Goal: Task Accomplishment & Management: Complete application form

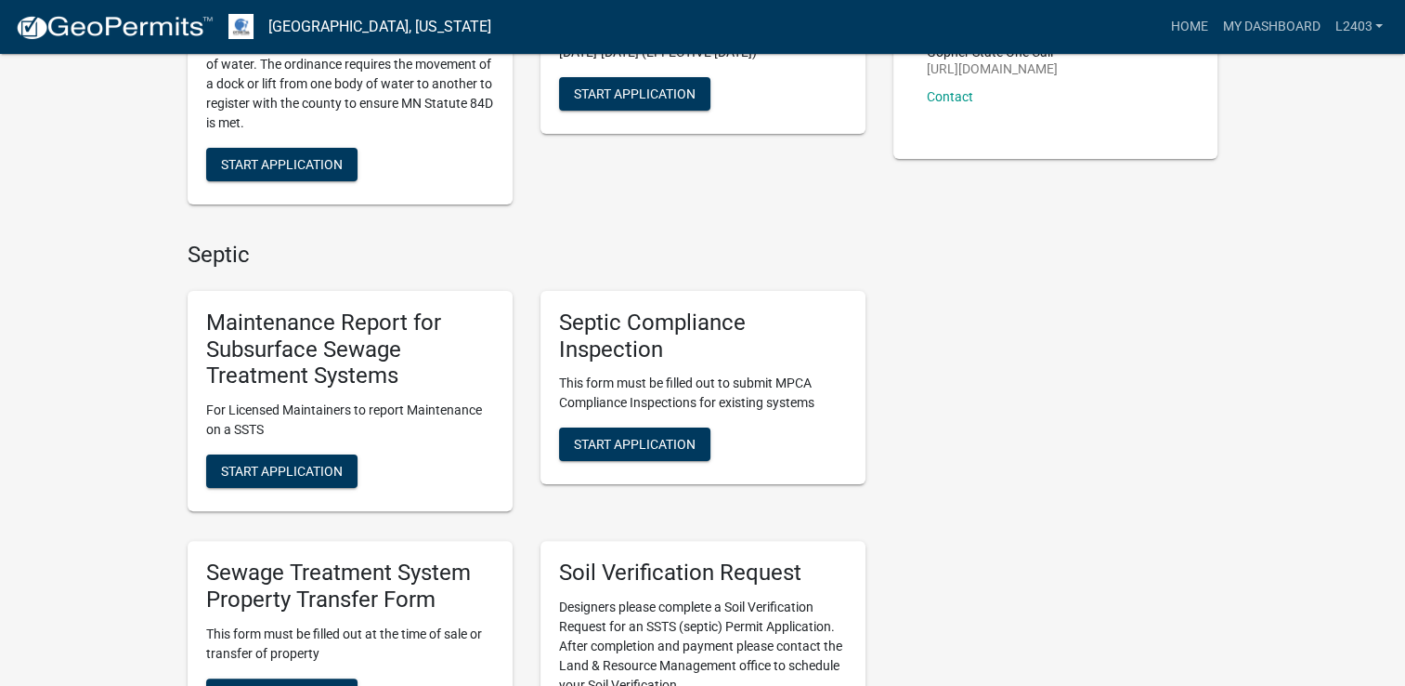
scroll to position [464, 0]
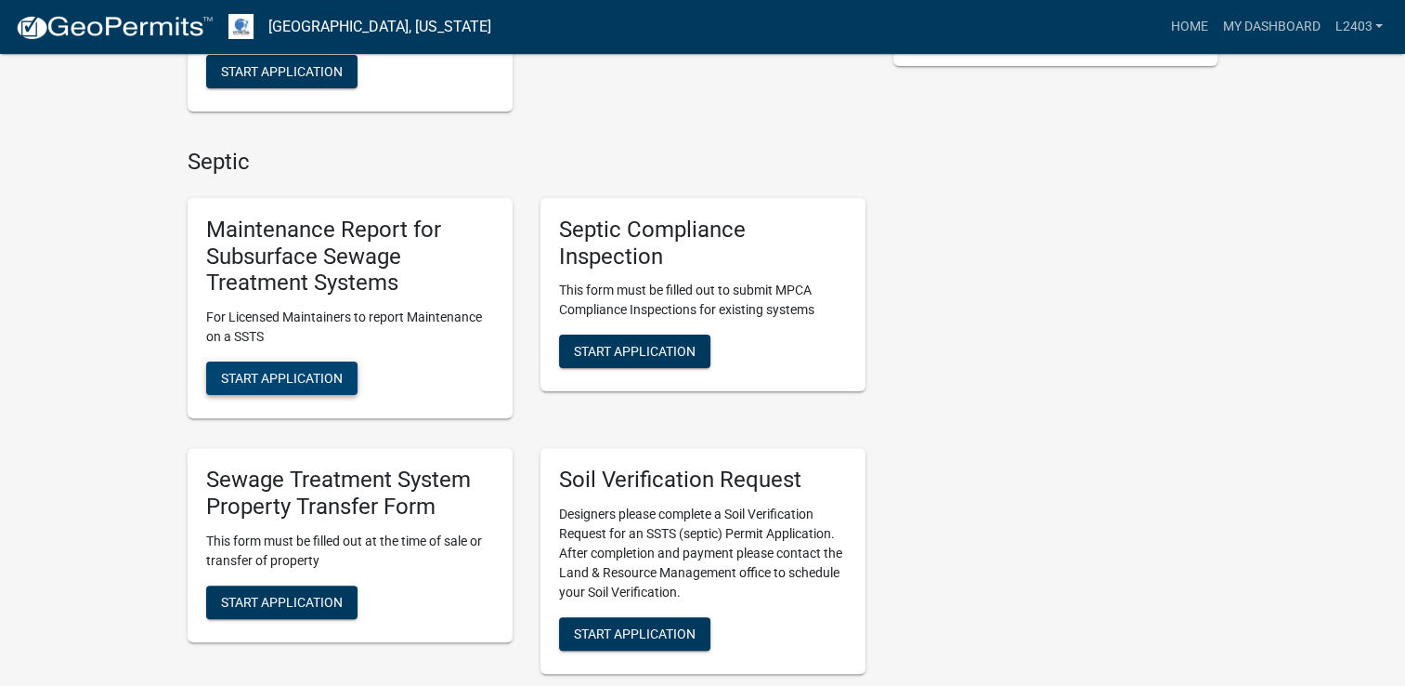
click at [242, 377] on span "Start Application" at bounding box center [282, 378] width 122 height 15
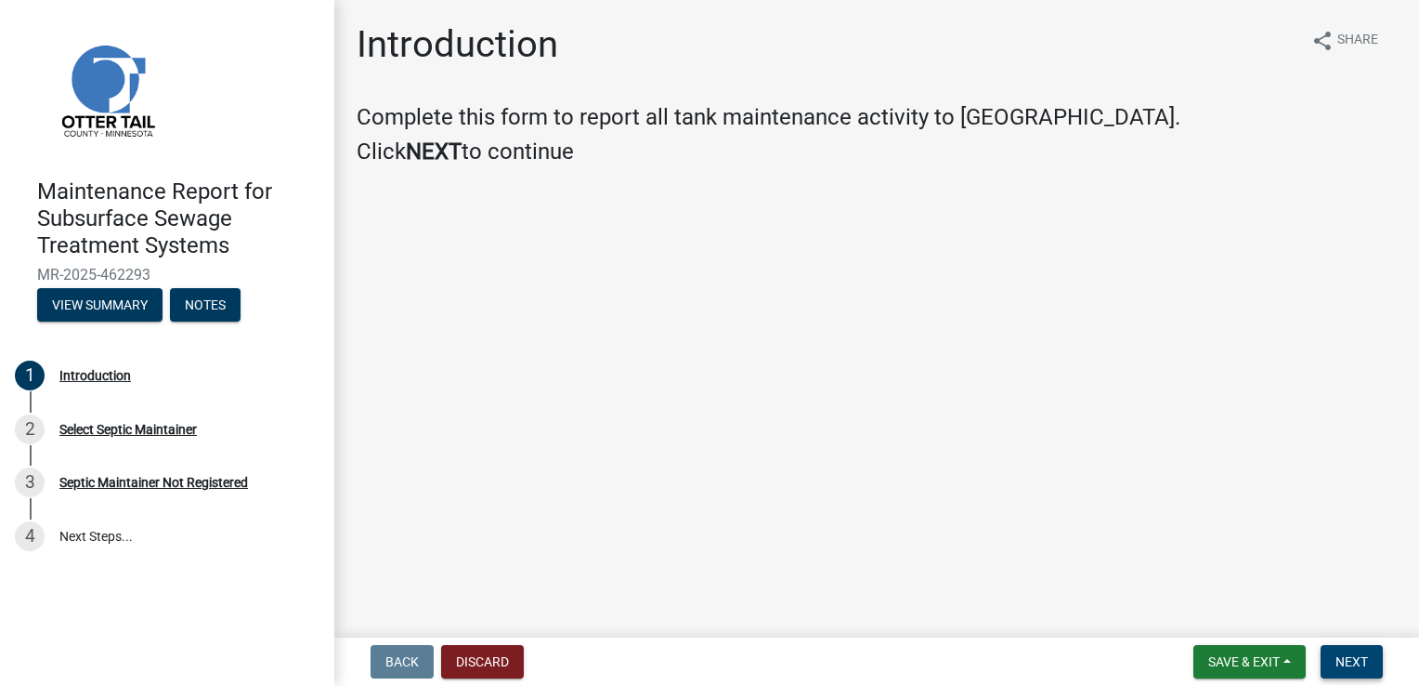
click at [1345, 663] on span "Next" at bounding box center [1352, 661] width 33 height 15
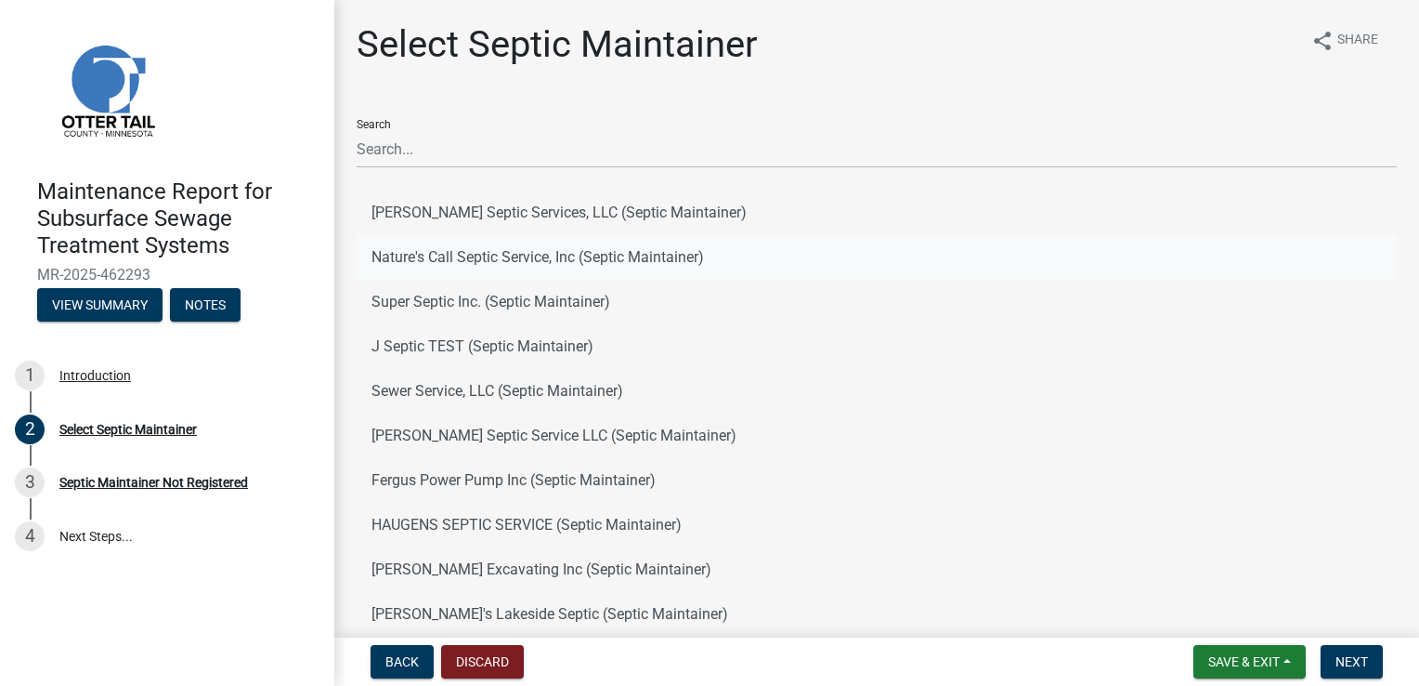
click at [451, 255] on button "Nature's Call Septic Service, Inc (Septic Maintainer)" at bounding box center [877, 257] width 1040 height 45
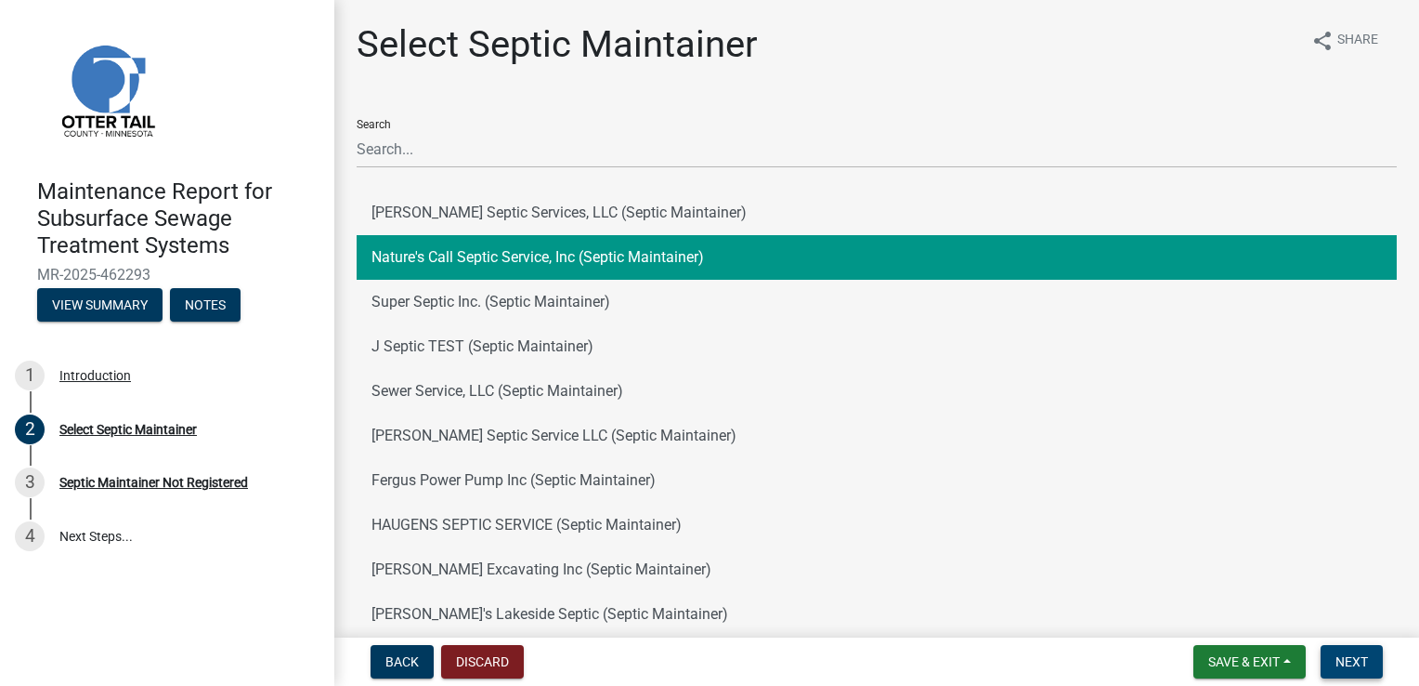
click at [1350, 657] on span "Next" at bounding box center [1352, 661] width 33 height 15
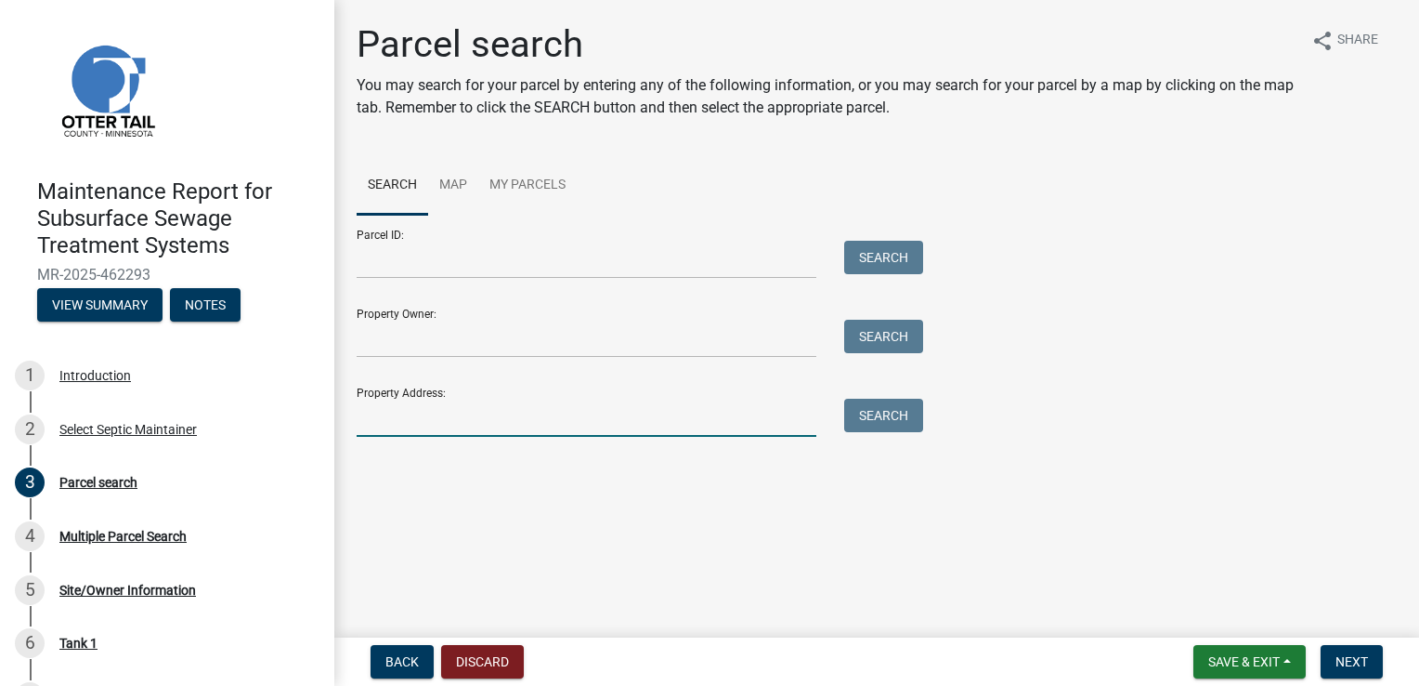
click at [415, 411] on input "Property Address:" at bounding box center [587, 417] width 460 height 38
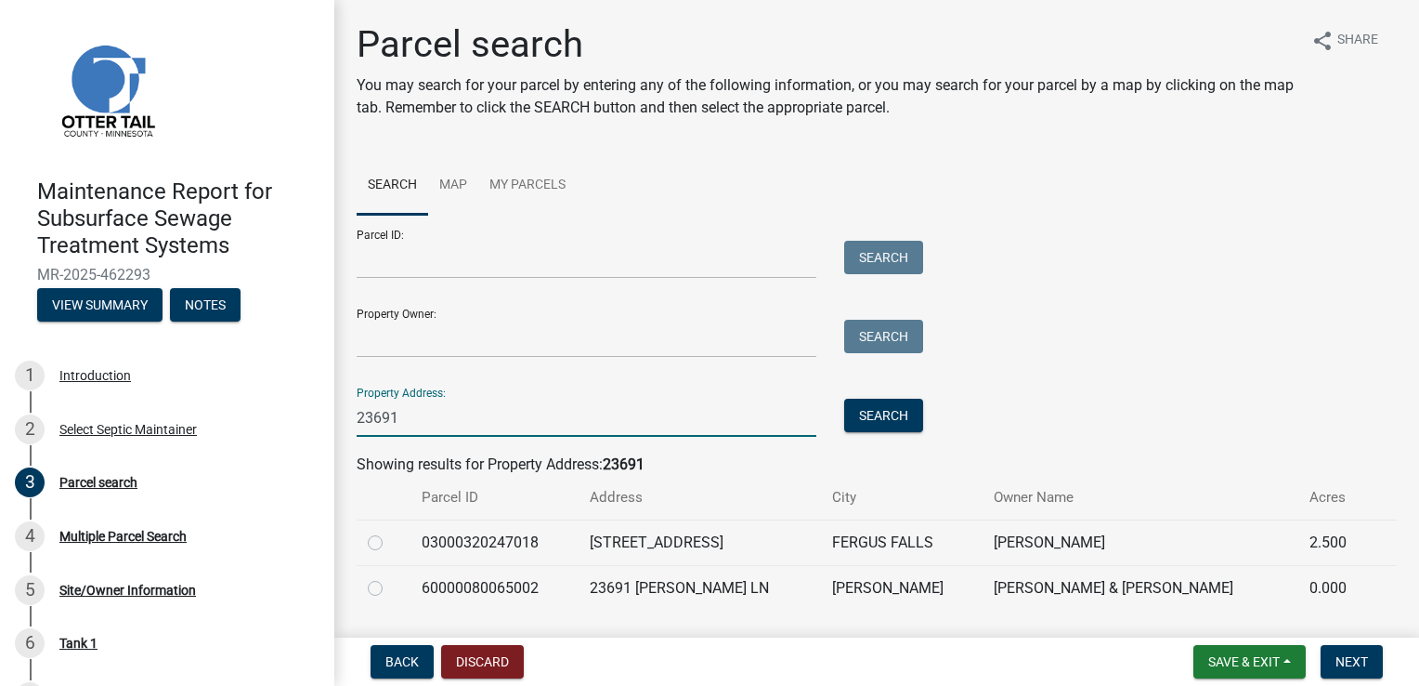
type input "23691"
click at [390, 531] on label at bounding box center [390, 531] width 0 height 0
click at [390, 543] on input "radio" at bounding box center [396, 537] width 12 height 12
radio input "true"
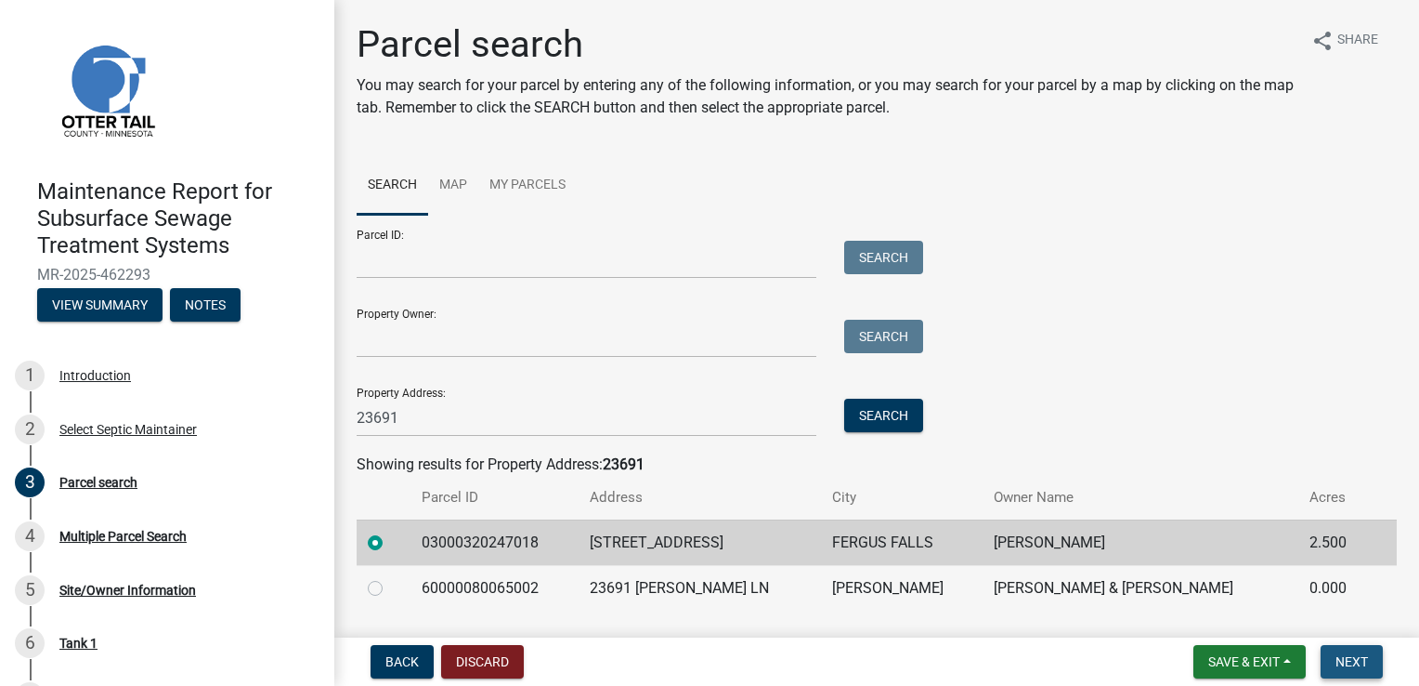
click at [1340, 660] on span "Next" at bounding box center [1352, 661] width 33 height 15
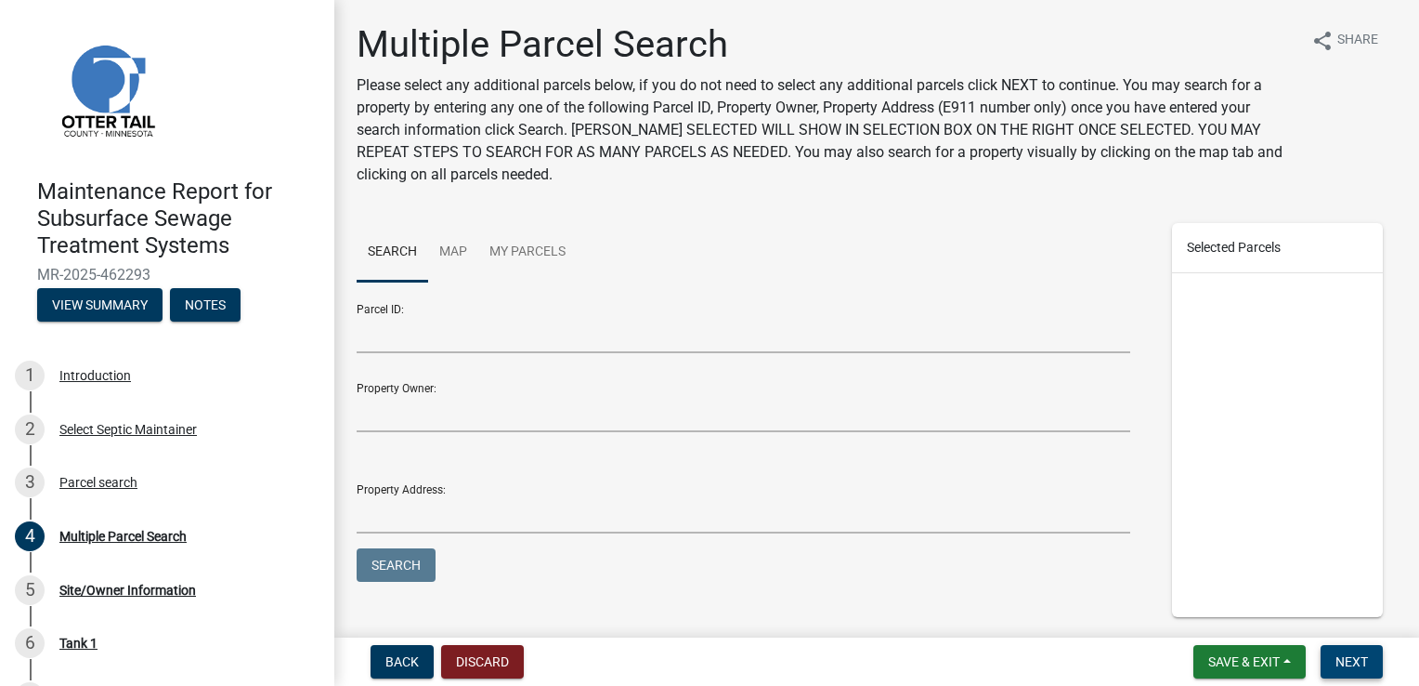
click at [1361, 660] on span "Next" at bounding box center [1352, 661] width 33 height 15
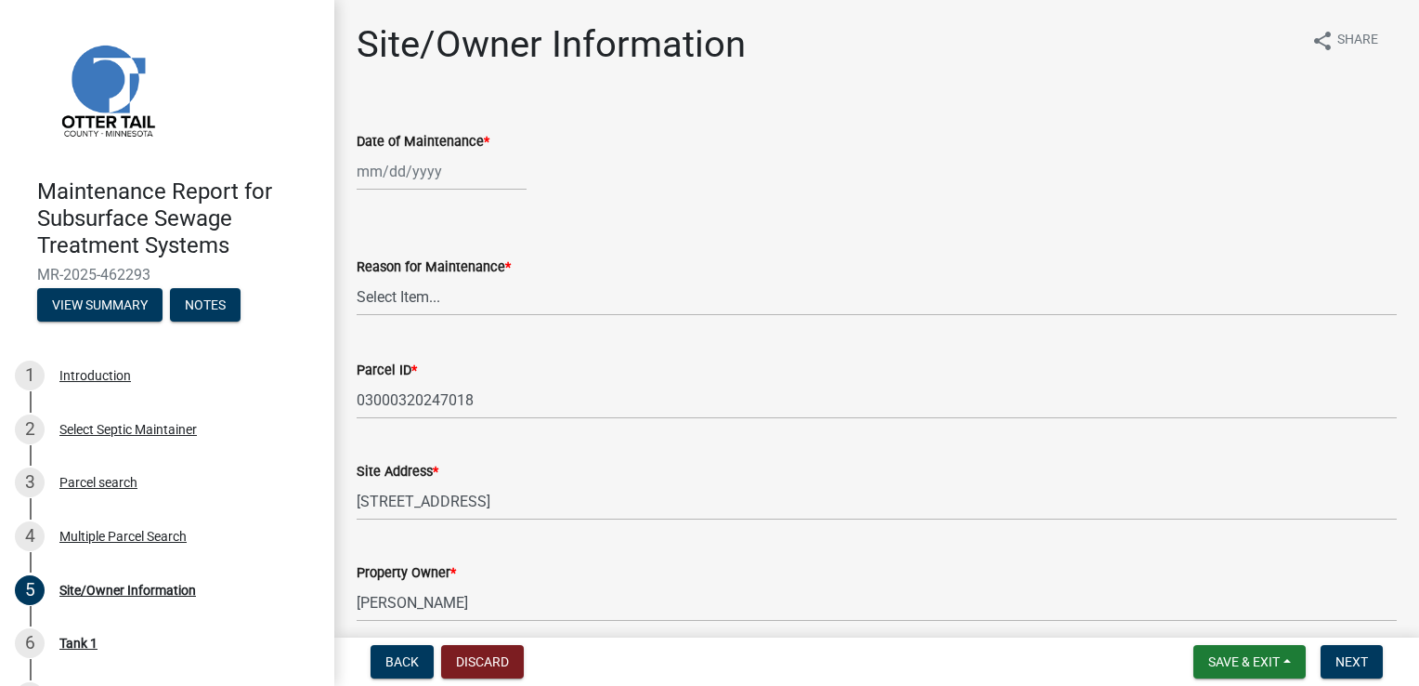
click at [389, 174] on div at bounding box center [442, 171] width 170 height 38
select select "8"
select select "2025"
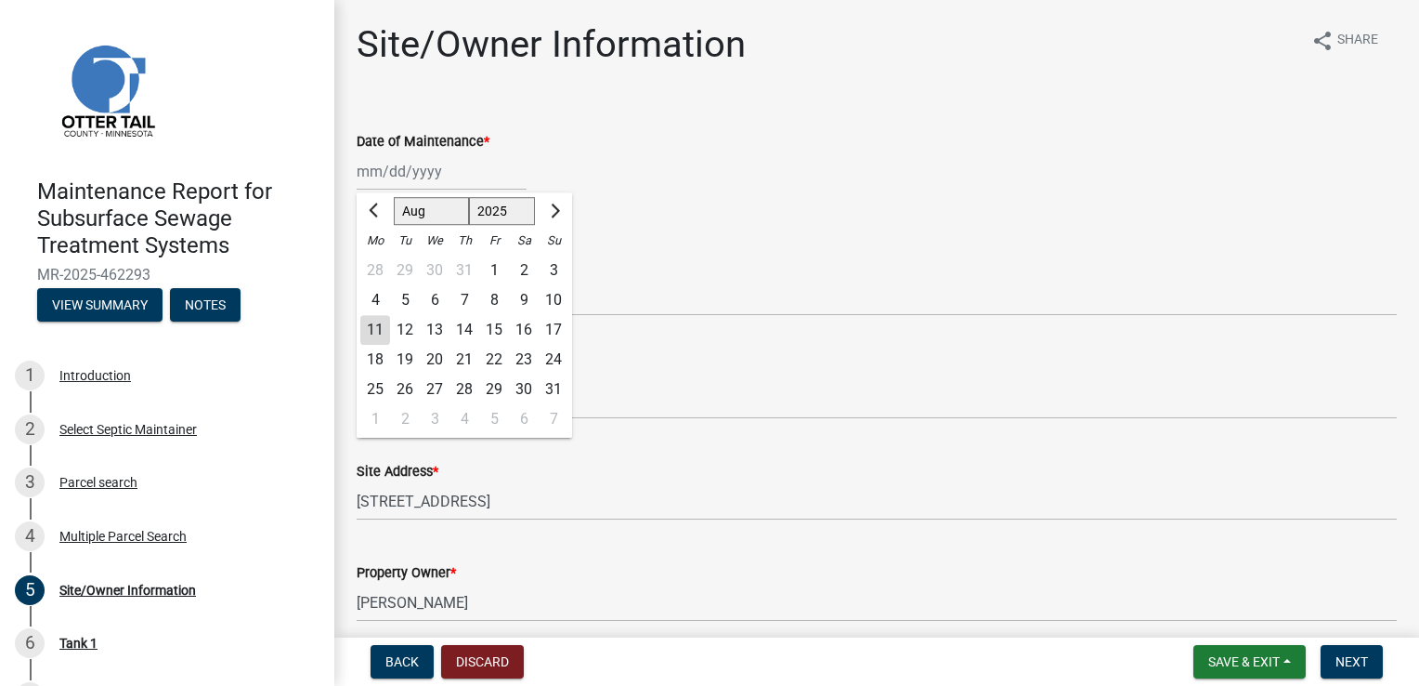
click at [673, 163] on div "[PERSON_NAME] Feb Mar Apr [PERSON_NAME][DATE] Oct Nov [DATE] 1526 1527 1528 152…" at bounding box center [877, 171] width 1040 height 38
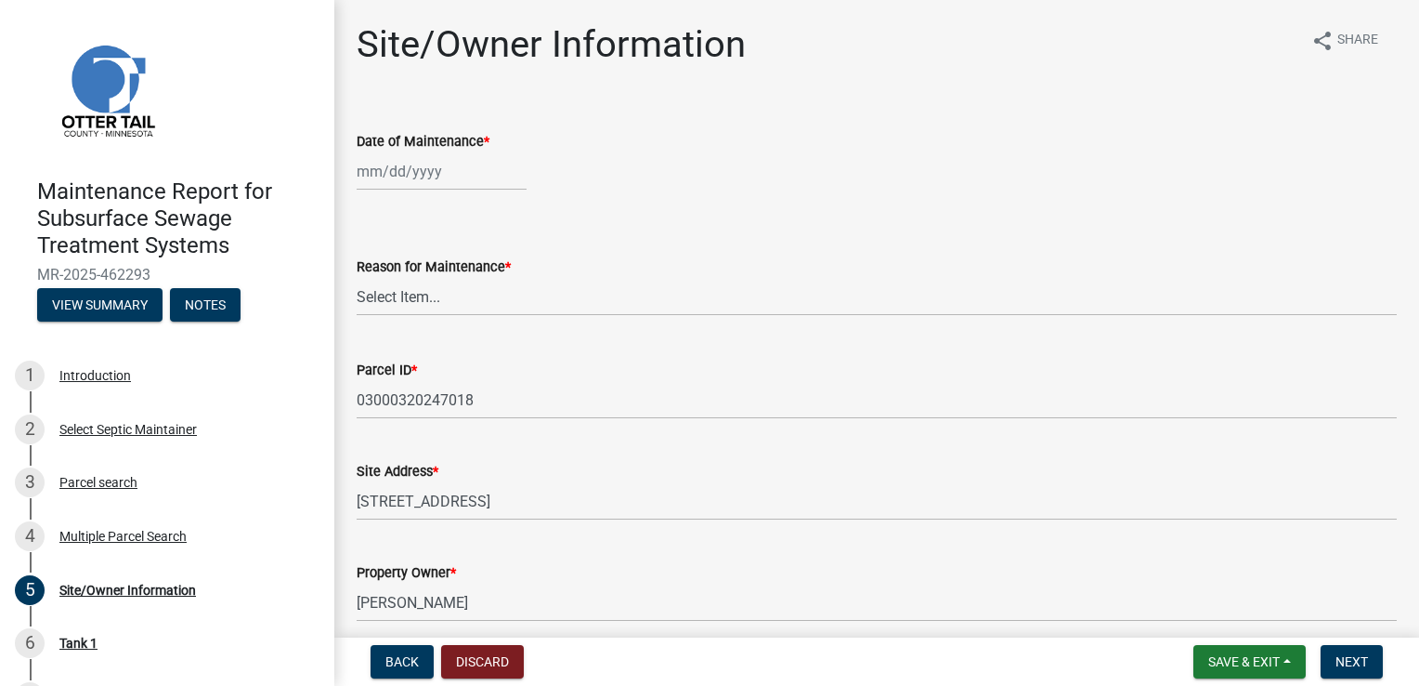
select select "8"
select select "2025"
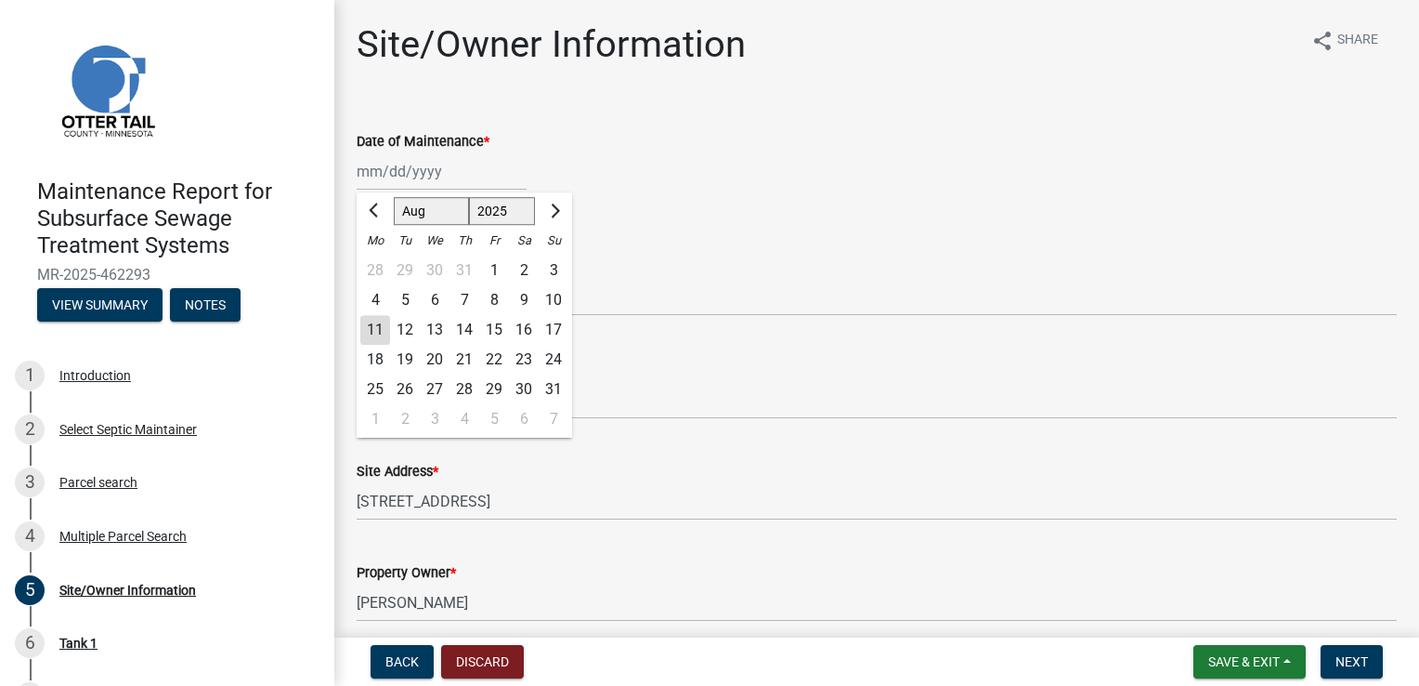
click at [398, 172] on div "[PERSON_NAME] Feb Mar Apr [PERSON_NAME][DATE] Oct Nov [DATE] 1526 1527 1528 152…" at bounding box center [442, 171] width 170 height 38
click at [368, 332] on div "11" at bounding box center [375, 330] width 30 height 30
type input "[DATE]"
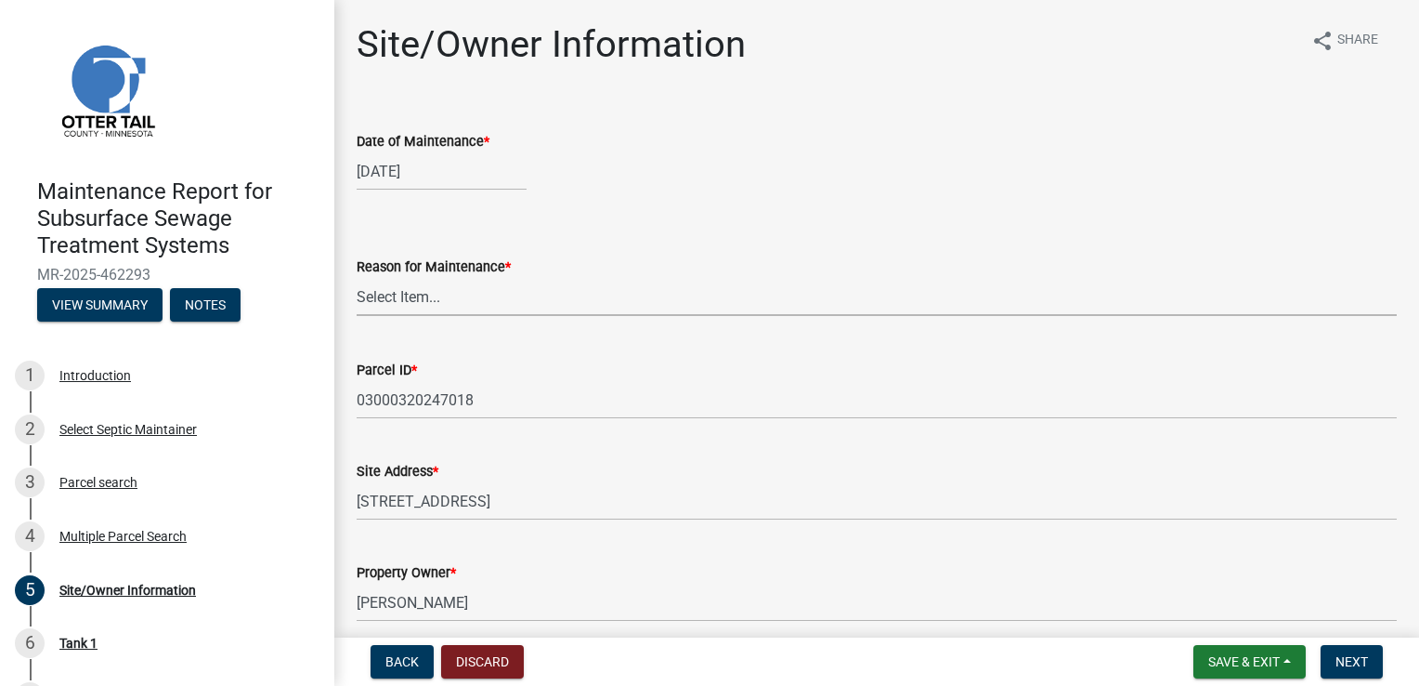
drag, startPoint x: 375, startPoint y: 294, endPoint x: 380, endPoint y: 304, distance: 11.2
click at [375, 294] on select "Select Item... Called Routine Other" at bounding box center [877, 297] width 1040 height 38
click at [357, 278] on select "Select Item... Called Routine Other" at bounding box center [877, 297] width 1040 height 38
select select "3ac72b63-7b21-42e4-8192-806faae7a4f1"
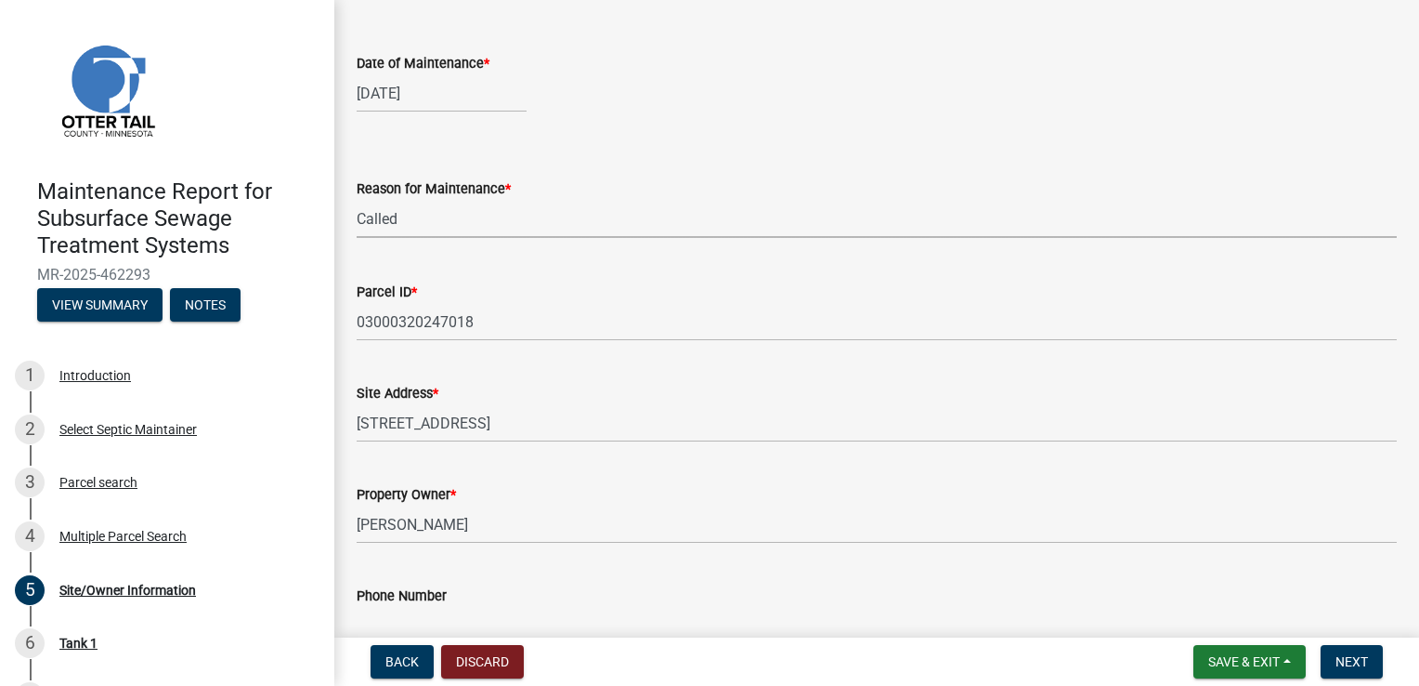
scroll to position [279, 0]
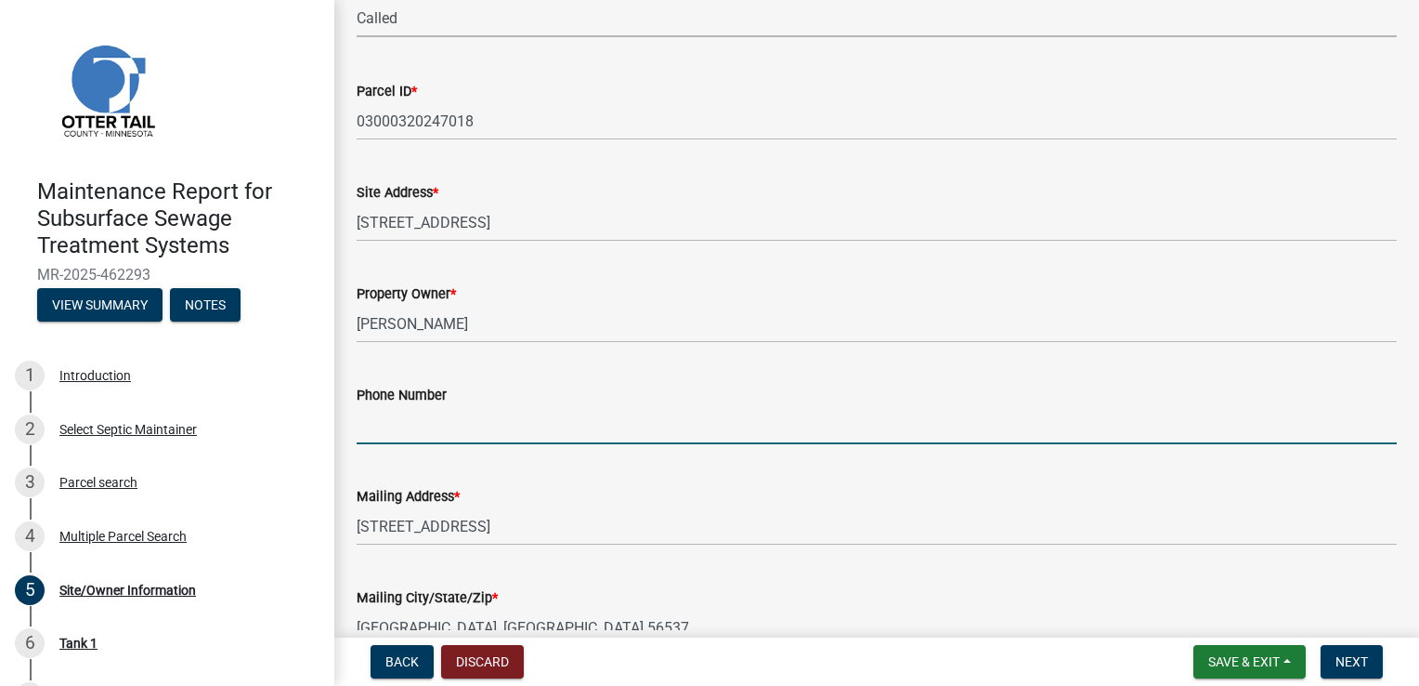
click at [389, 416] on input "Phone Number" at bounding box center [877, 425] width 1040 height 38
type input "[PHONE_NUMBER]"
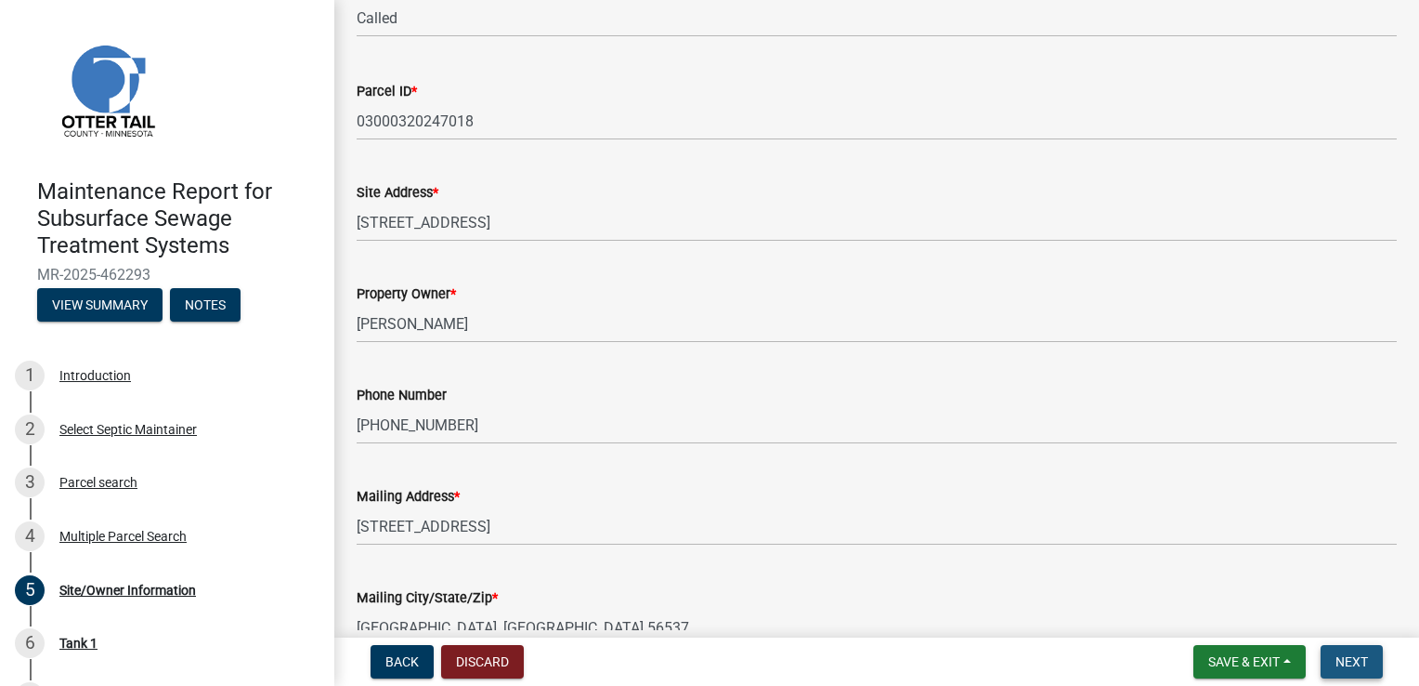
click at [1366, 670] on button "Next" at bounding box center [1352, 661] width 62 height 33
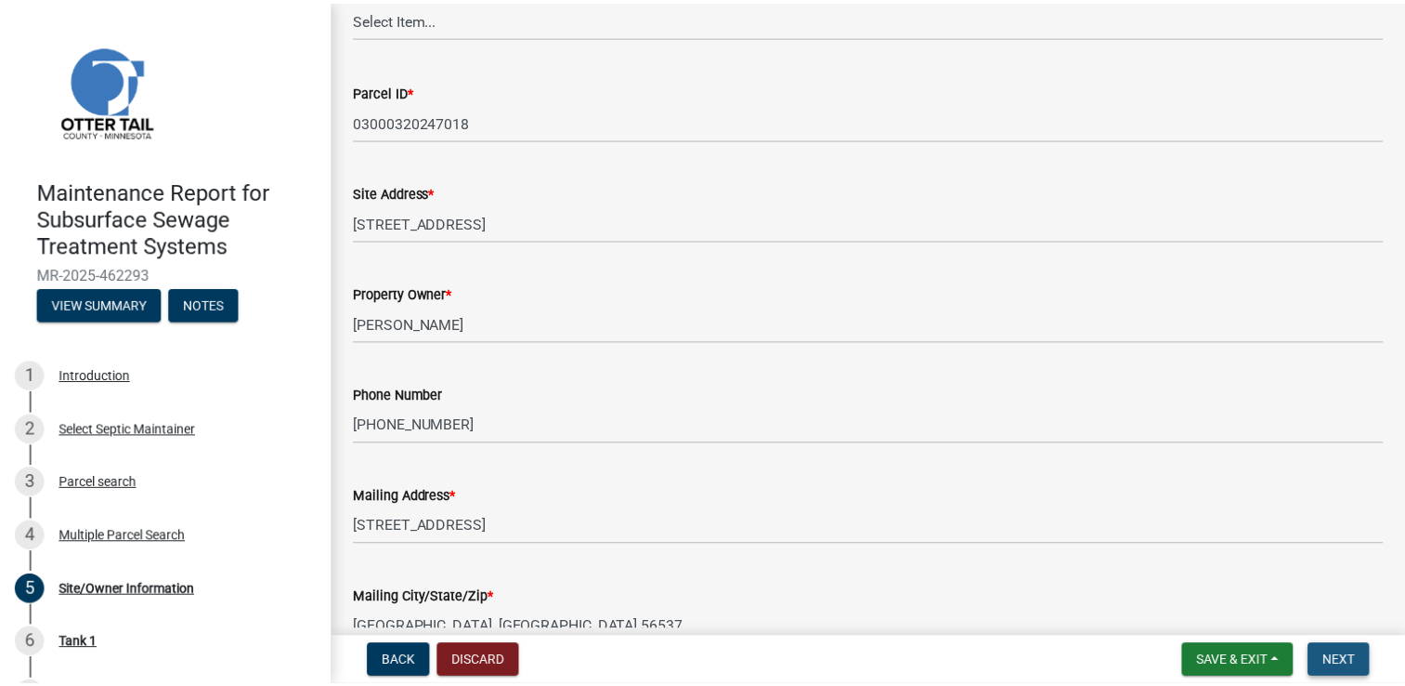
scroll to position [0, 0]
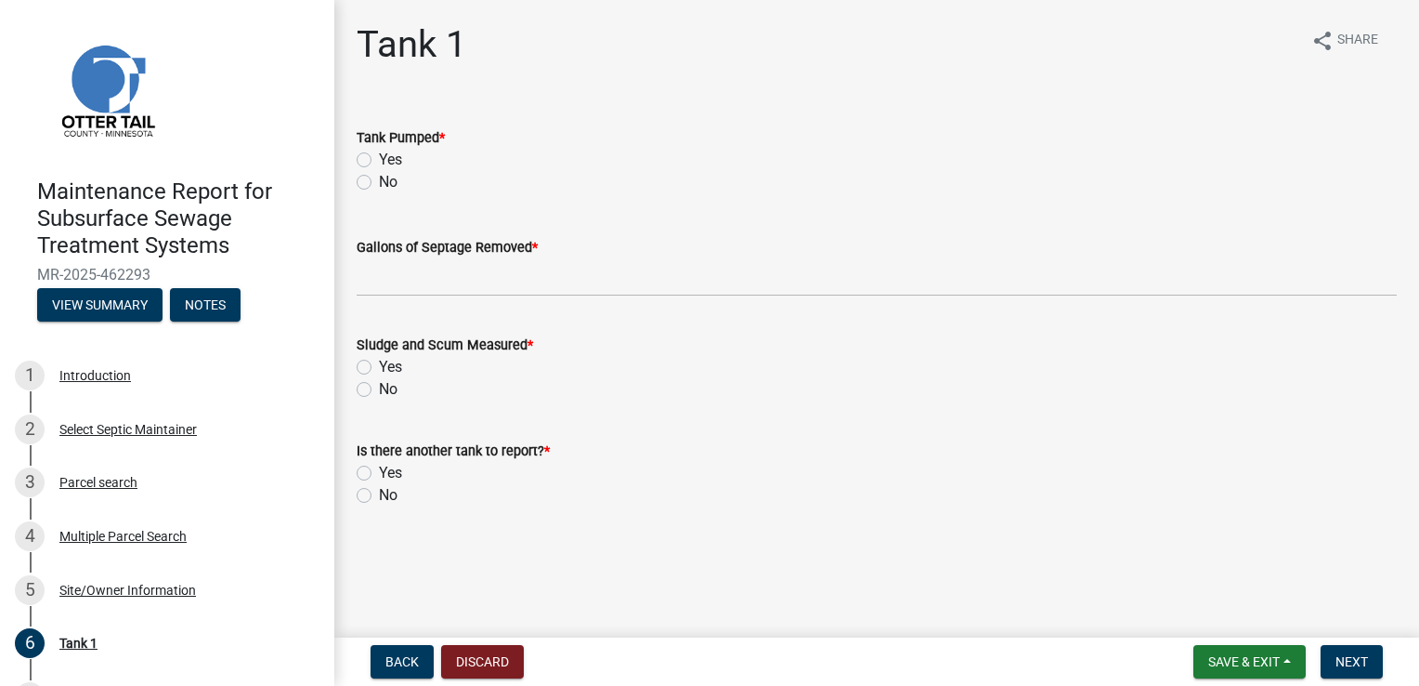
click at [379, 162] on label "Yes" at bounding box center [390, 160] width 23 height 22
click at [379, 161] on input "Yes" at bounding box center [385, 155] width 12 height 12
radio input "true"
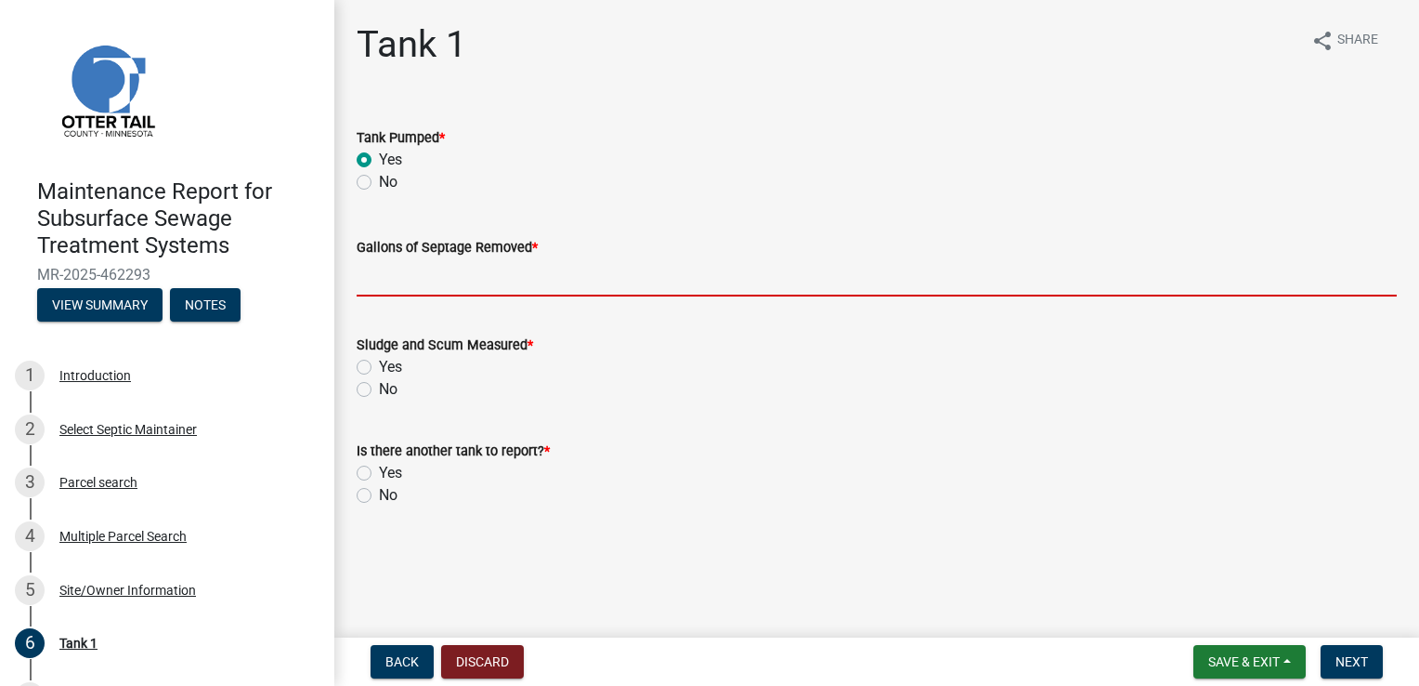
click at [394, 281] on input "Gallons of Septage Removed *" at bounding box center [877, 277] width 1040 height 38
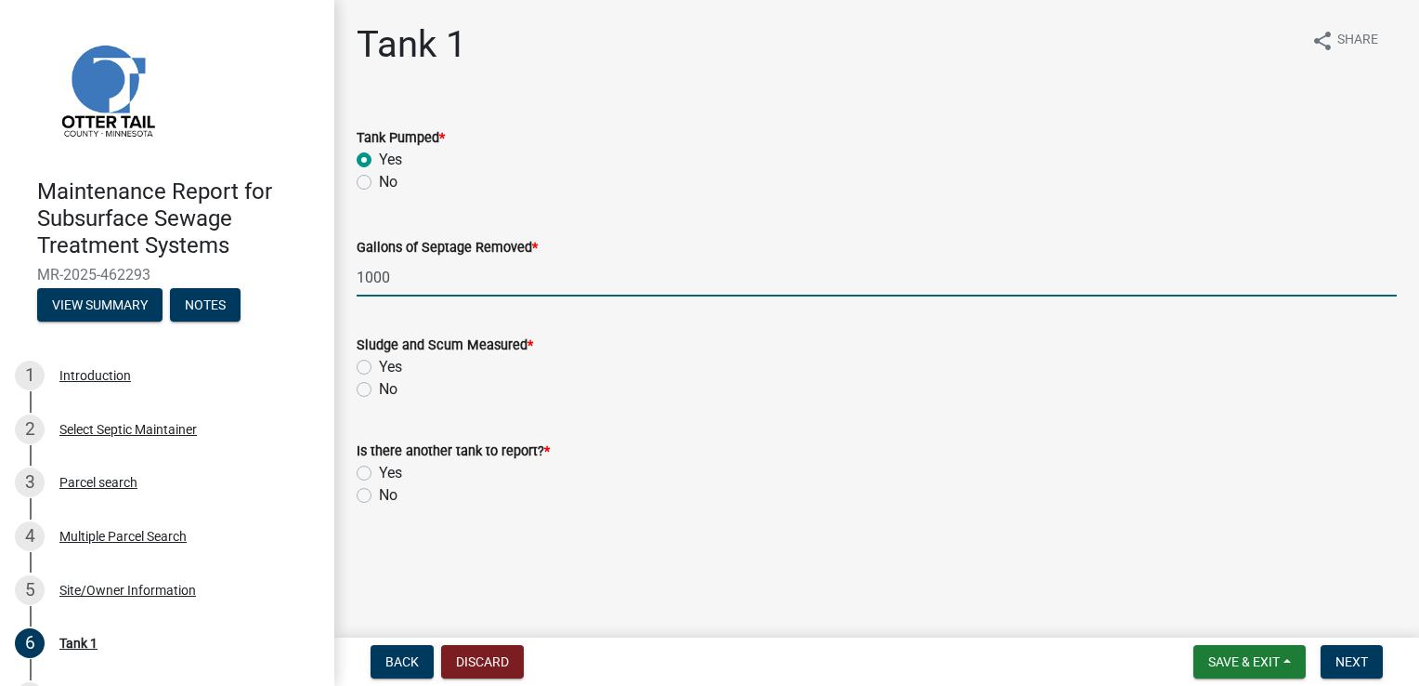
type input "1000"
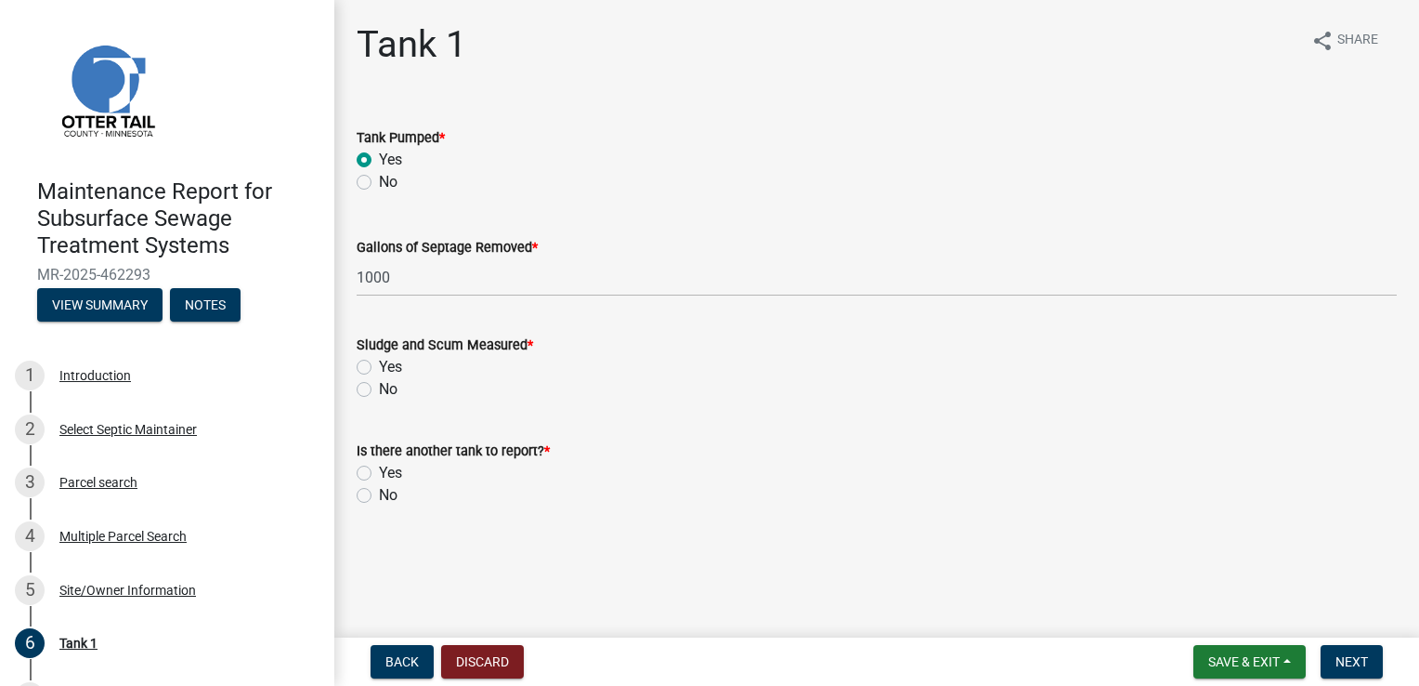
click at [379, 369] on label "Yes" at bounding box center [390, 367] width 23 height 22
click at [379, 368] on input "Yes" at bounding box center [385, 362] width 12 height 12
radio input "true"
click at [379, 500] on label "No" at bounding box center [388, 495] width 19 height 22
click at [379, 496] on input "No" at bounding box center [385, 490] width 12 height 12
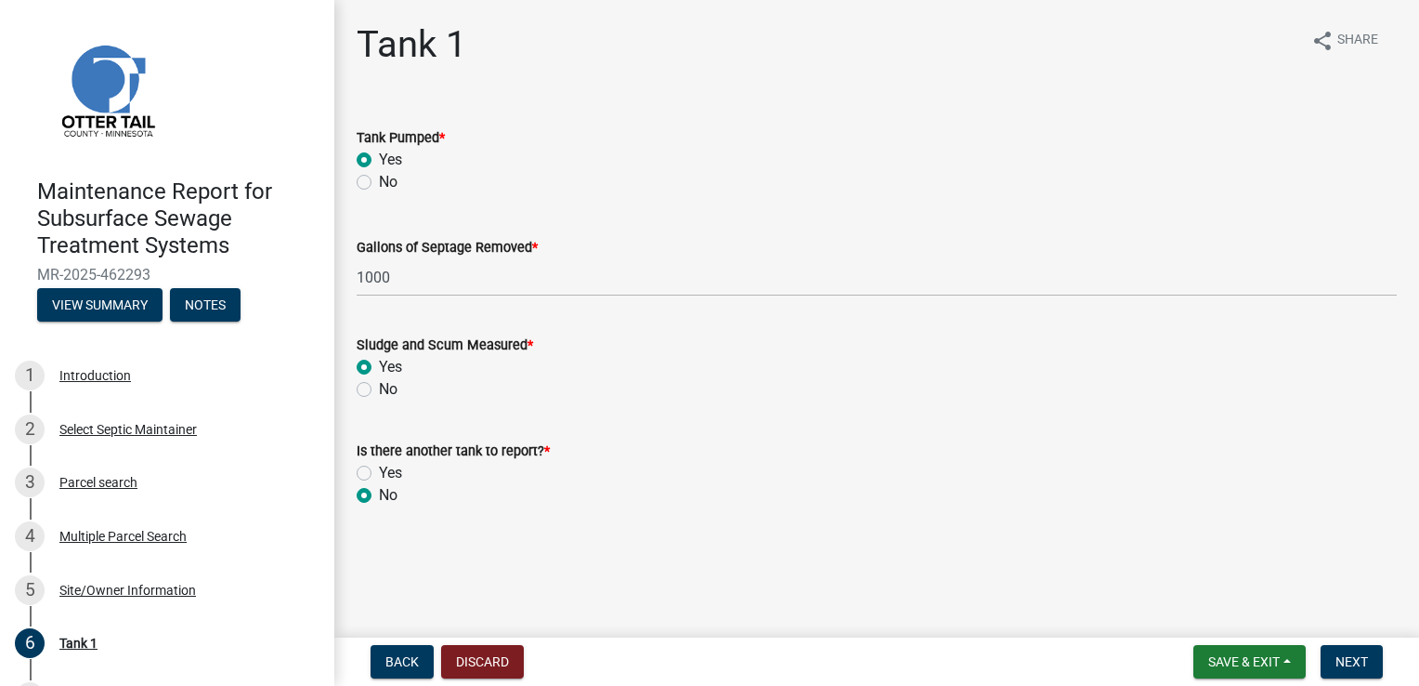
radio input "true"
click at [1352, 660] on span "Next" at bounding box center [1352, 661] width 33 height 15
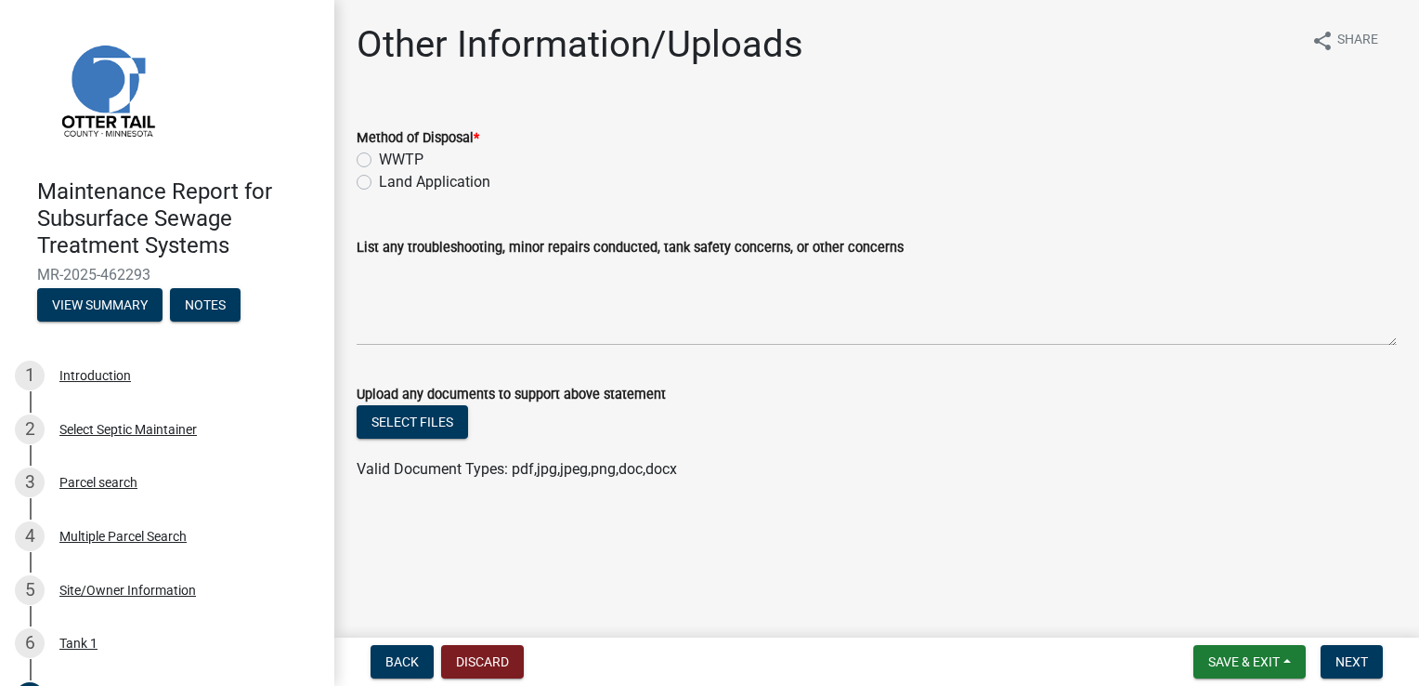
click at [394, 188] on label "Land Application" at bounding box center [434, 182] width 111 height 22
click at [391, 183] on input "Land Application" at bounding box center [385, 177] width 12 height 12
radio input "true"
click at [1358, 650] on button "Next" at bounding box center [1352, 661] width 62 height 33
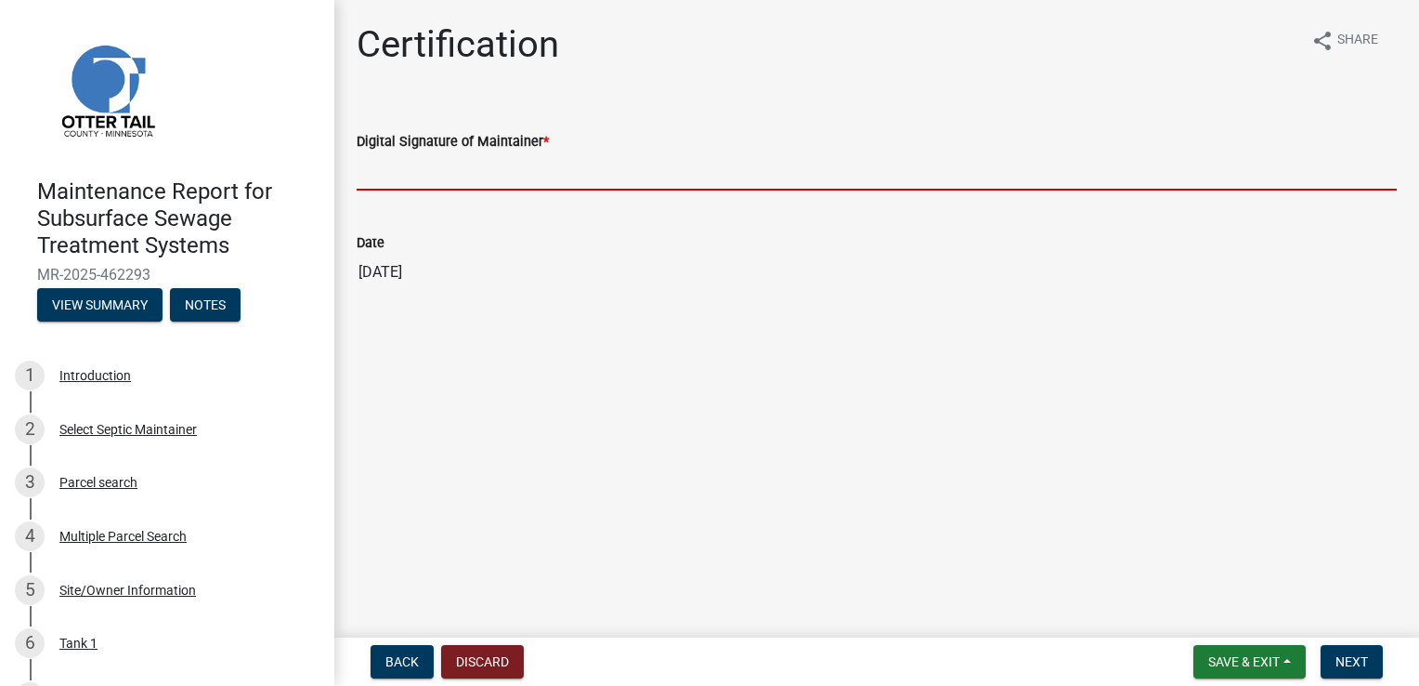
click at [434, 173] on input "Digital Signature of Maintainer *" at bounding box center [877, 171] width 1040 height 38
type input "[PERSON_NAME]"
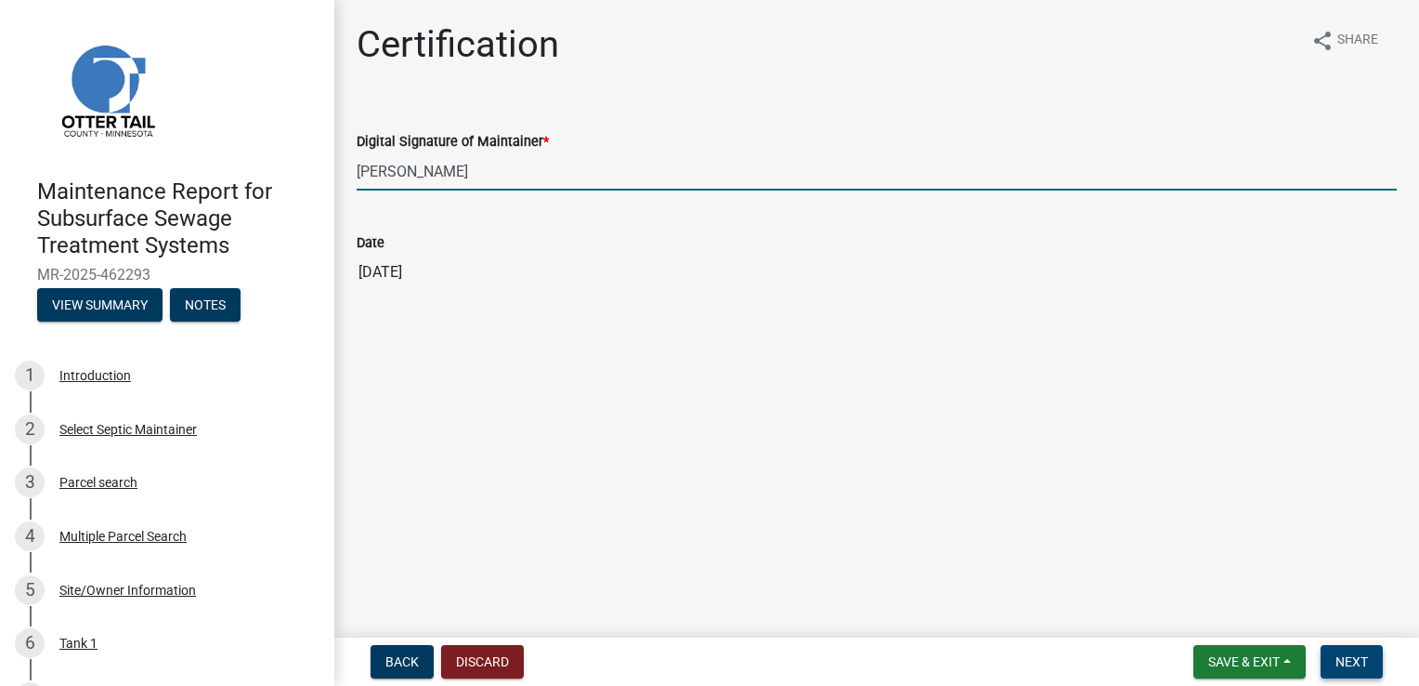
click at [1340, 656] on span "Next" at bounding box center [1352, 661] width 33 height 15
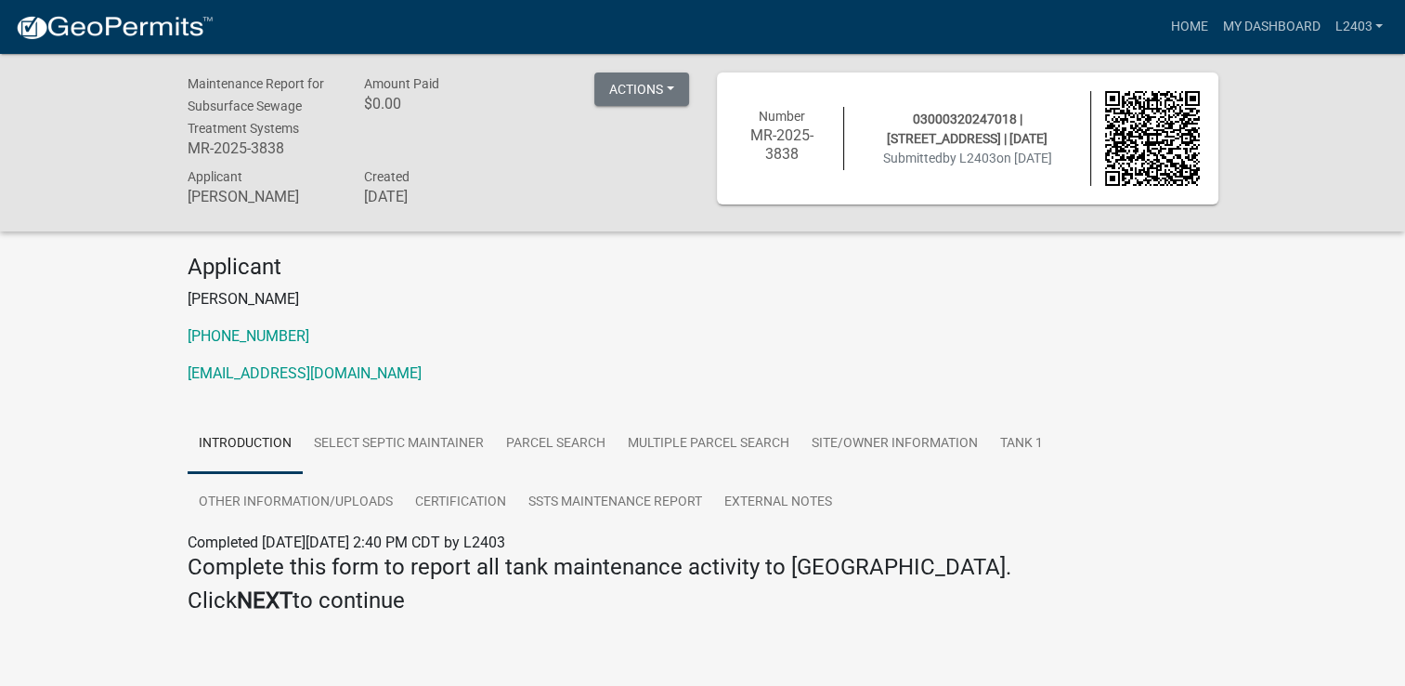
click at [580, 325] on p "[PHONE_NUMBER]" at bounding box center [703, 336] width 1031 height 22
click at [1180, 18] on link "Home" at bounding box center [1189, 26] width 52 height 35
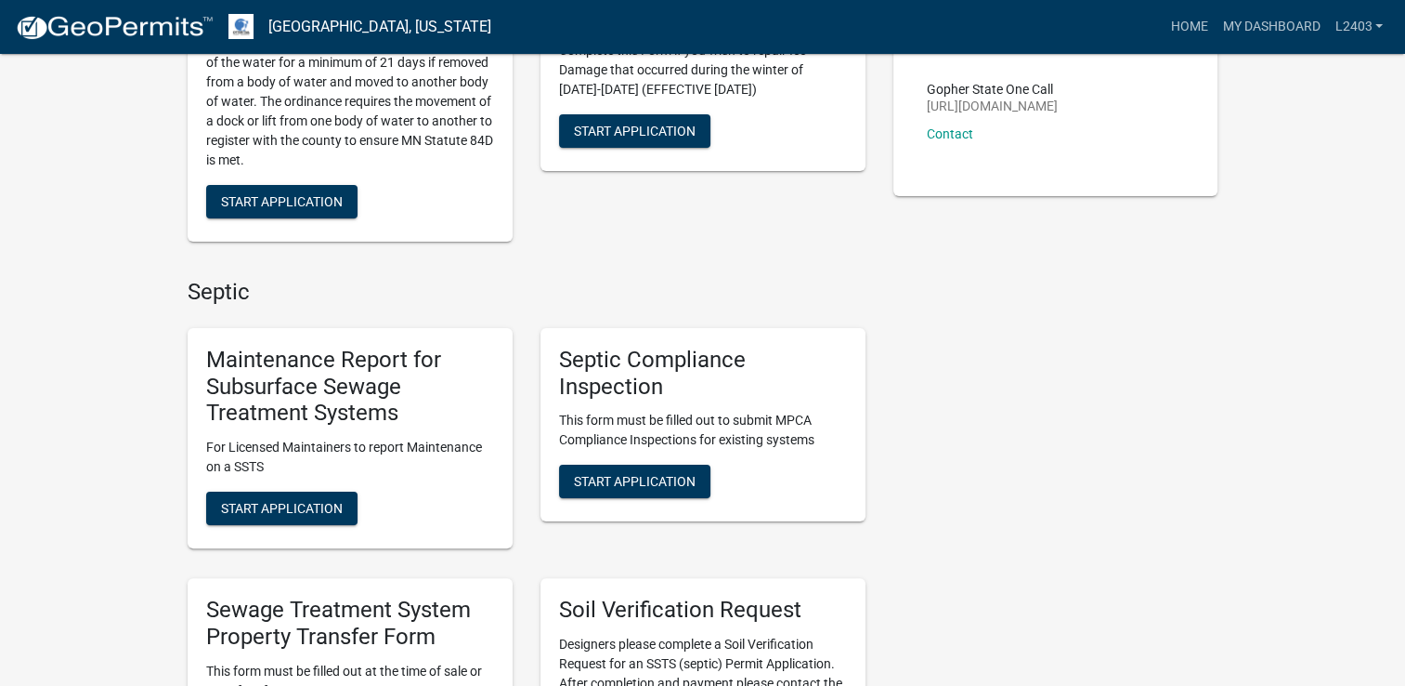
scroll to position [464, 0]
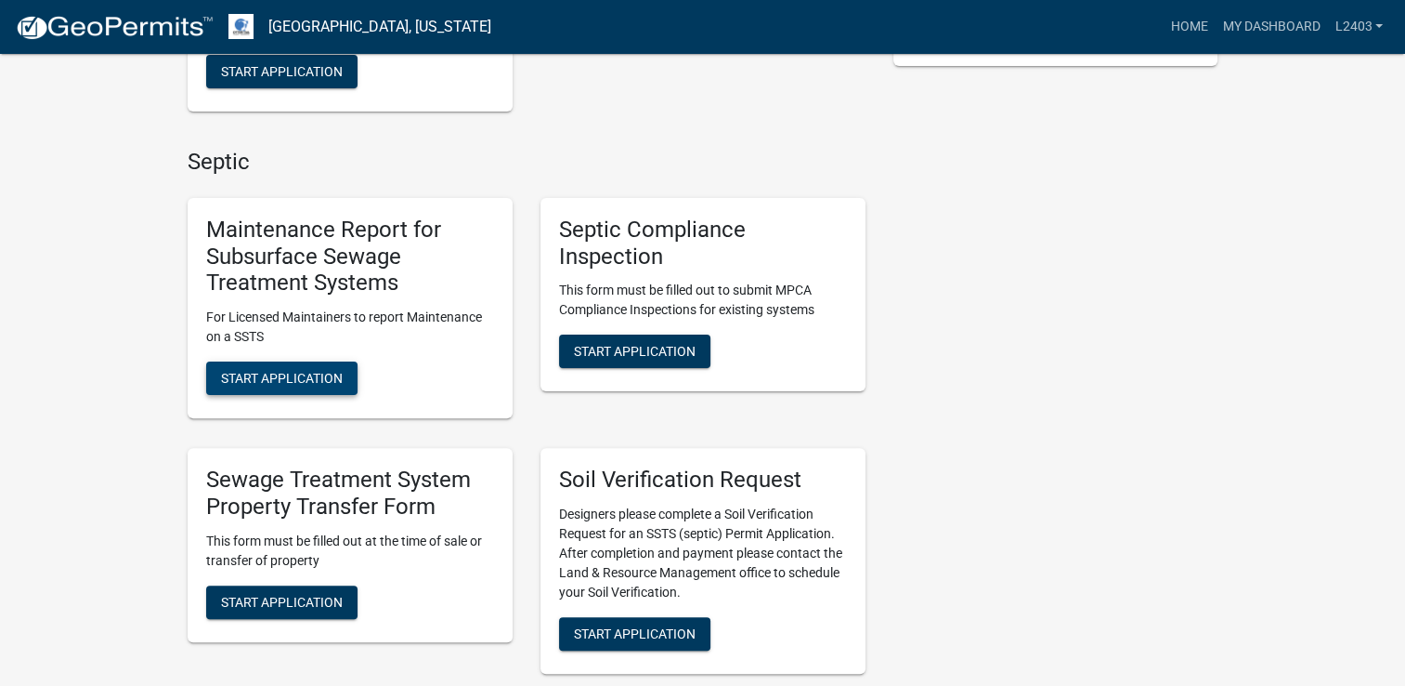
click at [288, 373] on span "Start Application" at bounding box center [282, 378] width 122 height 15
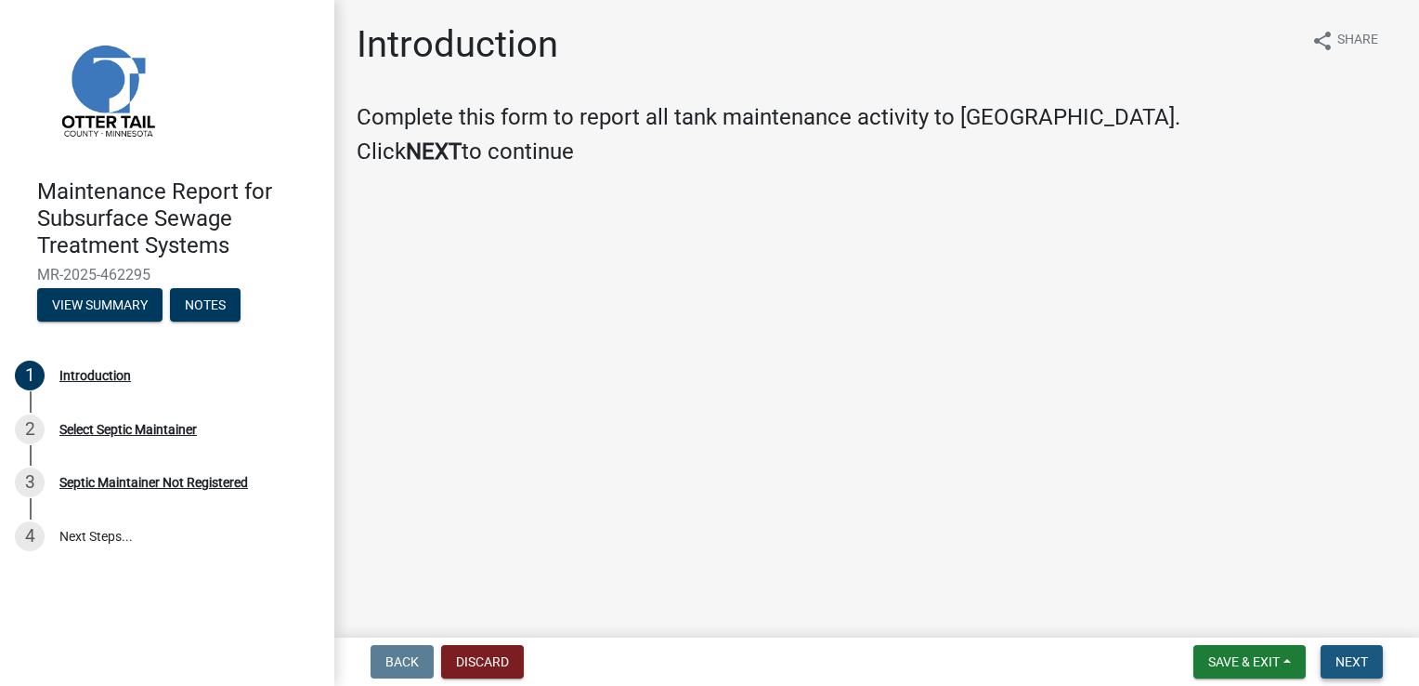
click at [1348, 661] on span "Next" at bounding box center [1352, 661] width 33 height 15
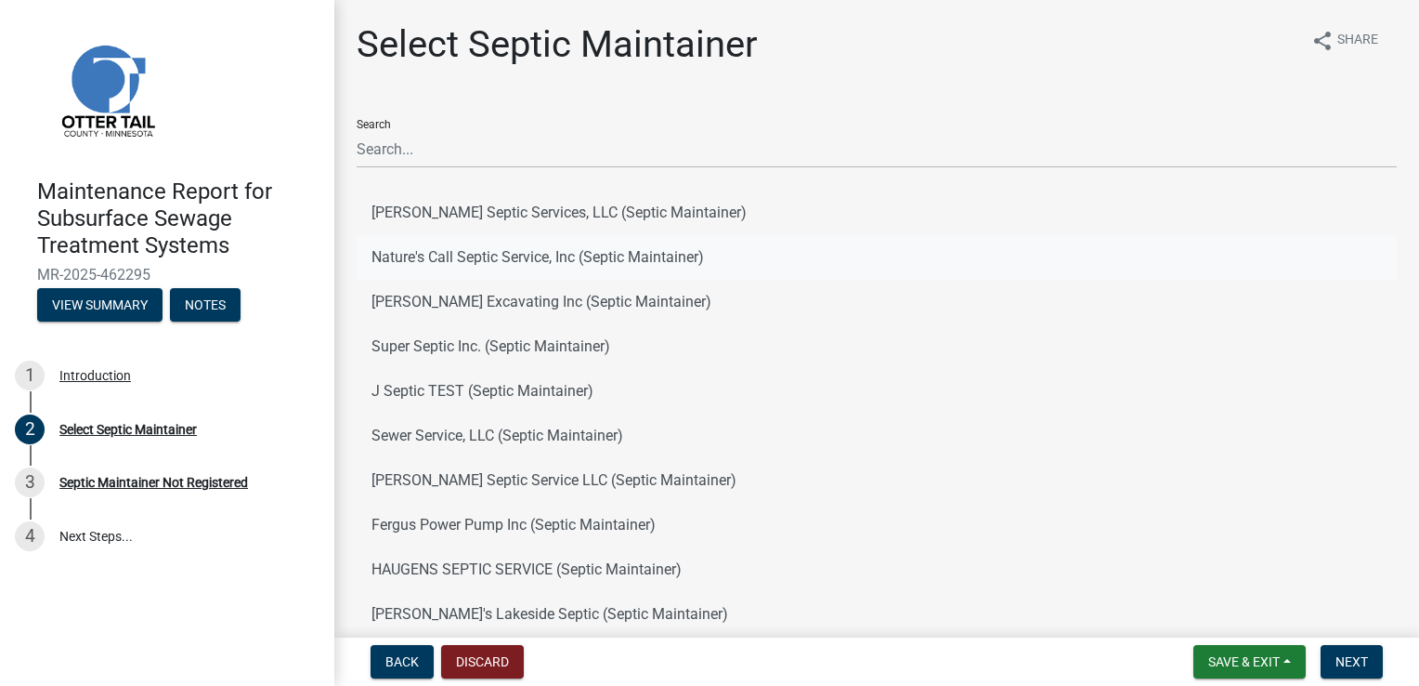
click at [476, 258] on button "Nature's Call Septic Service, Inc (Septic Maintainer)" at bounding box center [877, 257] width 1040 height 45
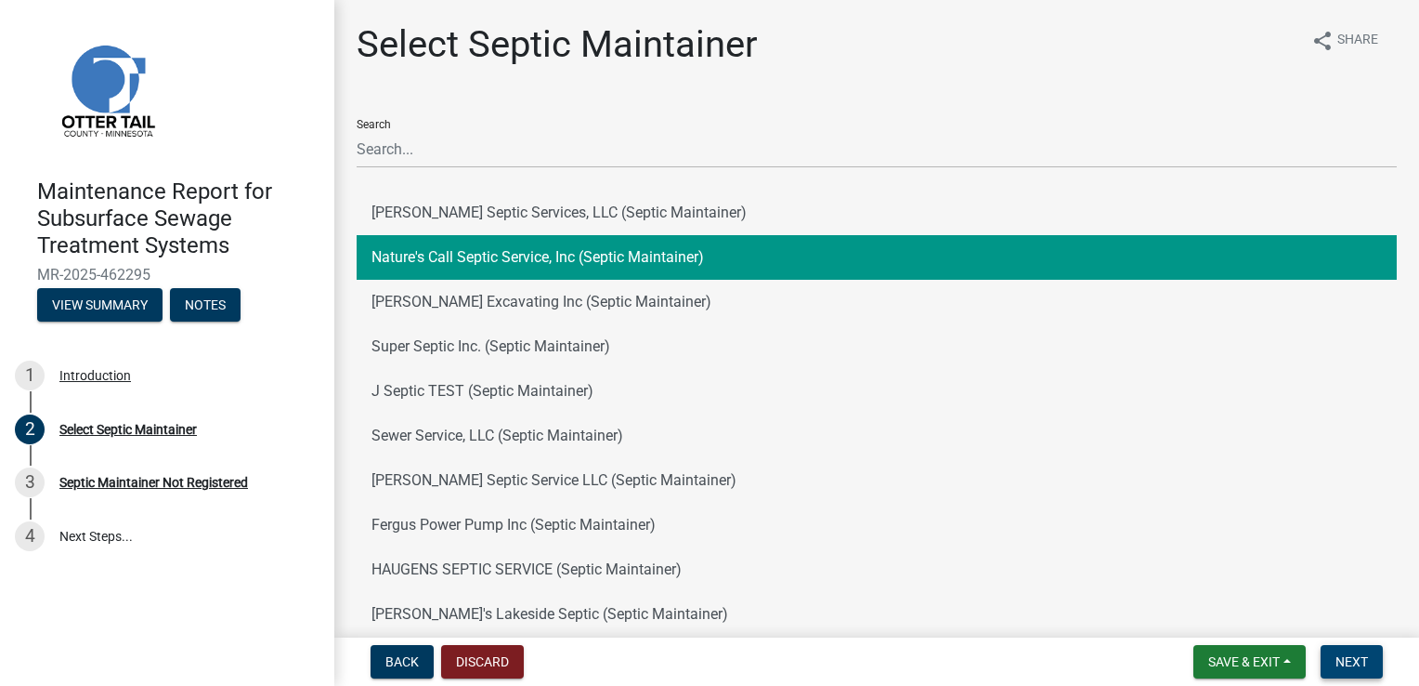
click at [1360, 655] on span "Next" at bounding box center [1352, 661] width 33 height 15
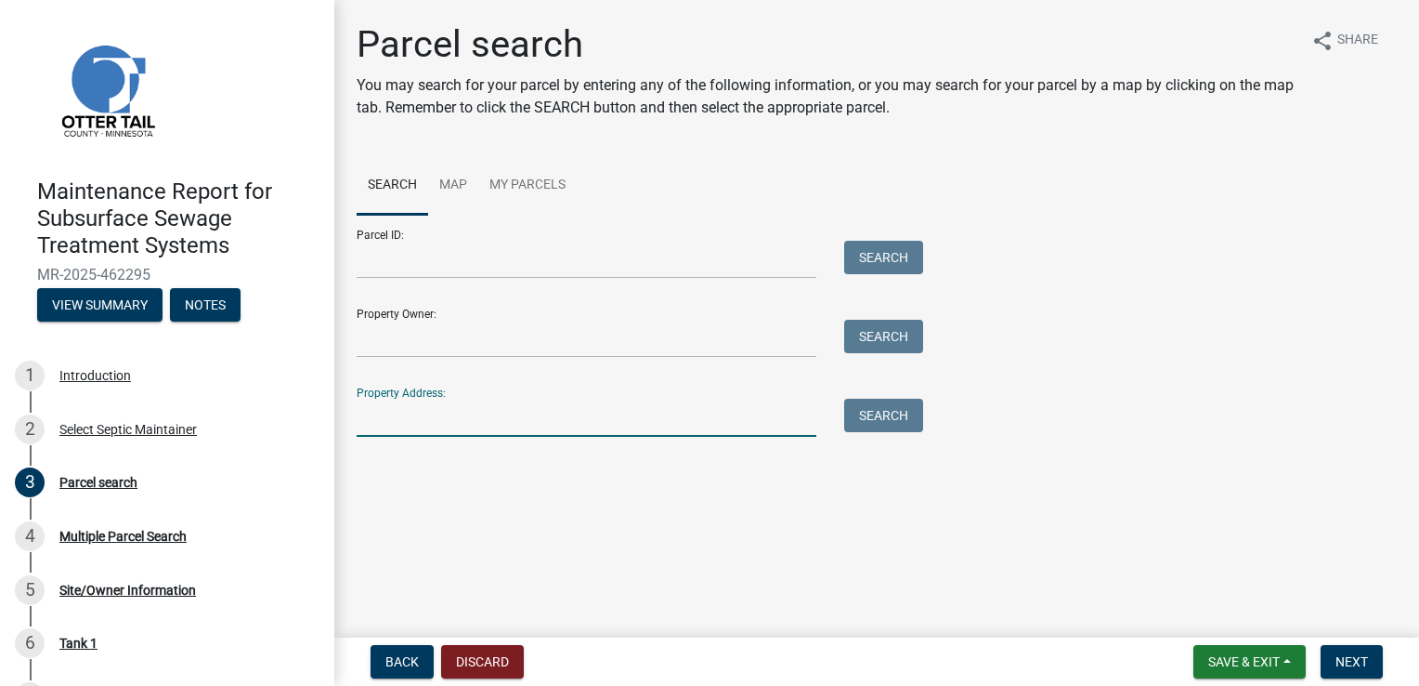
click at [438, 421] on input "Property Address:" at bounding box center [587, 417] width 460 height 38
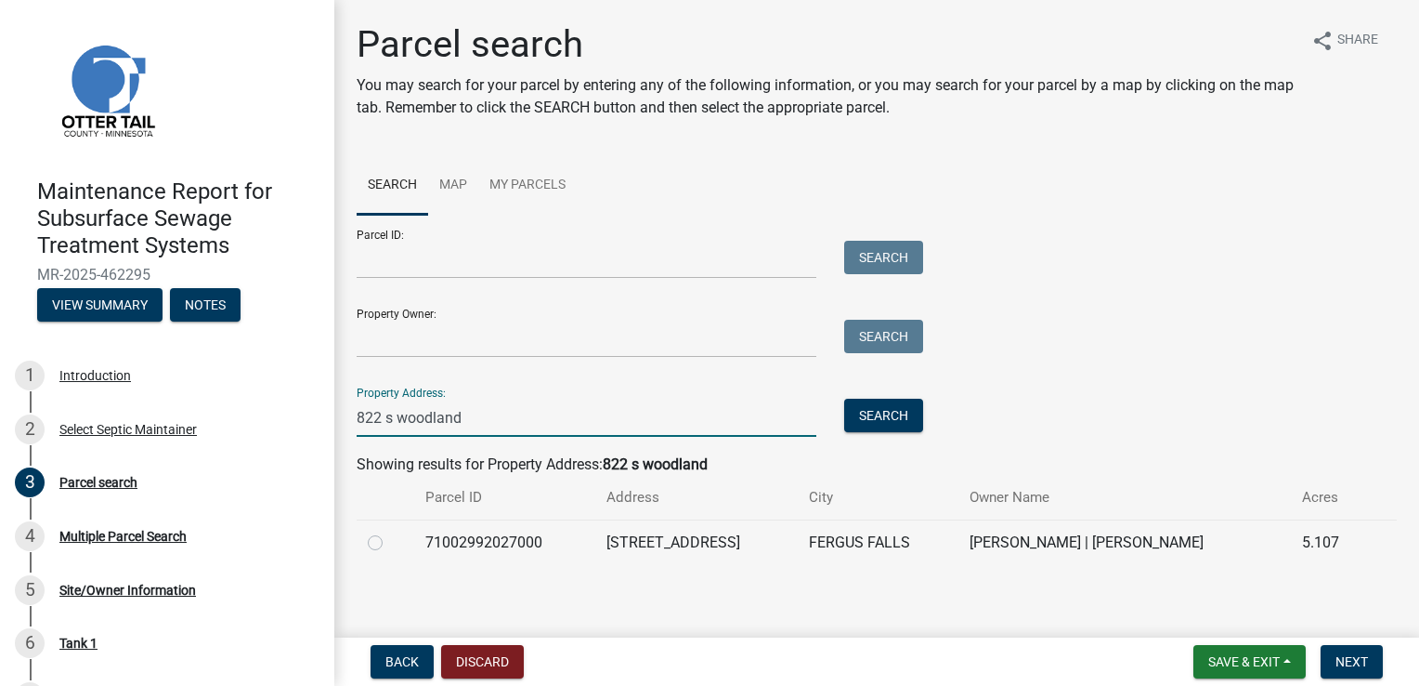
type input "822 s woodland"
click at [390, 531] on label at bounding box center [390, 531] width 0 height 0
click at [390, 543] on input "radio" at bounding box center [396, 537] width 12 height 12
radio input "true"
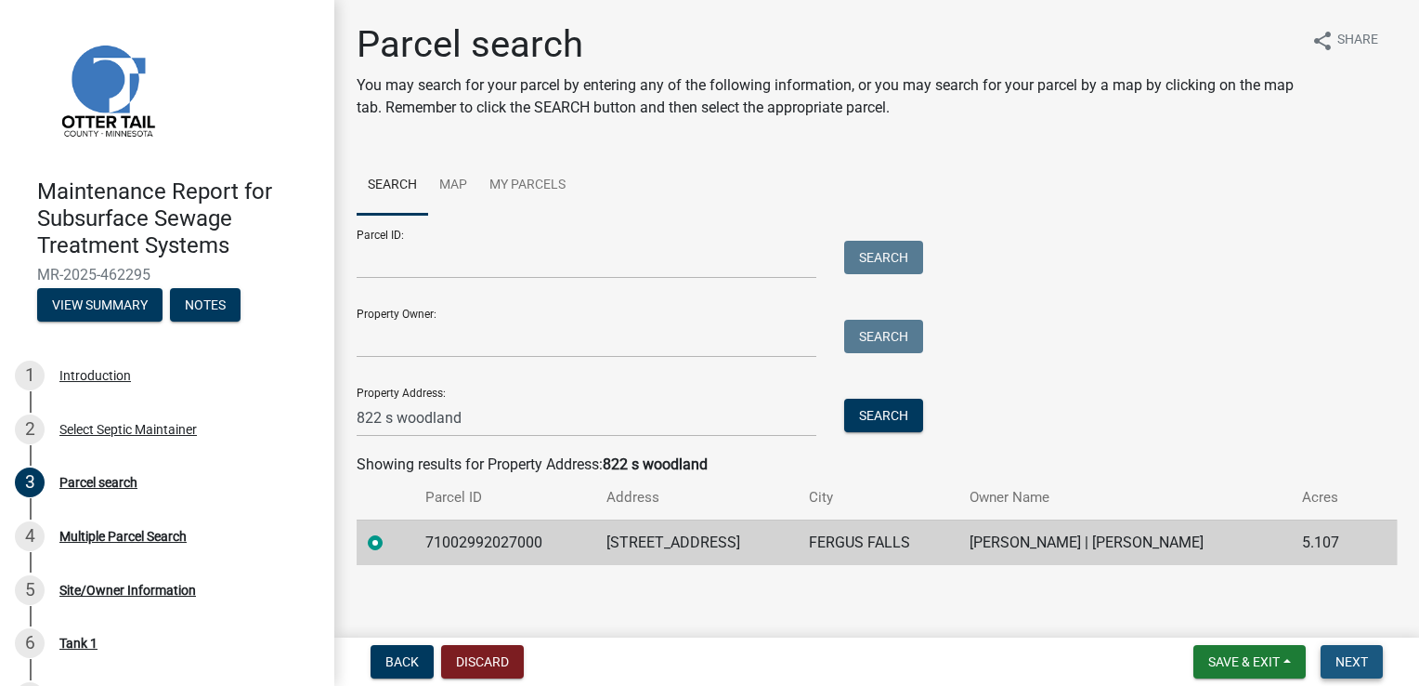
click at [1352, 663] on span "Next" at bounding box center [1352, 661] width 33 height 15
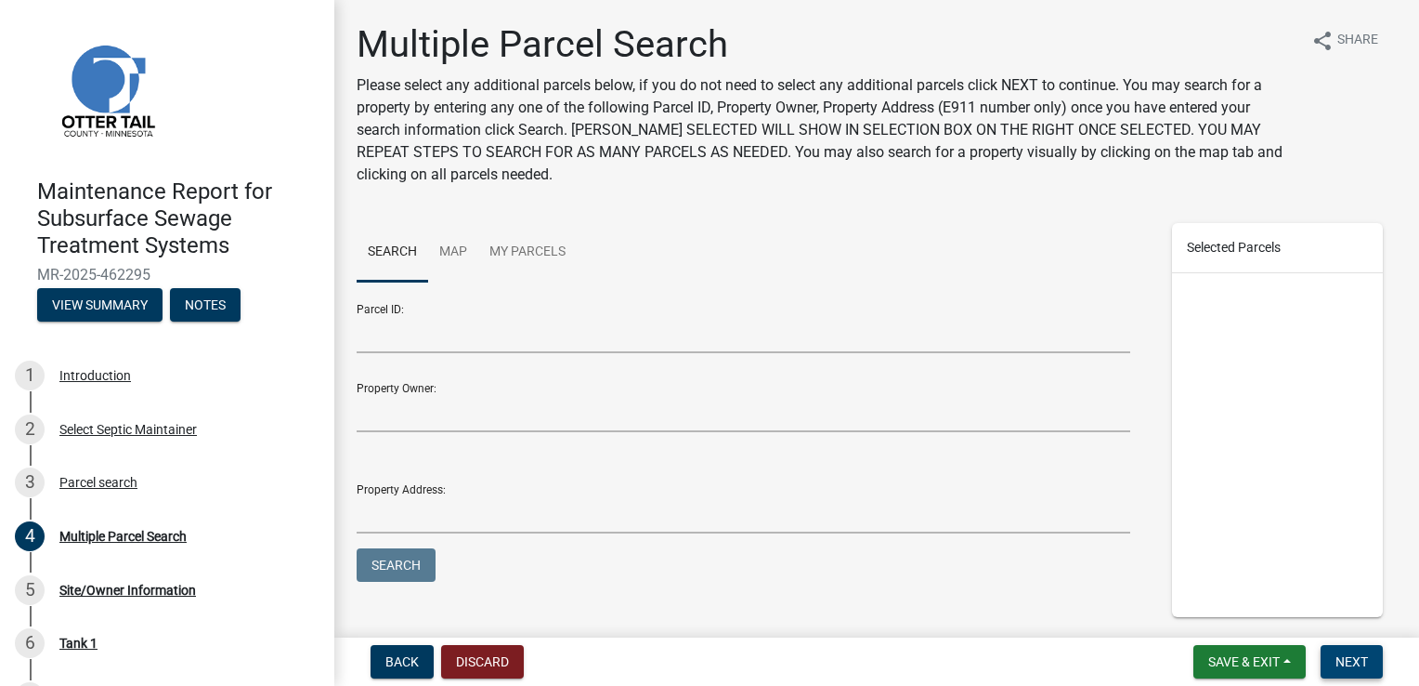
click at [1352, 663] on span "Next" at bounding box center [1352, 661] width 33 height 15
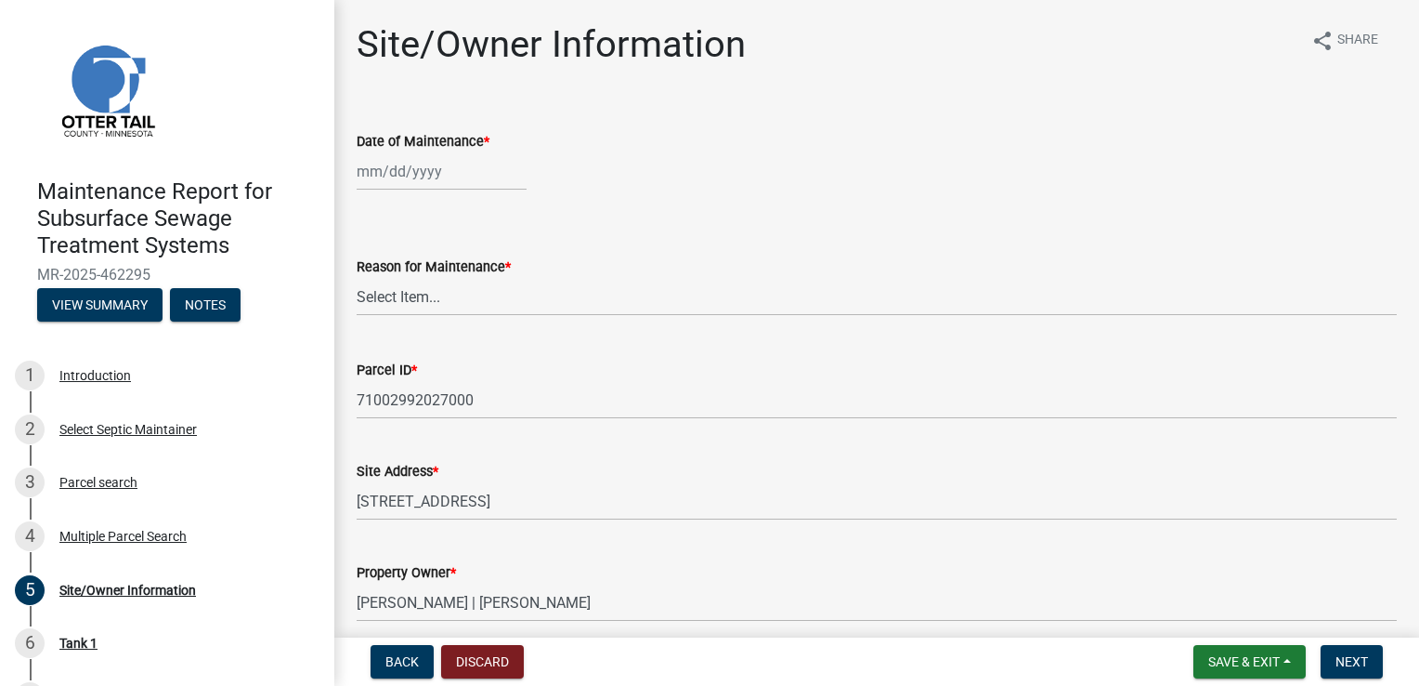
click at [425, 176] on div at bounding box center [442, 171] width 170 height 38
select select "8"
select select "2025"
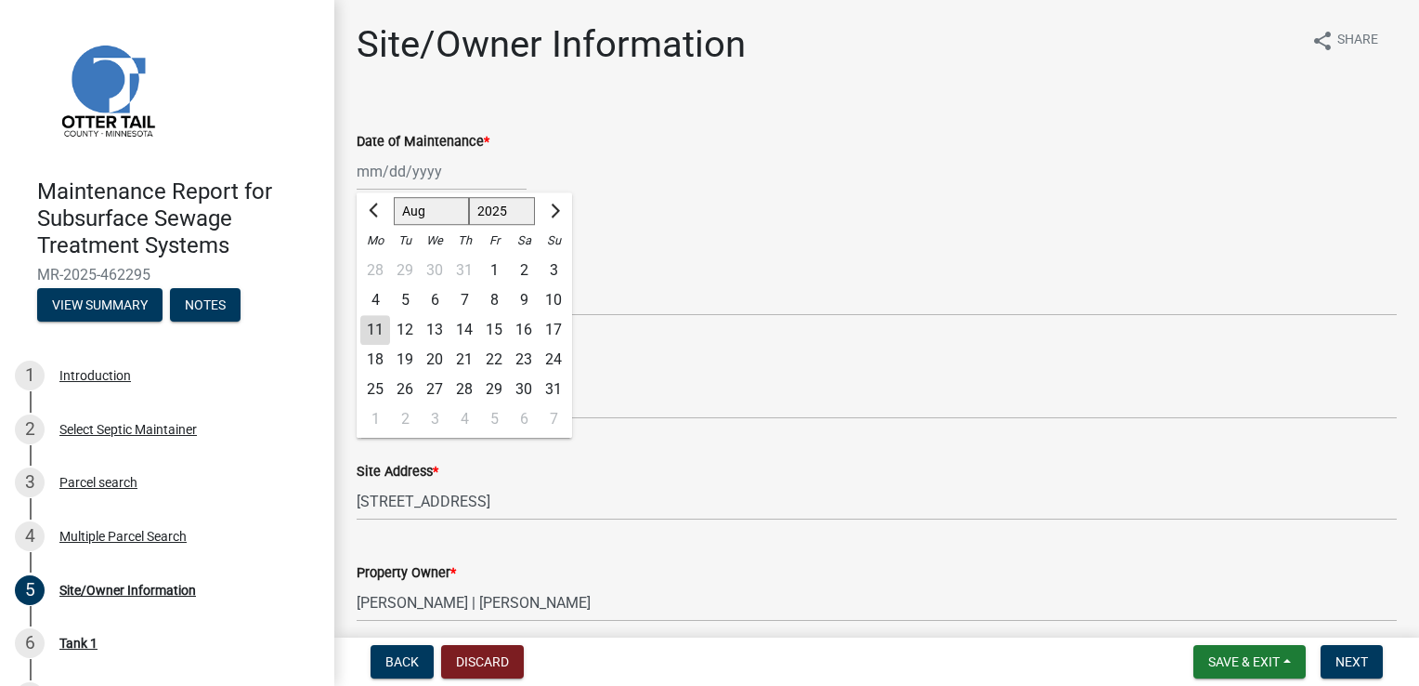
click at [375, 333] on div "11" at bounding box center [375, 330] width 30 height 30
type input "[DATE]"
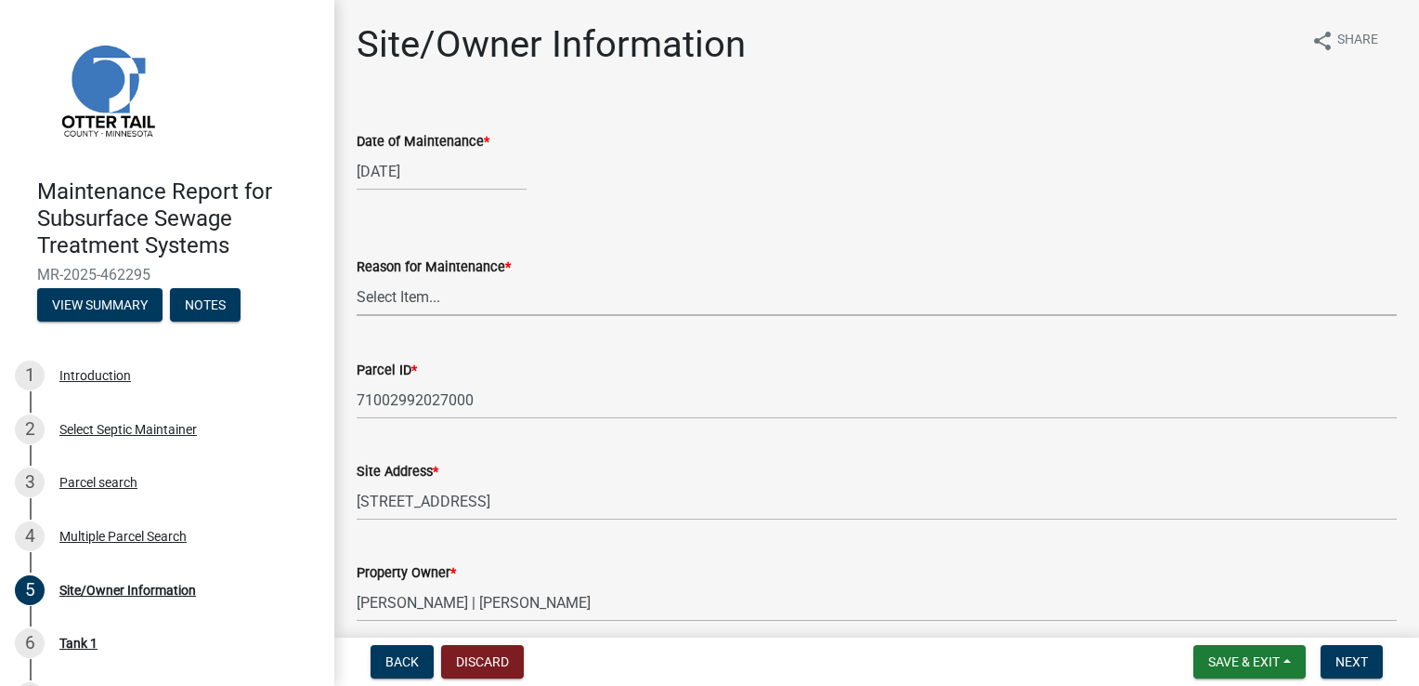
click at [383, 294] on select "Select Item... Called Routine Other" at bounding box center [877, 297] width 1040 height 38
click at [357, 278] on select "Select Item... Called Routine Other" at bounding box center [877, 297] width 1040 height 38
select select "3ac72b63-7b21-42e4-8192-806faae7a4f1"
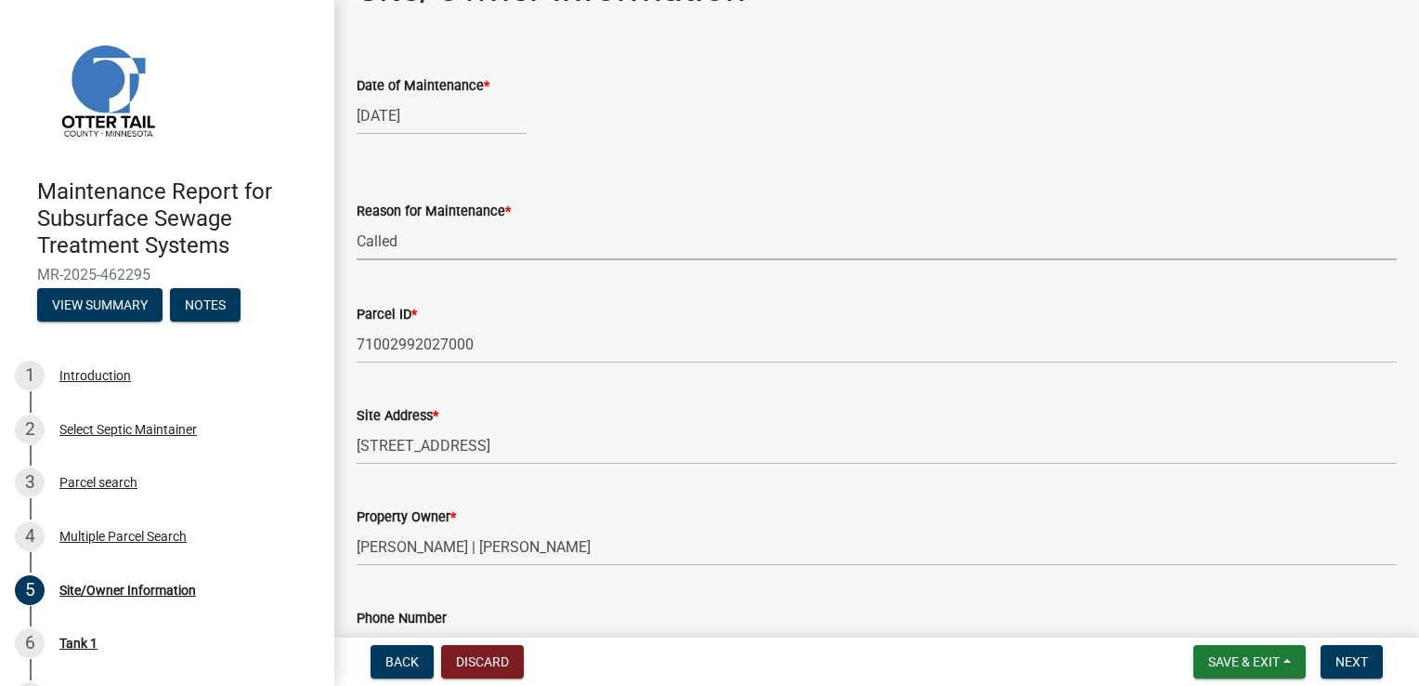
scroll to position [186, 0]
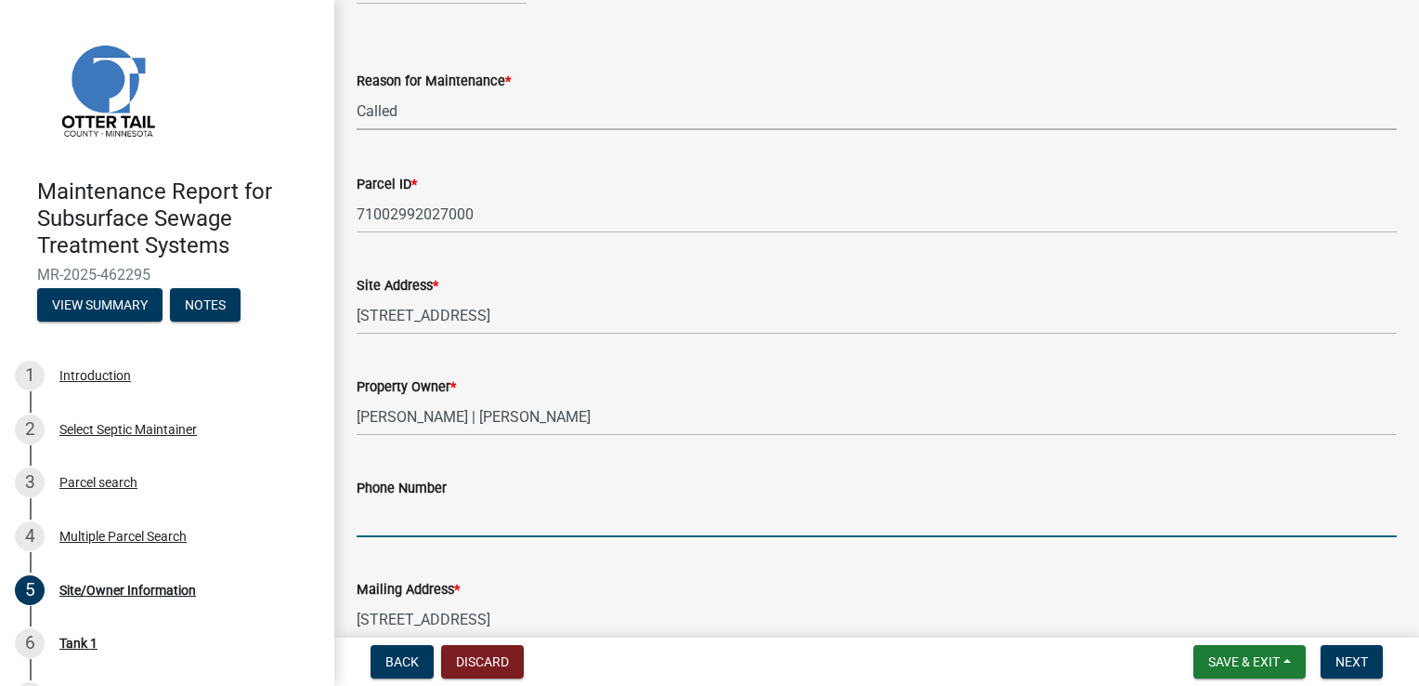
click at [429, 512] on input "Phone Number" at bounding box center [877, 518] width 1040 height 38
type input "[PHONE_NUMBER]"
click at [1348, 650] on button "Next" at bounding box center [1352, 661] width 62 height 33
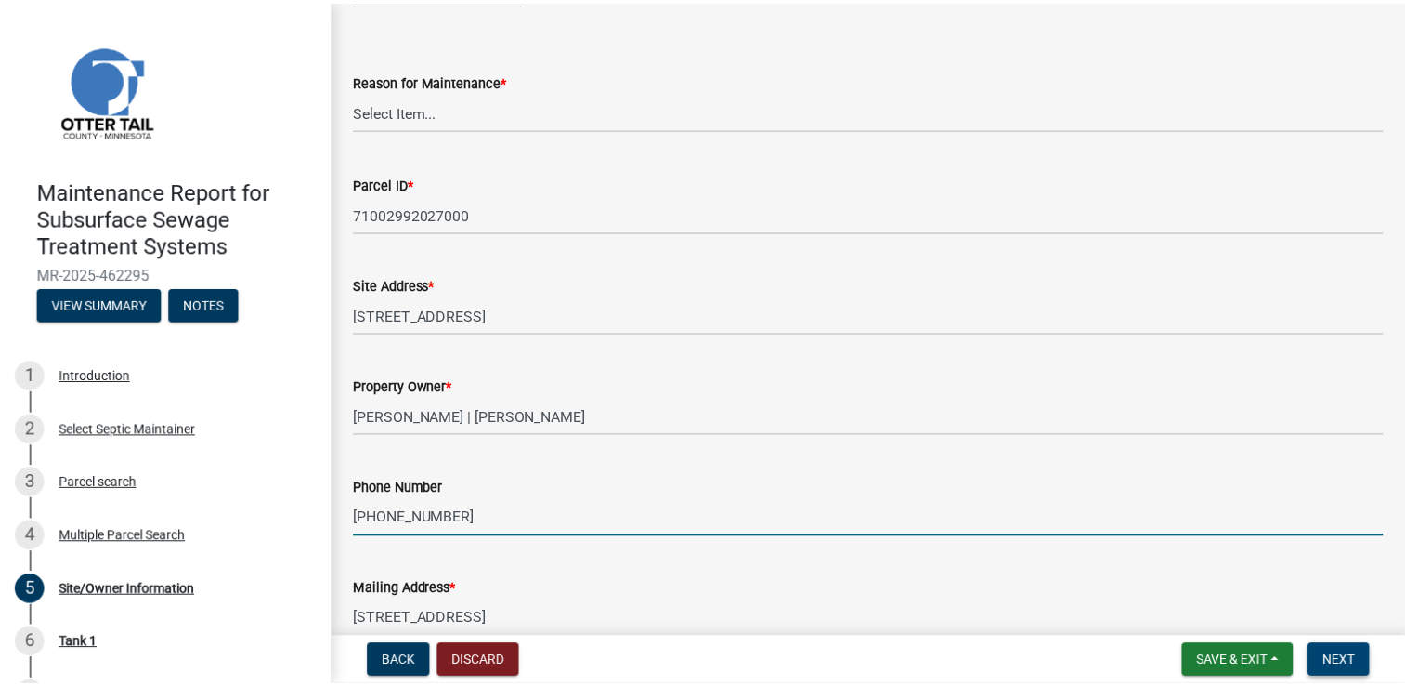
scroll to position [0, 0]
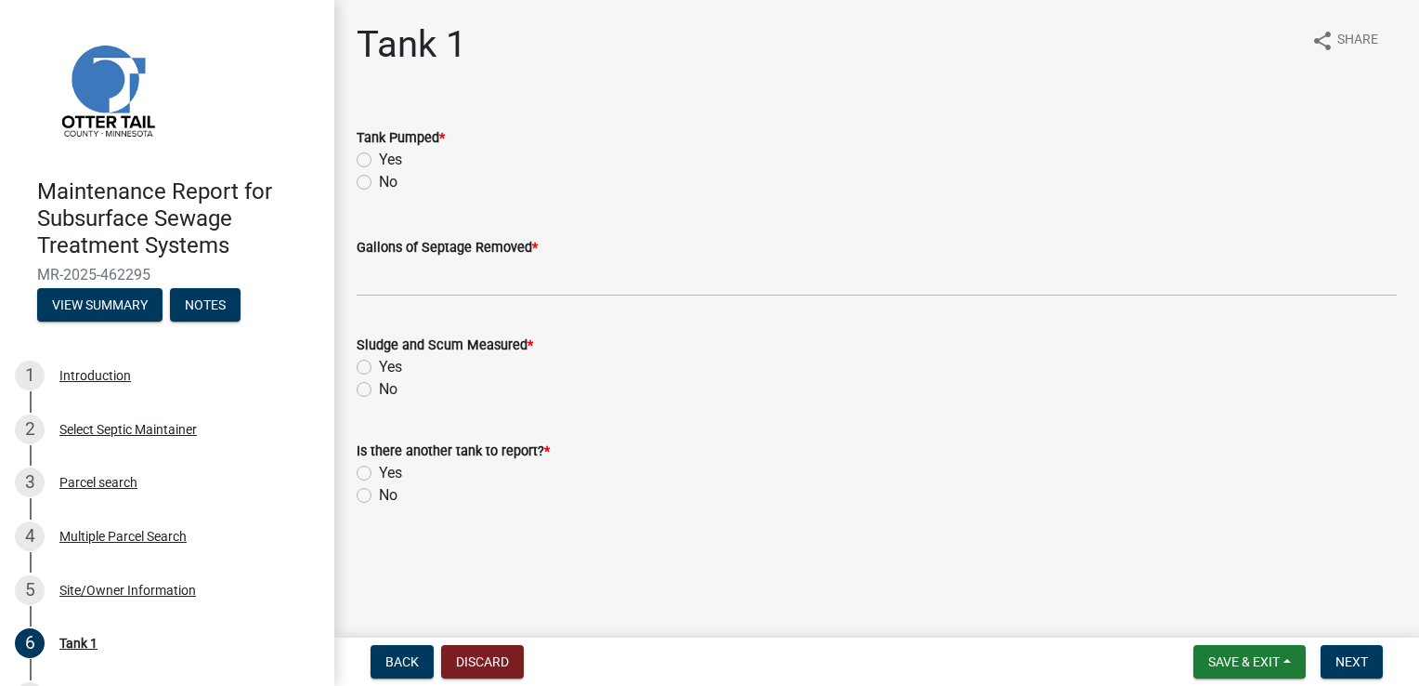
click at [379, 154] on label "Yes" at bounding box center [390, 160] width 23 height 22
click at [379, 154] on input "Yes" at bounding box center [385, 155] width 12 height 12
radio input "true"
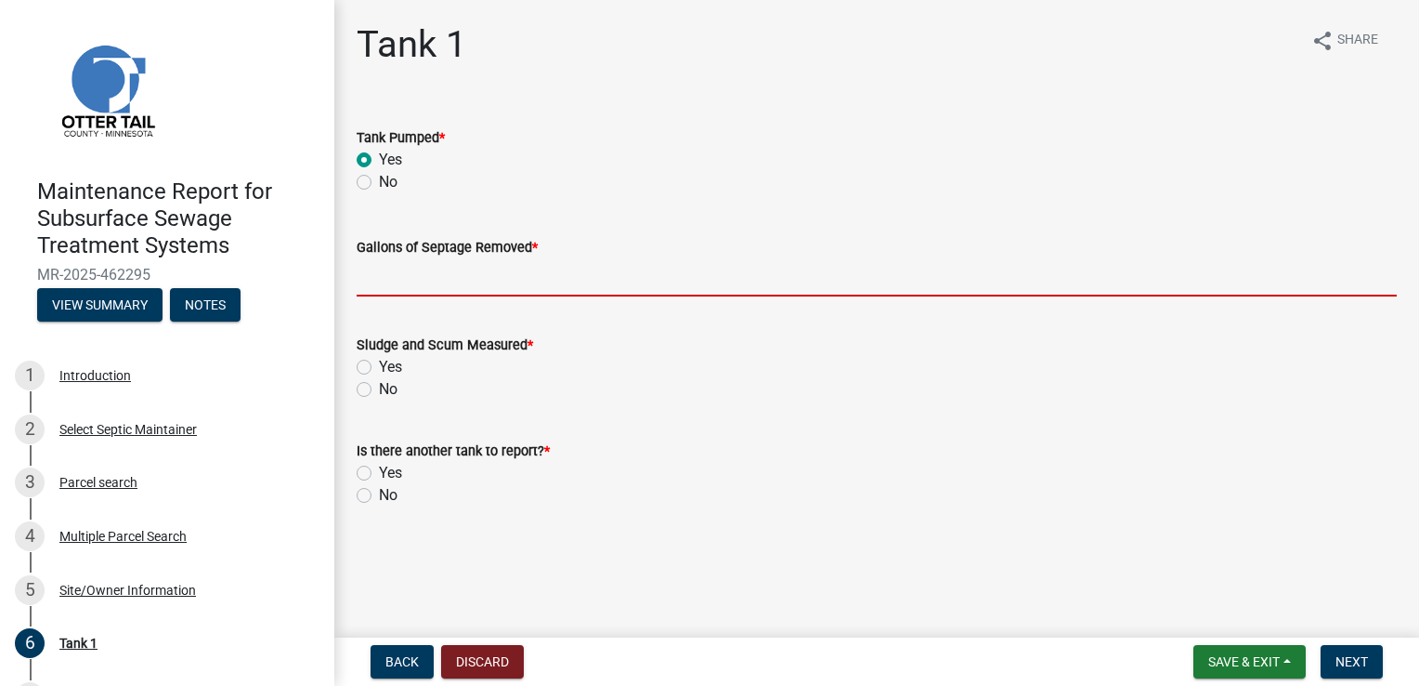
click at [405, 278] on input "Gallons of Septage Removed *" at bounding box center [877, 277] width 1040 height 38
type input "1000"
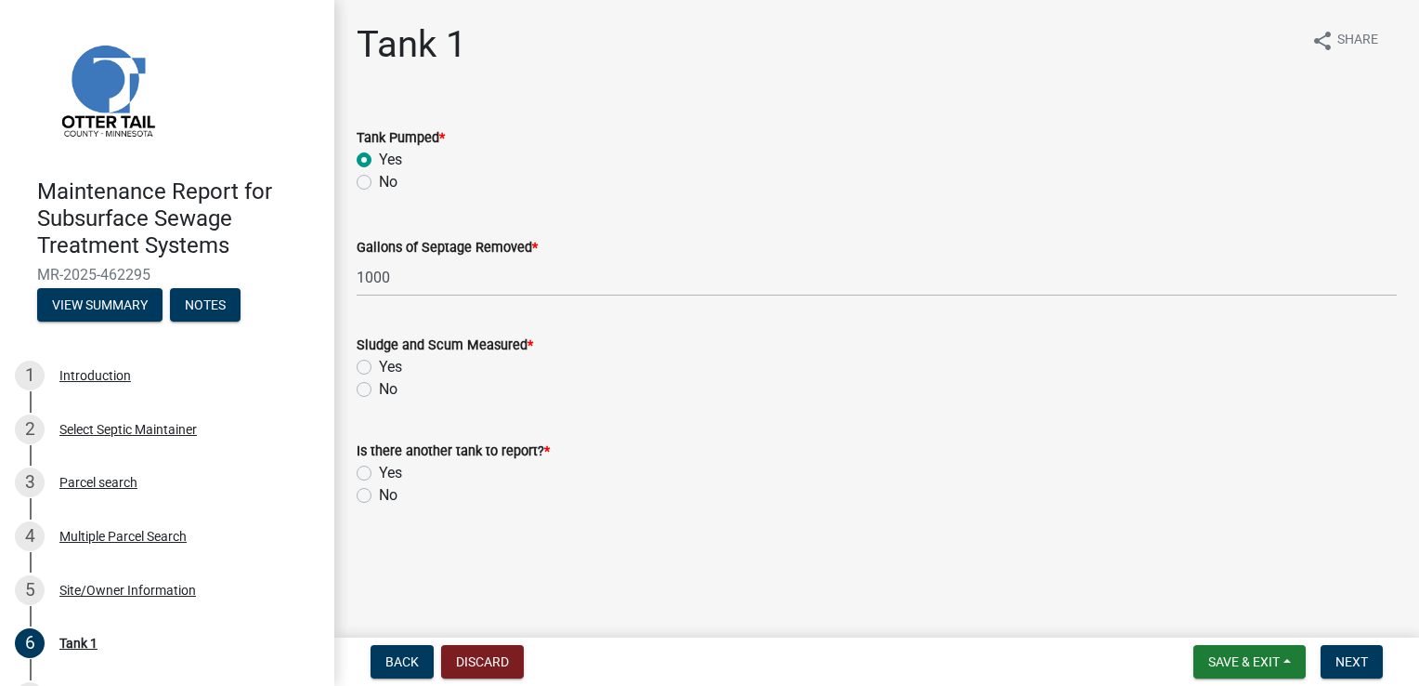
click at [379, 363] on label "Yes" at bounding box center [390, 367] width 23 height 22
click at [379, 363] on input "Yes" at bounding box center [385, 362] width 12 height 12
radio input "true"
click at [379, 495] on label "No" at bounding box center [388, 495] width 19 height 22
click at [379, 495] on input "No" at bounding box center [385, 490] width 12 height 12
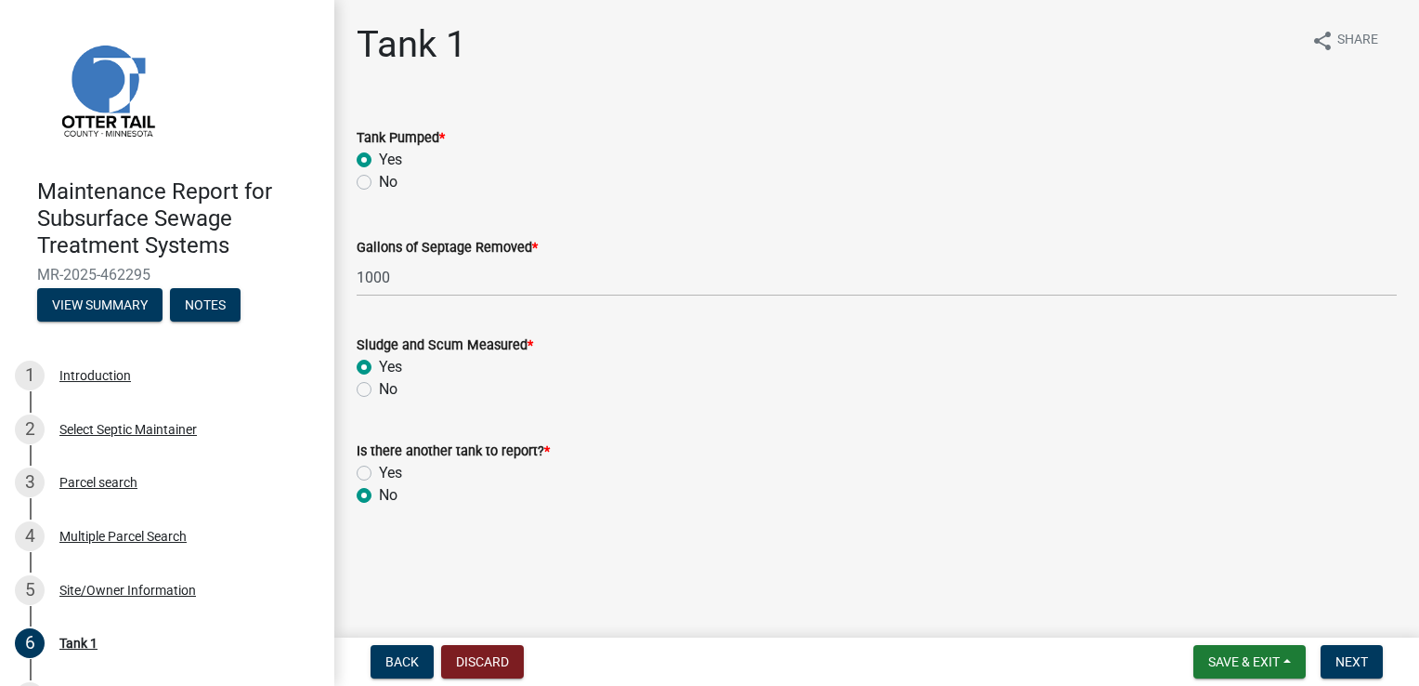
radio input "true"
click at [1365, 658] on span "Next" at bounding box center [1352, 661] width 33 height 15
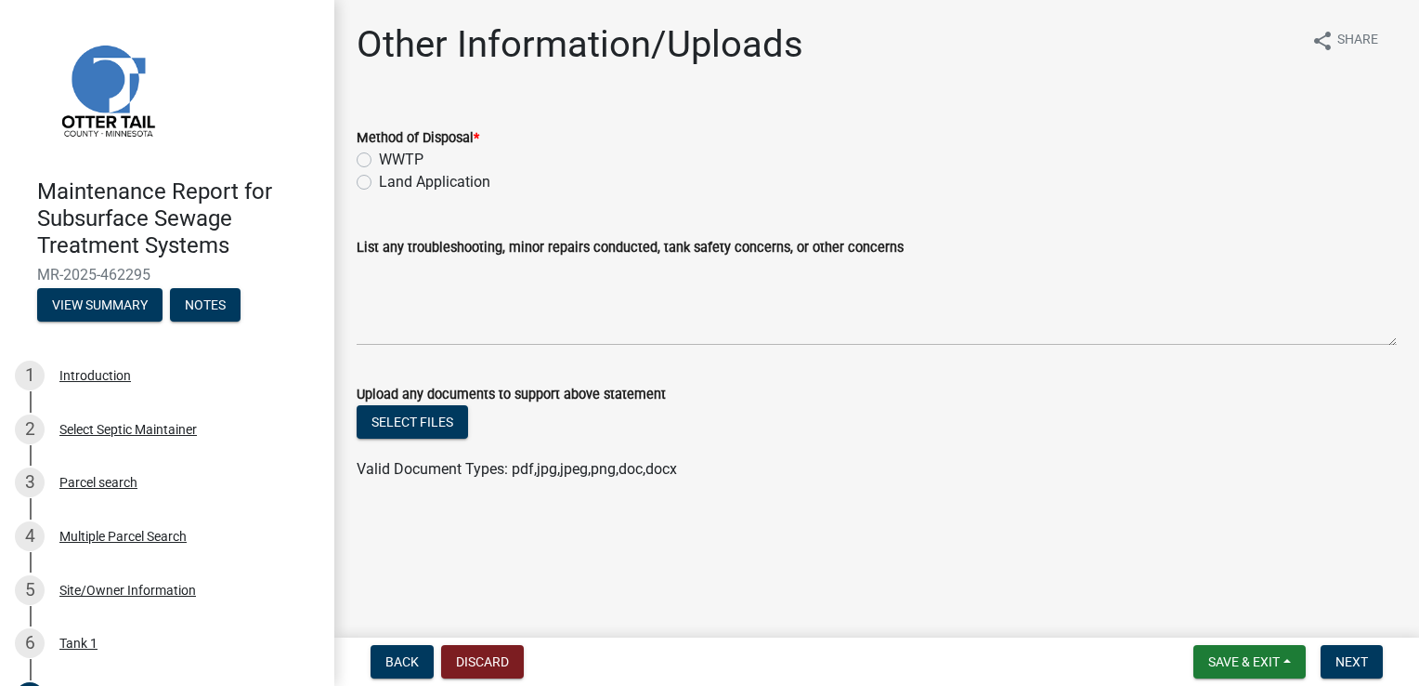
click at [405, 178] on label "Land Application" at bounding box center [434, 182] width 111 height 22
click at [391, 178] on input "Land Application" at bounding box center [385, 177] width 12 height 12
radio input "true"
click at [1330, 652] on button "Next" at bounding box center [1352, 661] width 62 height 33
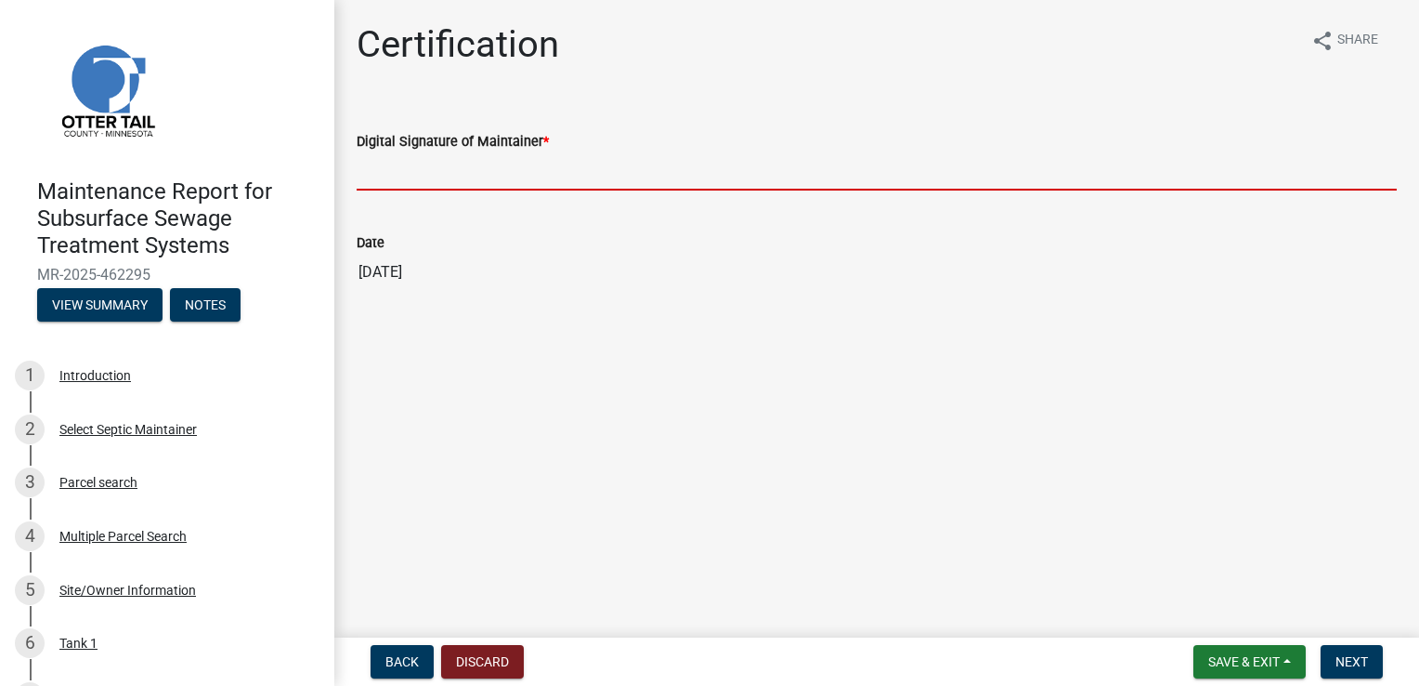
click at [476, 165] on input "Digital Signature of Maintainer *" at bounding box center [877, 171] width 1040 height 38
type input "[PERSON_NAME]"
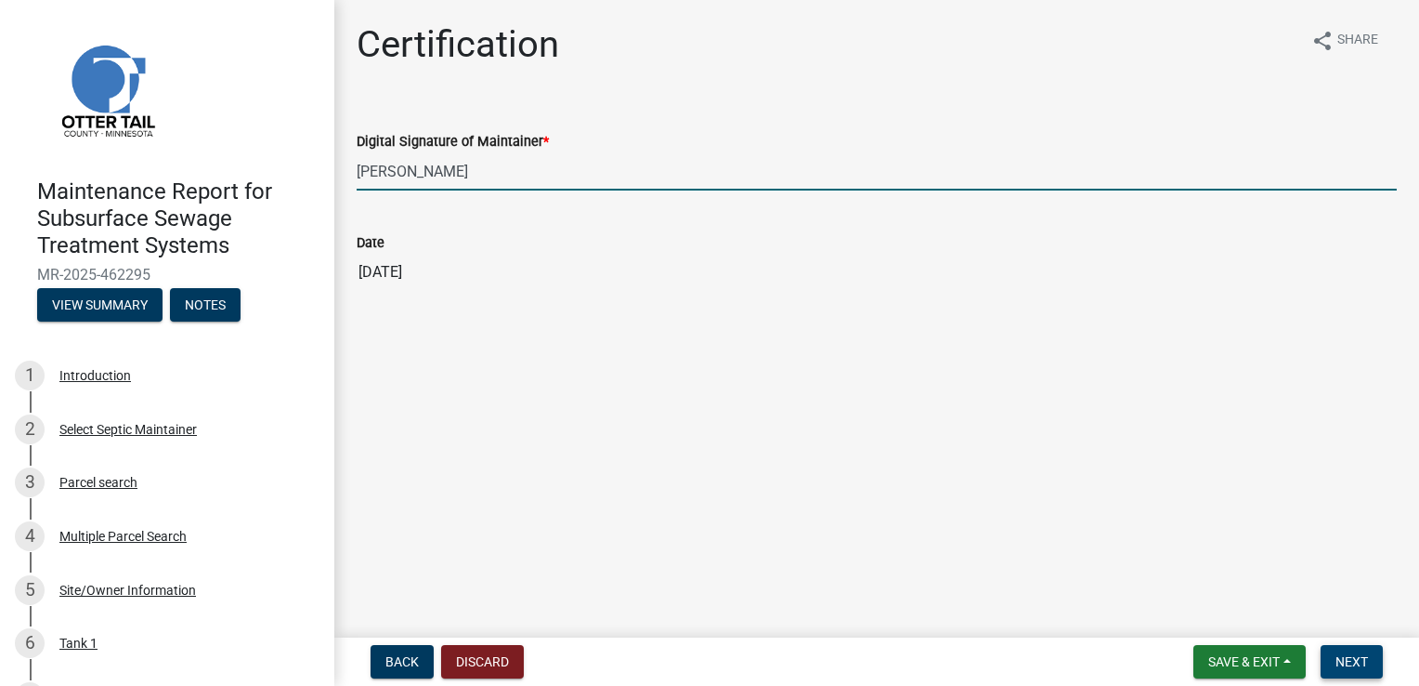
click at [1343, 662] on span "Next" at bounding box center [1352, 661] width 33 height 15
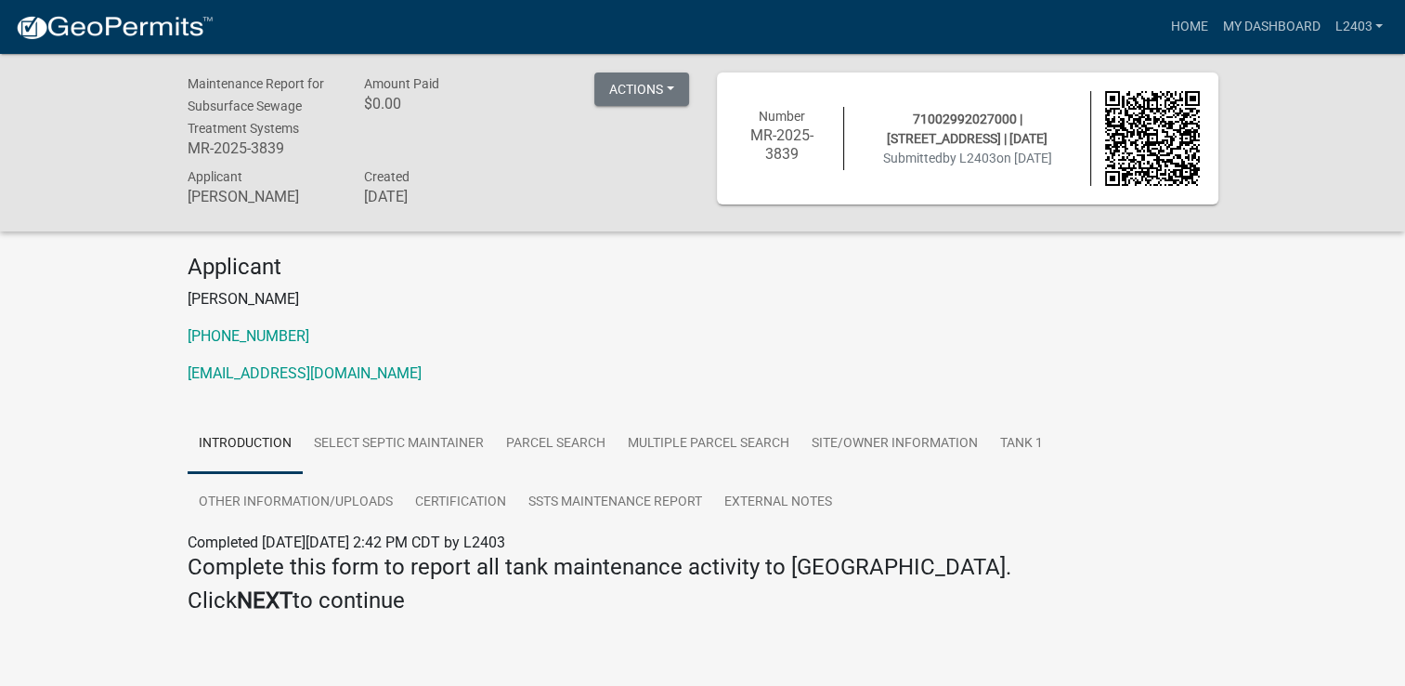
click at [567, 305] on p "[PERSON_NAME]" at bounding box center [703, 299] width 1031 height 22
click at [1173, 16] on link "Home" at bounding box center [1189, 26] width 52 height 35
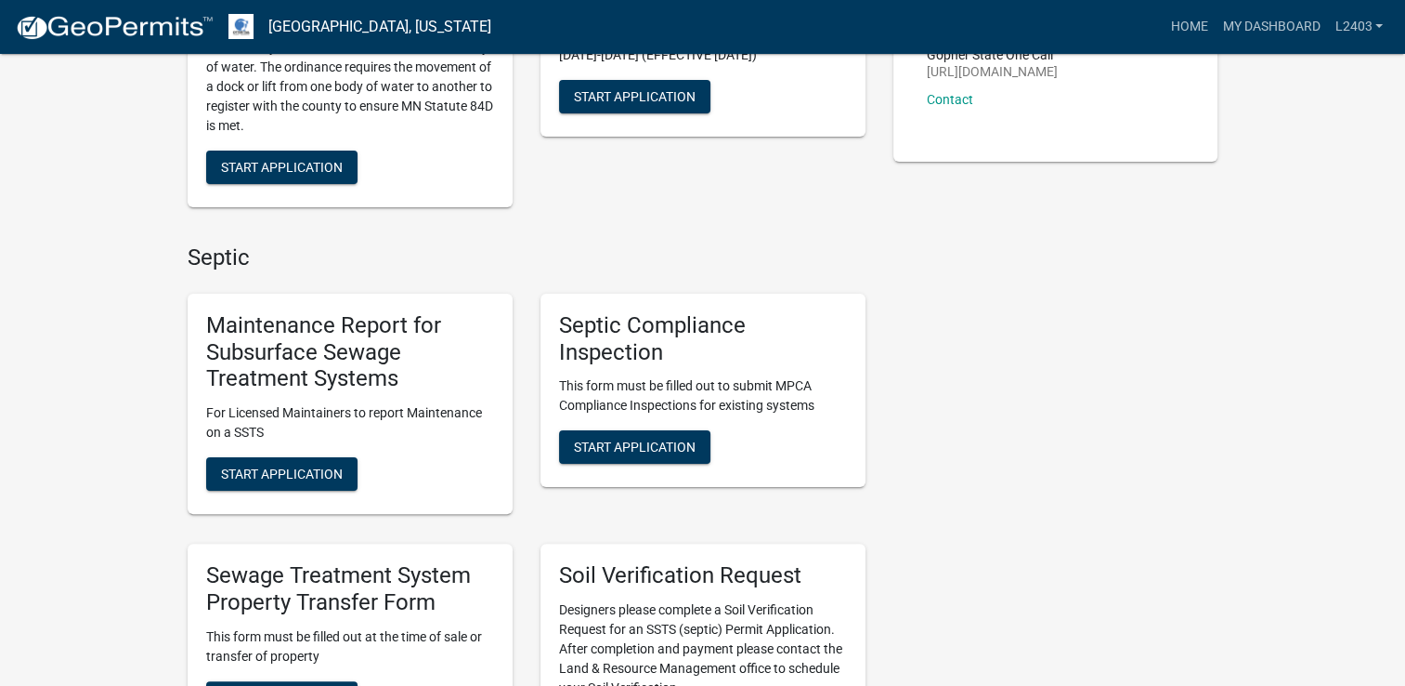
scroll to position [372, 0]
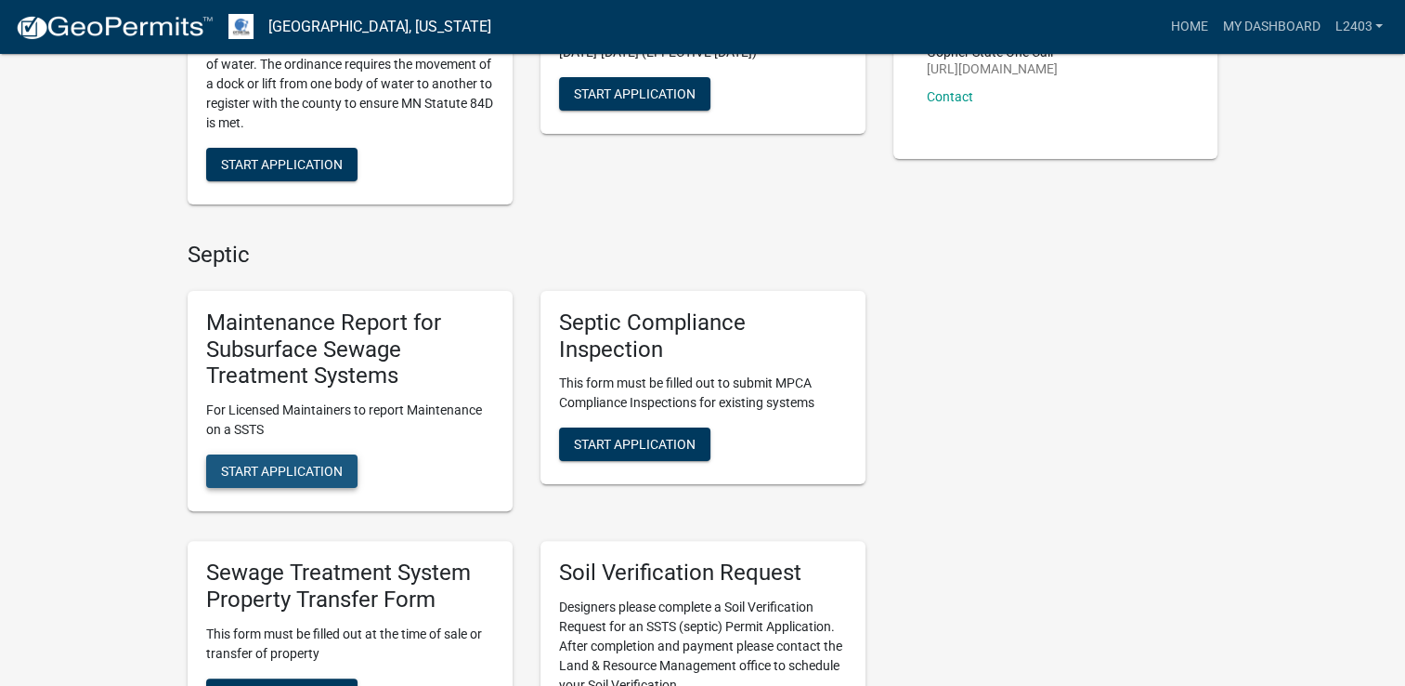
click at [286, 474] on span "Start Application" at bounding box center [282, 471] width 122 height 15
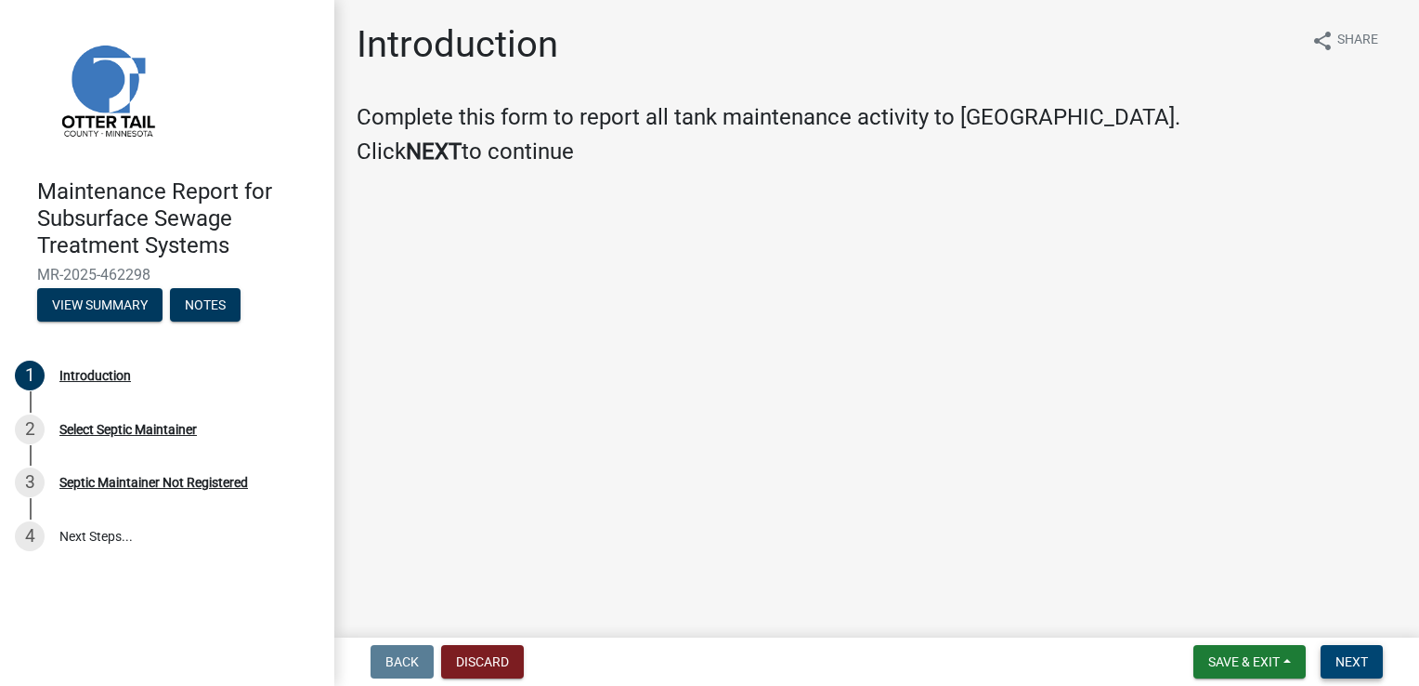
click at [1365, 661] on span "Next" at bounding box center [1352, 661] width 33 height 15
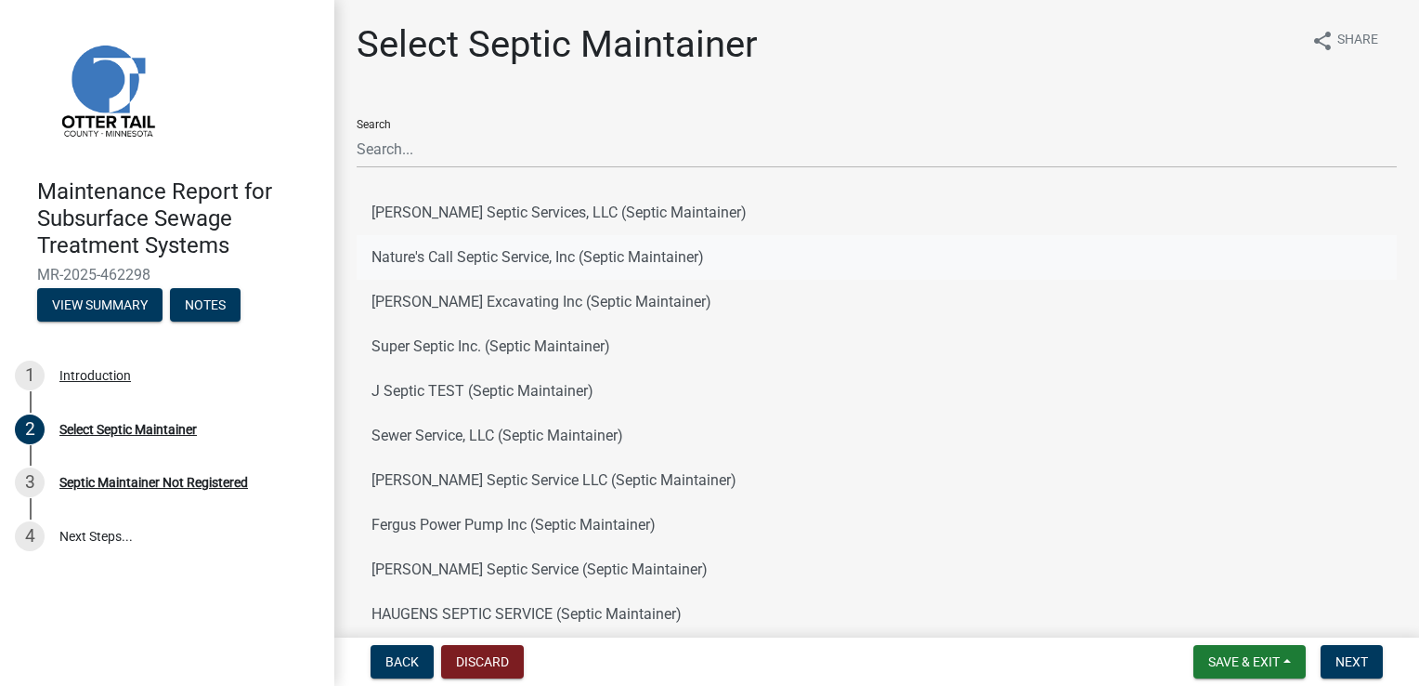
click at [456, 247] on button "Nature's Call Septic Service, Inc (Septic Maintainer)" at bounding box center [877, 257] width 1040 height 45
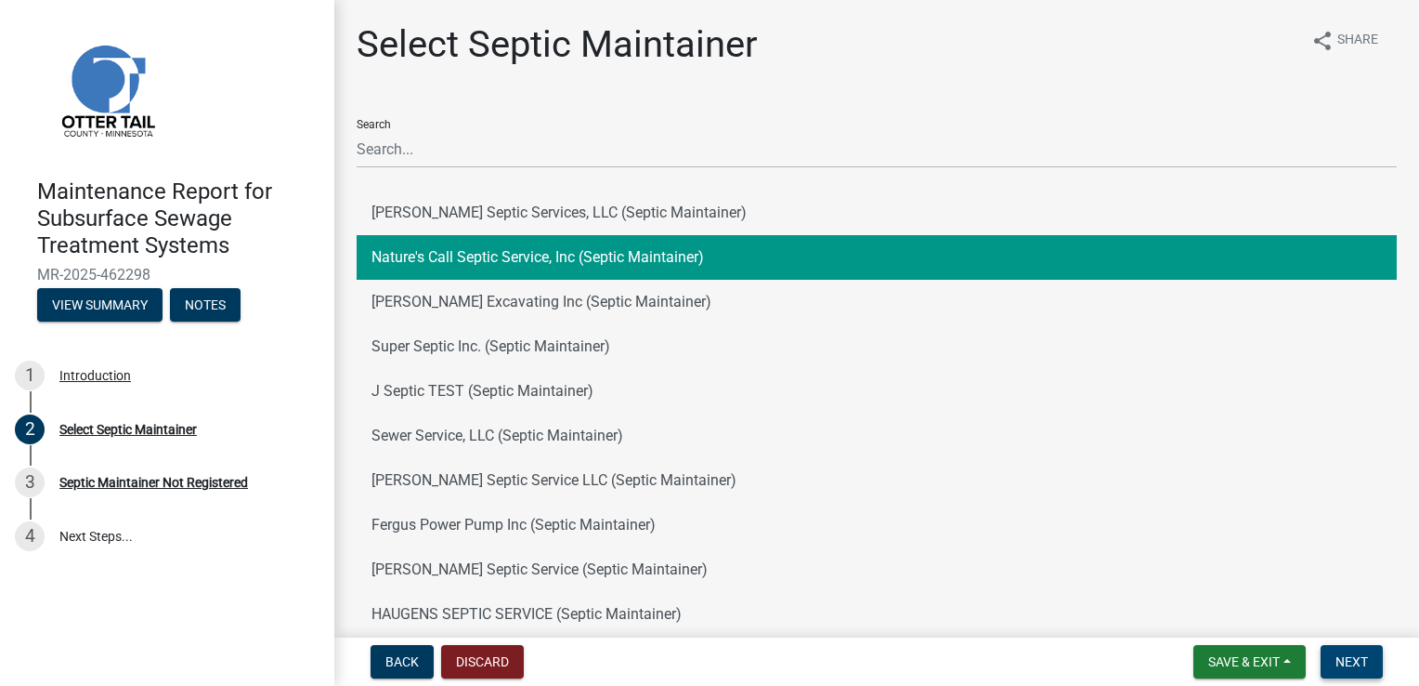
drag, startPoint x: 1348, startPoint y: 667, endPoint x: 1342, endPoint y: 659, distance: 10.0
click at [1346, 667] on span "Next" at bounding box center [1352, 661] width 33 height 15
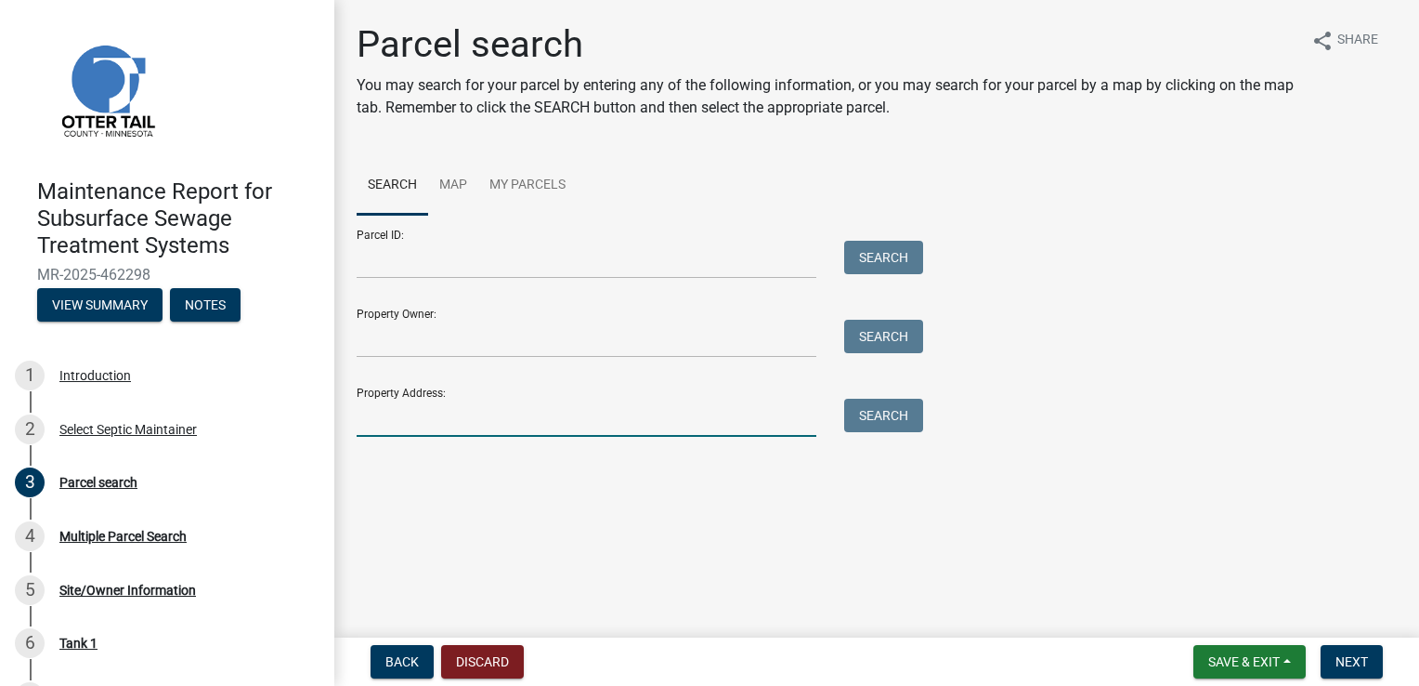
click at [427, 412] on input "Property Address:" at bounding box center [587, 417] width 460 height 38
type input "220 skogmo"
click at [894, 406] on button "Search" at bounding box center [883, 414] width 79 height 33
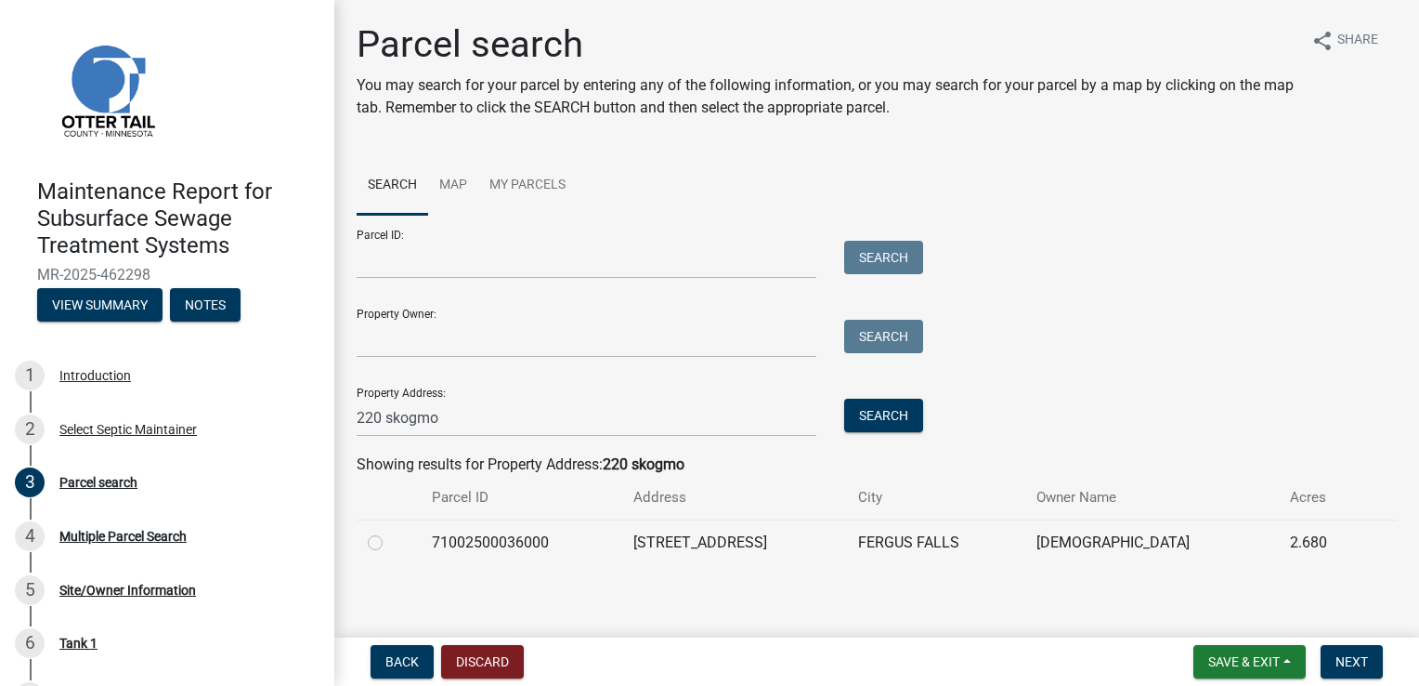
click at [390, 531] on label at bounding box center [390, 531] width 0 height 0
click at [390, 543] on input "radio" at bounding box center [396, 537] width 12 height 12
radio input "true"
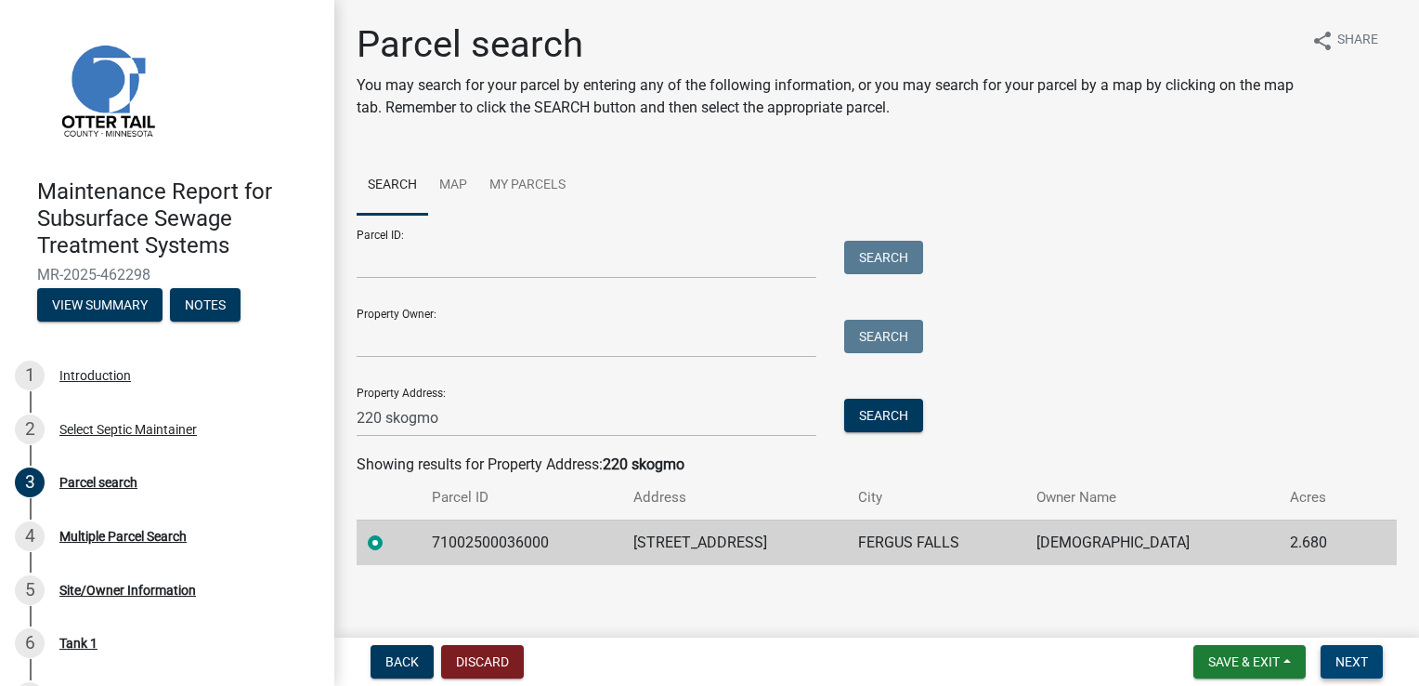
click at [1338, 648] on button "Next" at bounding box center [1352, 661] width 62 height 33
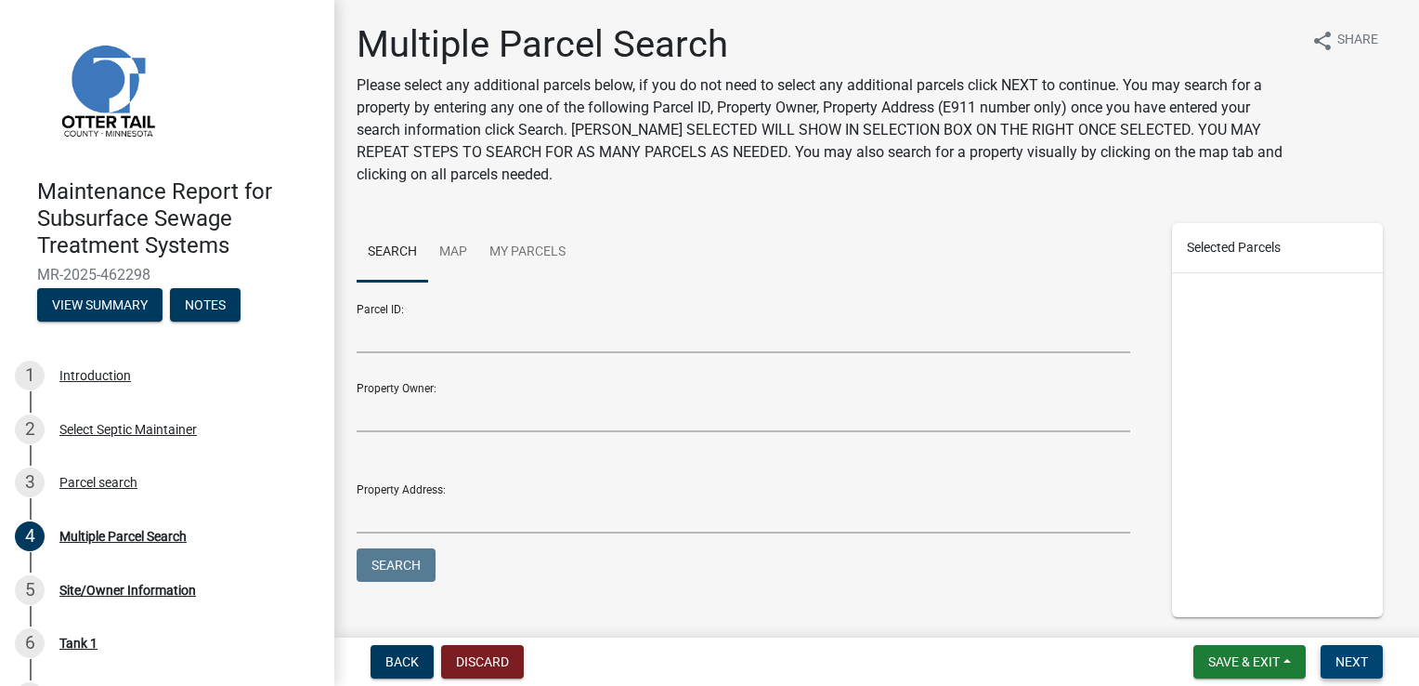
click at [1338, 648] on button "Next" at bounding box center [1352, 661] width 62 height 33
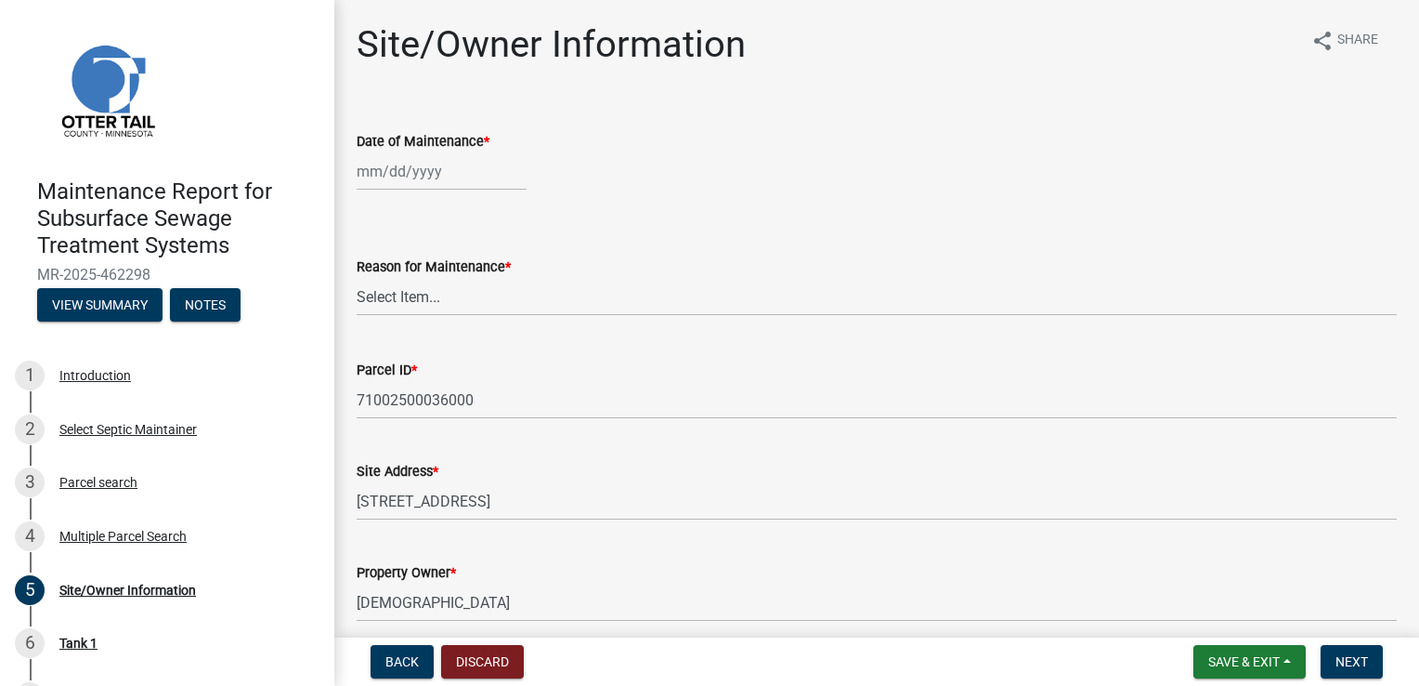
click at [381, 170] on div at bounding box center [442, 171] width 170 height 38
select select "8"
select select "2025"
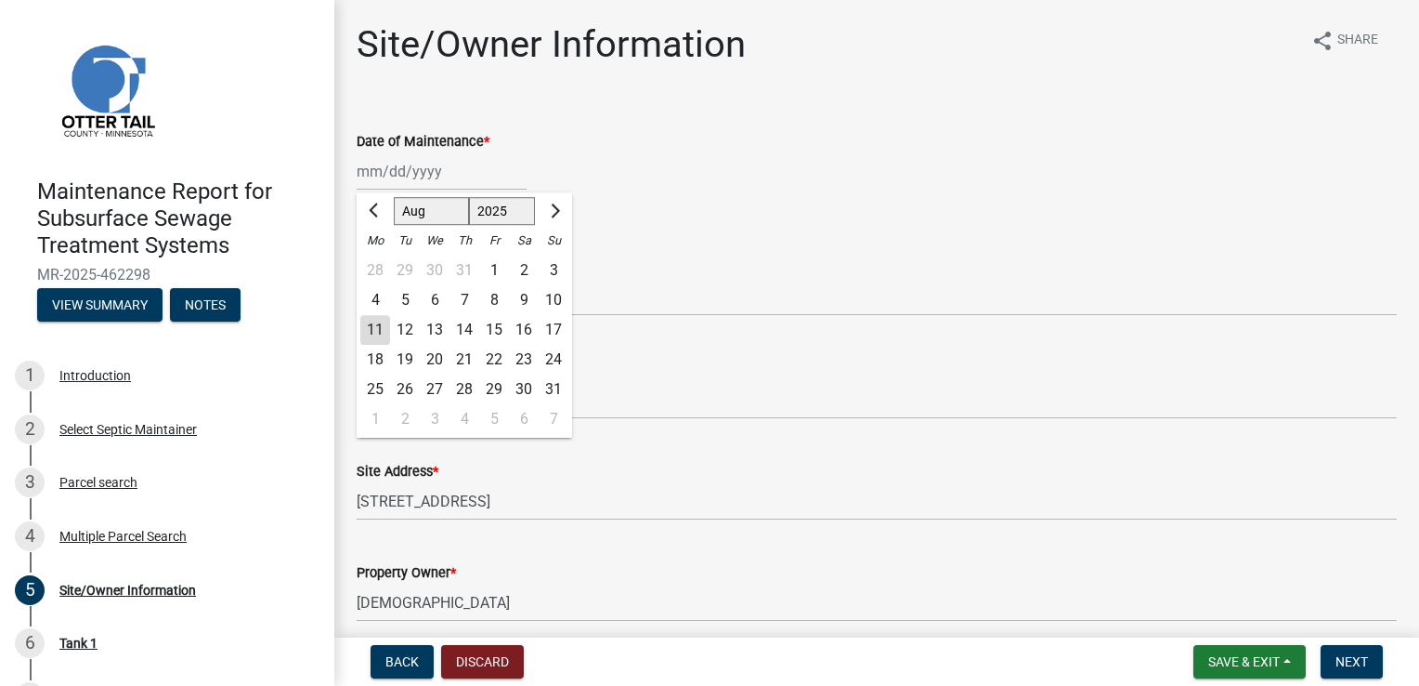
click at [371, 330] on div "11" at bounding box center [375, 330] width 30 height 30
type input "[DATE]"
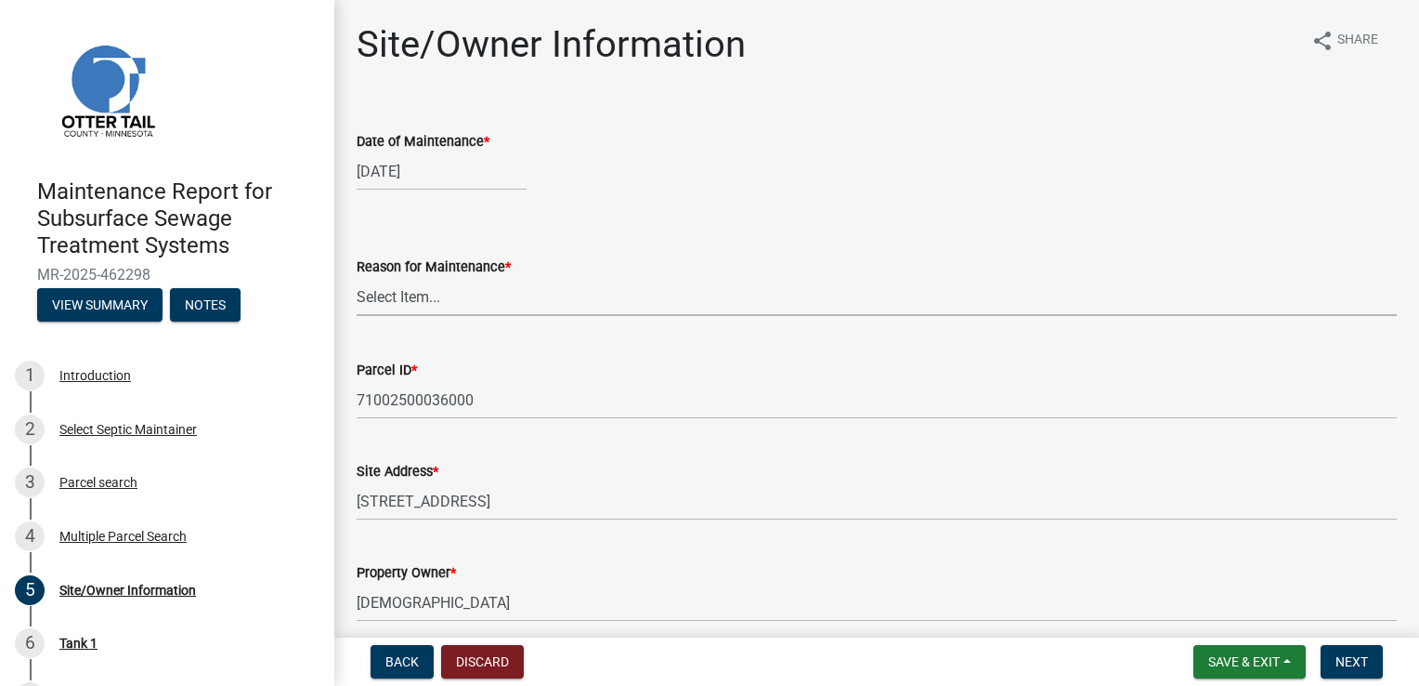
click at [377, 300] on select "Select Item... Called Routine Other" at bounding box center [877, 297] width 1040 height 38
click at [357, 278] on select "Select Item... Called Routine Other" at bounding box center [877, 297] width 1040 height 38
select select "3ac72b63-7b21-42e4-8192-806faae7a4f1"
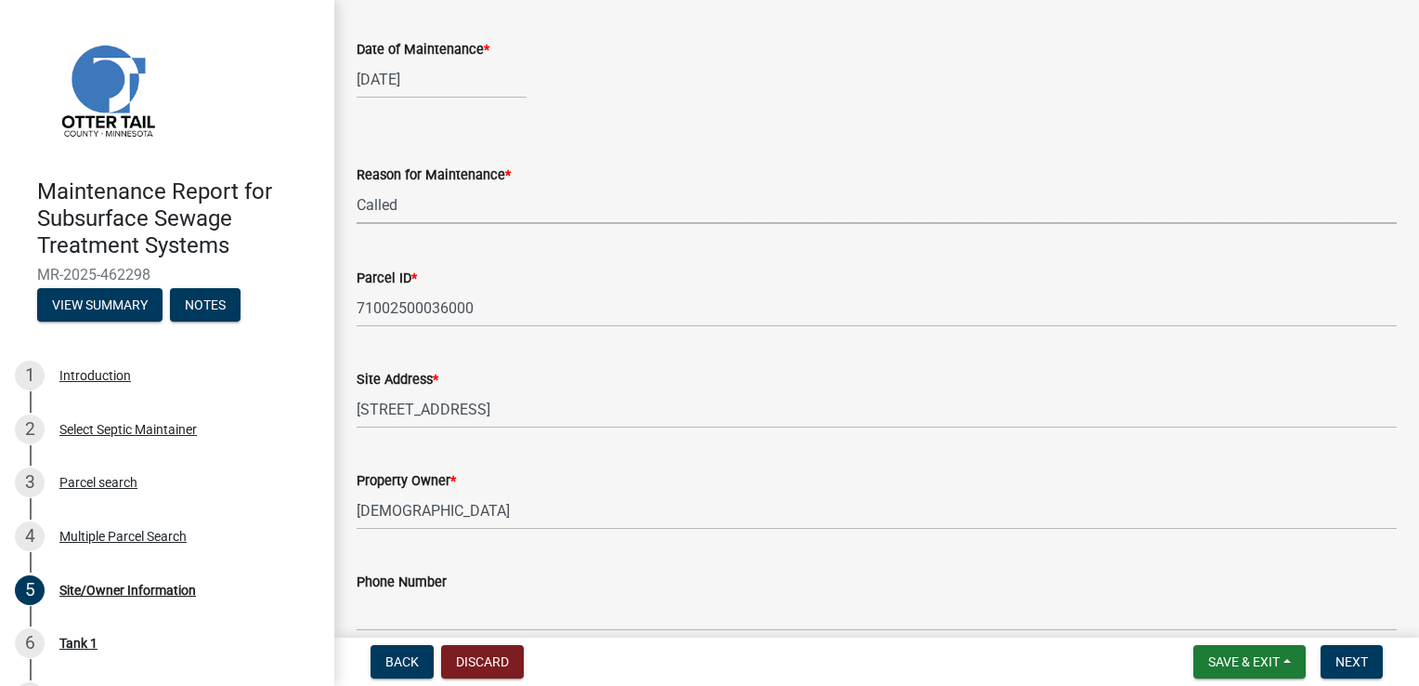
scroll to position [279, 0]
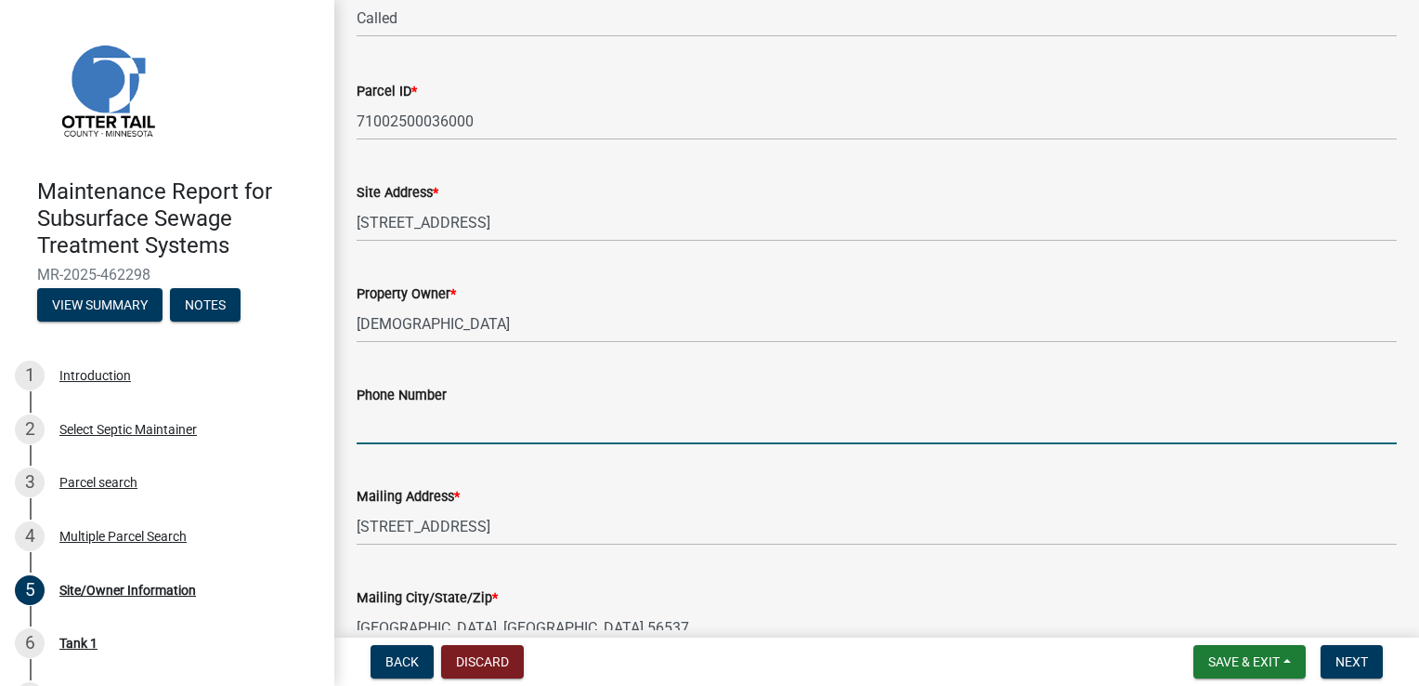
click at [398, 433] on input "Phone Number" at bounding box center [877, 425] width 1040 height 38
type input "[PHONE_NUMBER]"
click at [1326, 650] on button "Next" at bounding box center [1352, 661] width 62 height 33
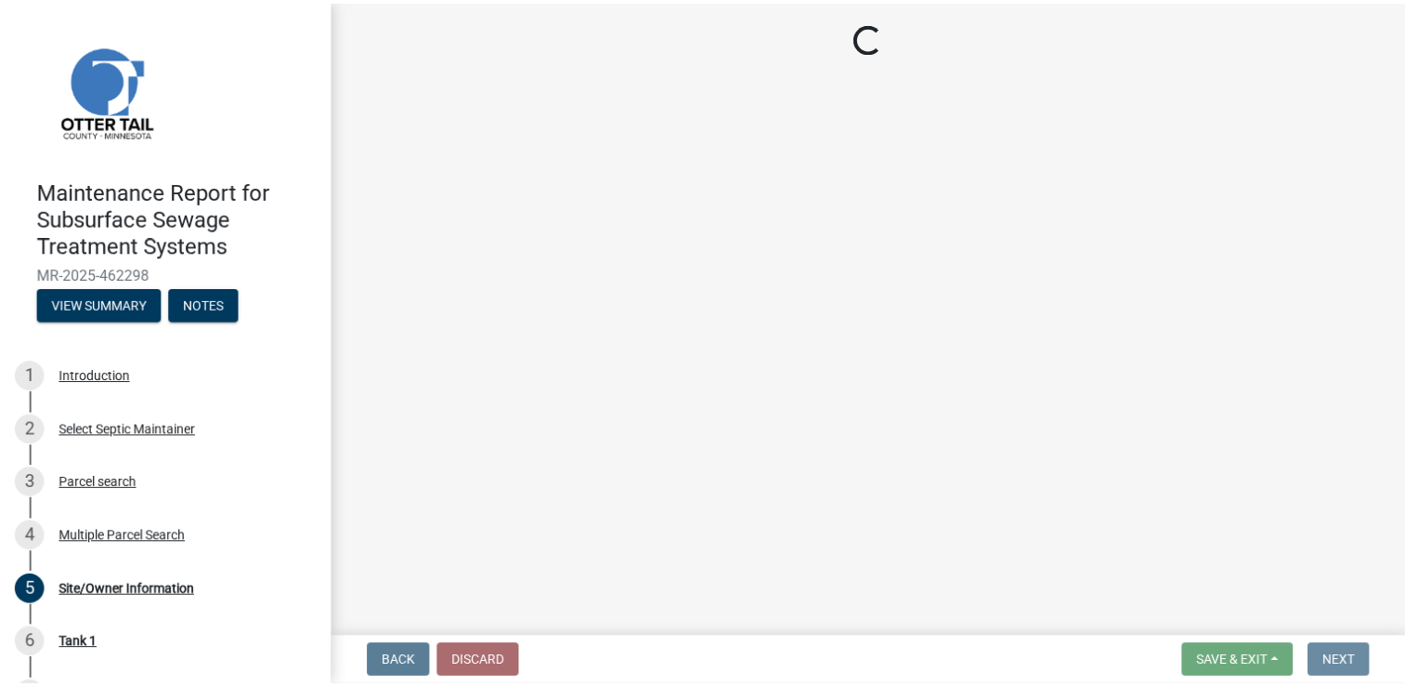
scroll to position [0, 0]
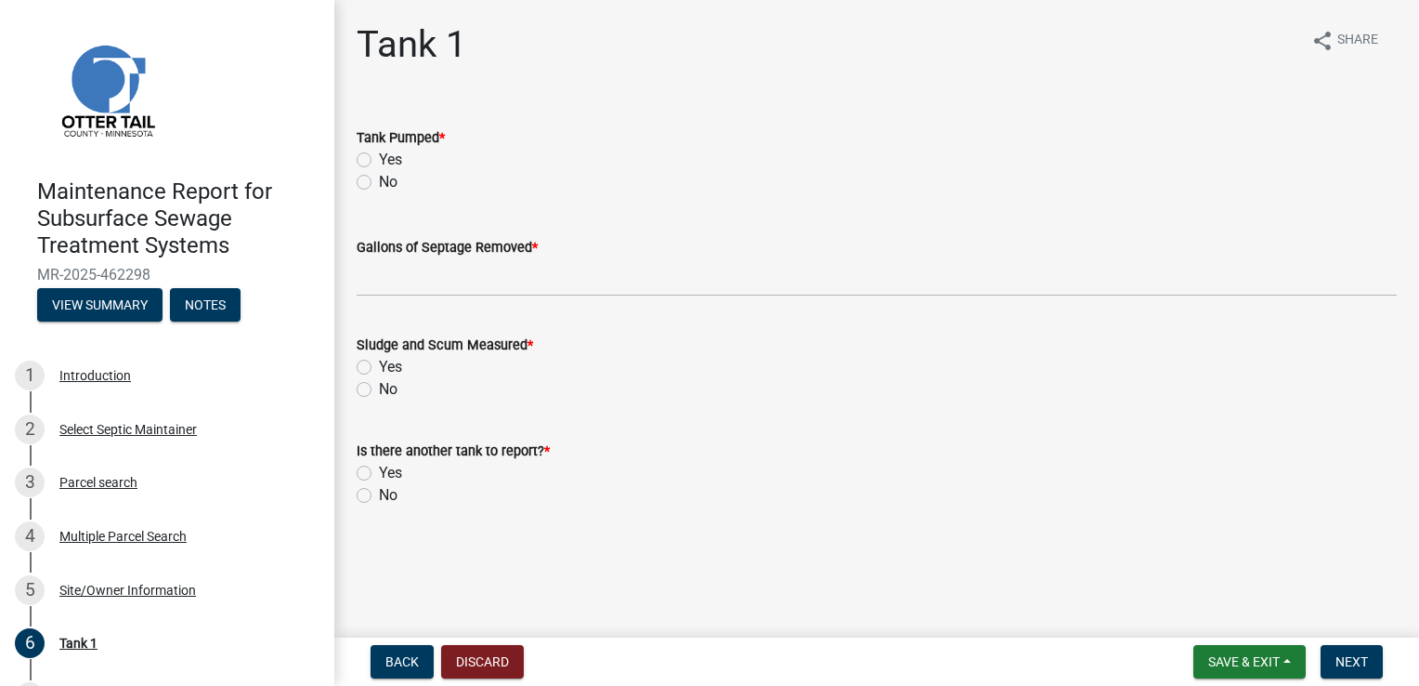
click at [381, 155] on label "Yes" at bounding box center [390, 160] width 23 height 22
click at [381, 155] on input "Yes" at bounding box center [385, 155] width 12 height 12
radio input "true"
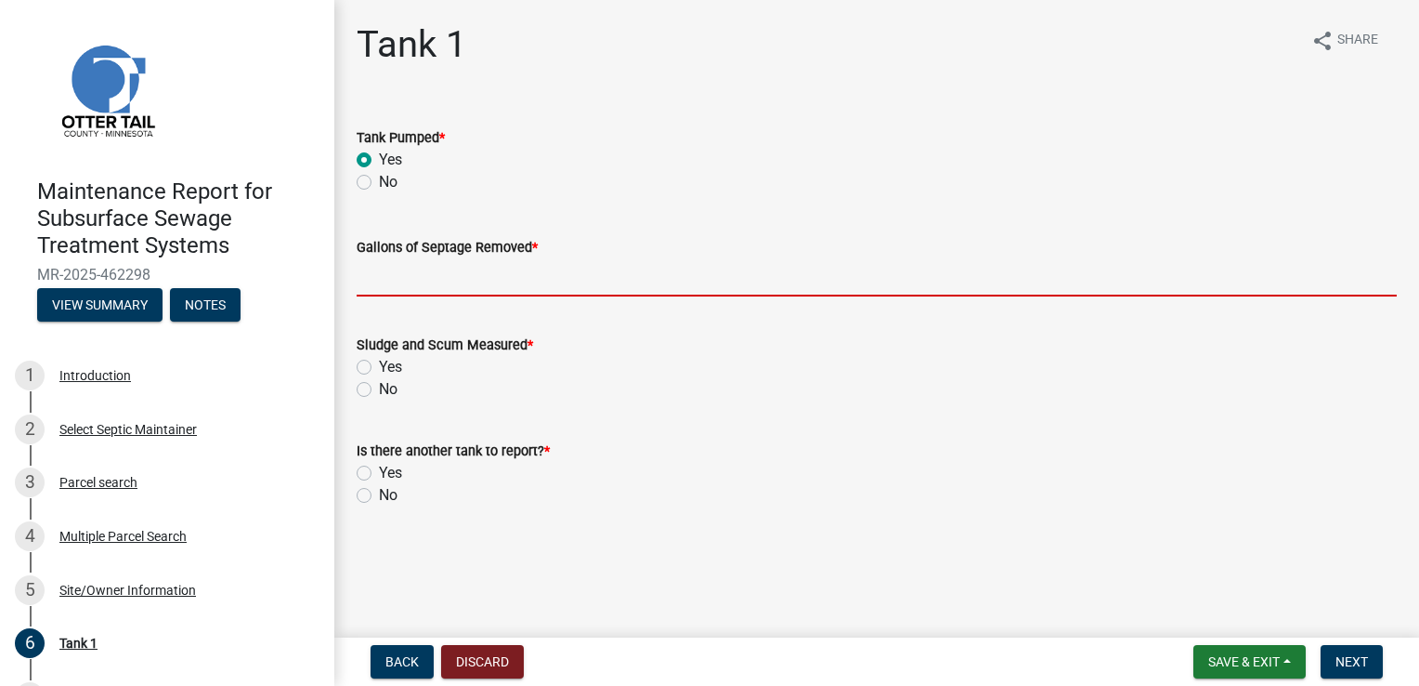
click at [373, 272] on input "Gallons of Septage Removed *" at bounding box center [877, 277] width 1040 height 38
type input "1500"
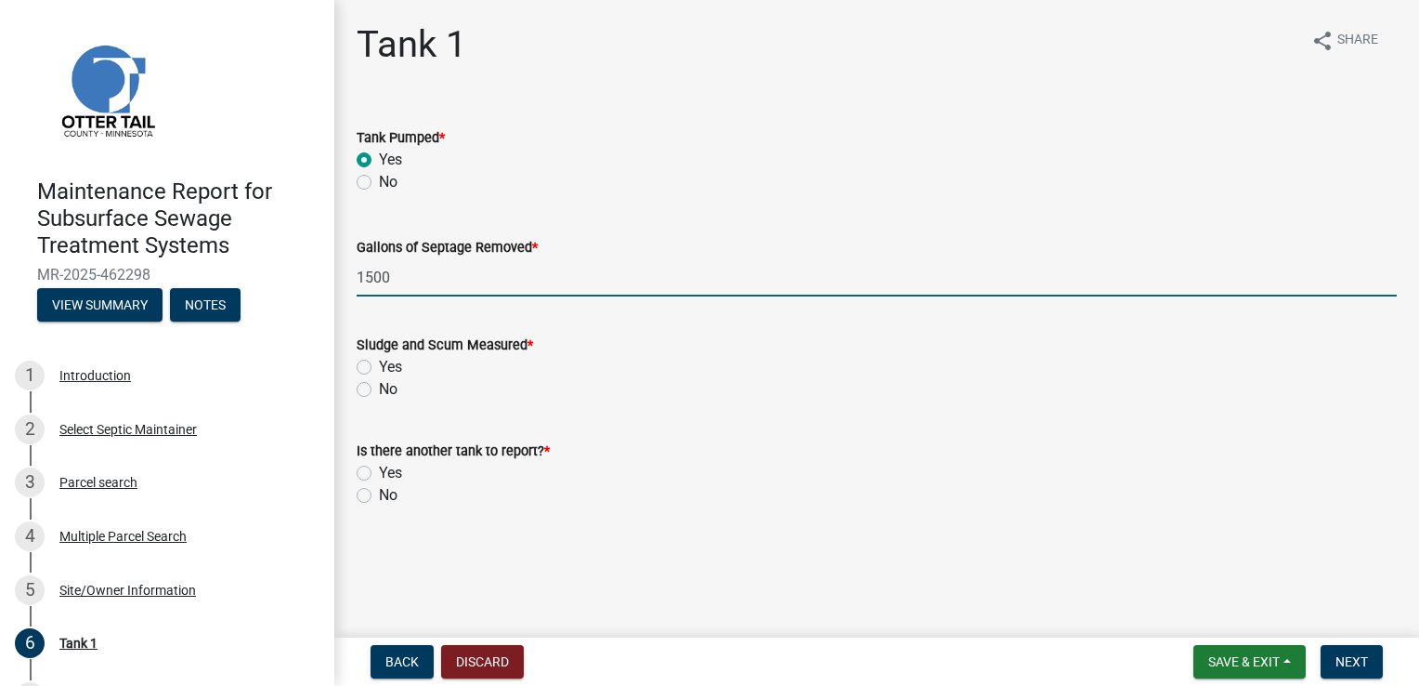
click at [373, 364] on div "Yes" at bounding box center [877, 367] width 1040 height 22
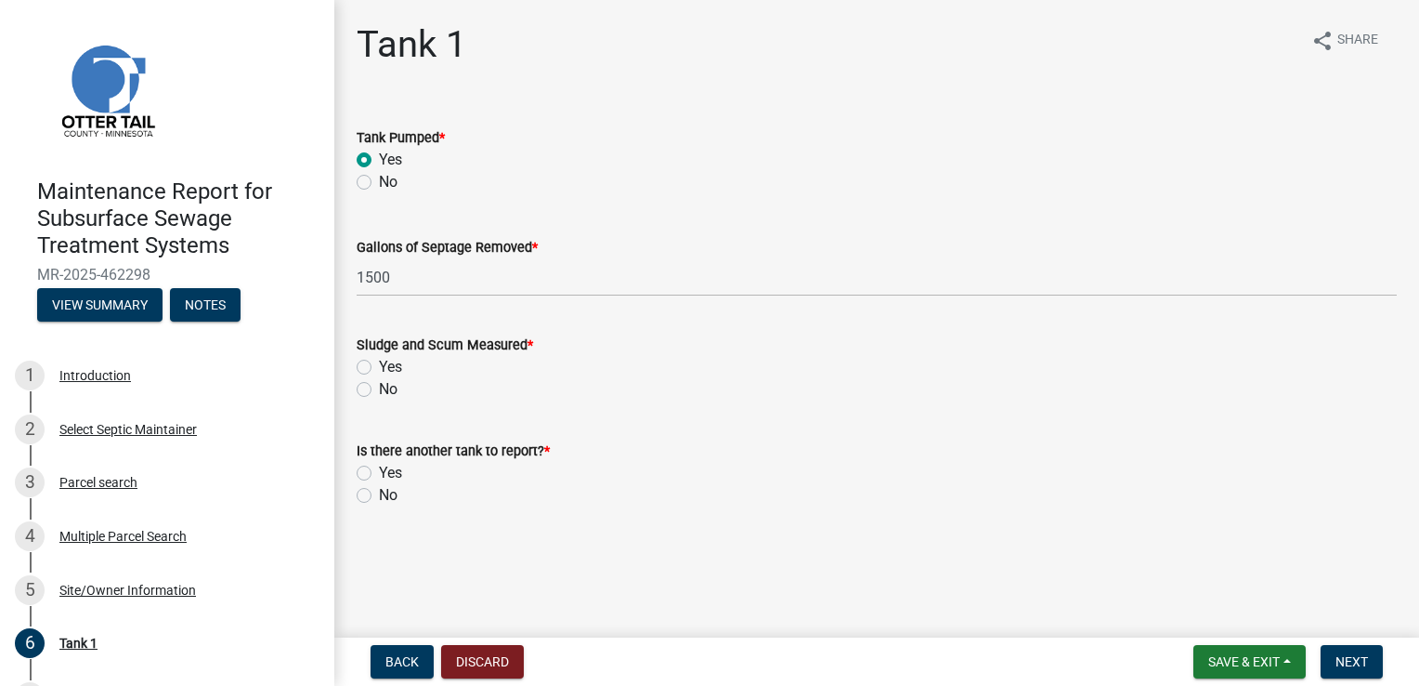
click at [379, 366] on label "Yes" at bounding box center [390, 367] width 23 height 22
click at [379, 366] on input "Yes" at bounding box center [385, 362] width 12 height 12
radio input "true"
click at [379, 492] on label "No" at bounding box center [388, 495] width 19 height 22
click at [379, 492] on input "No" at bounding box center [385, 490] width 12 height 12
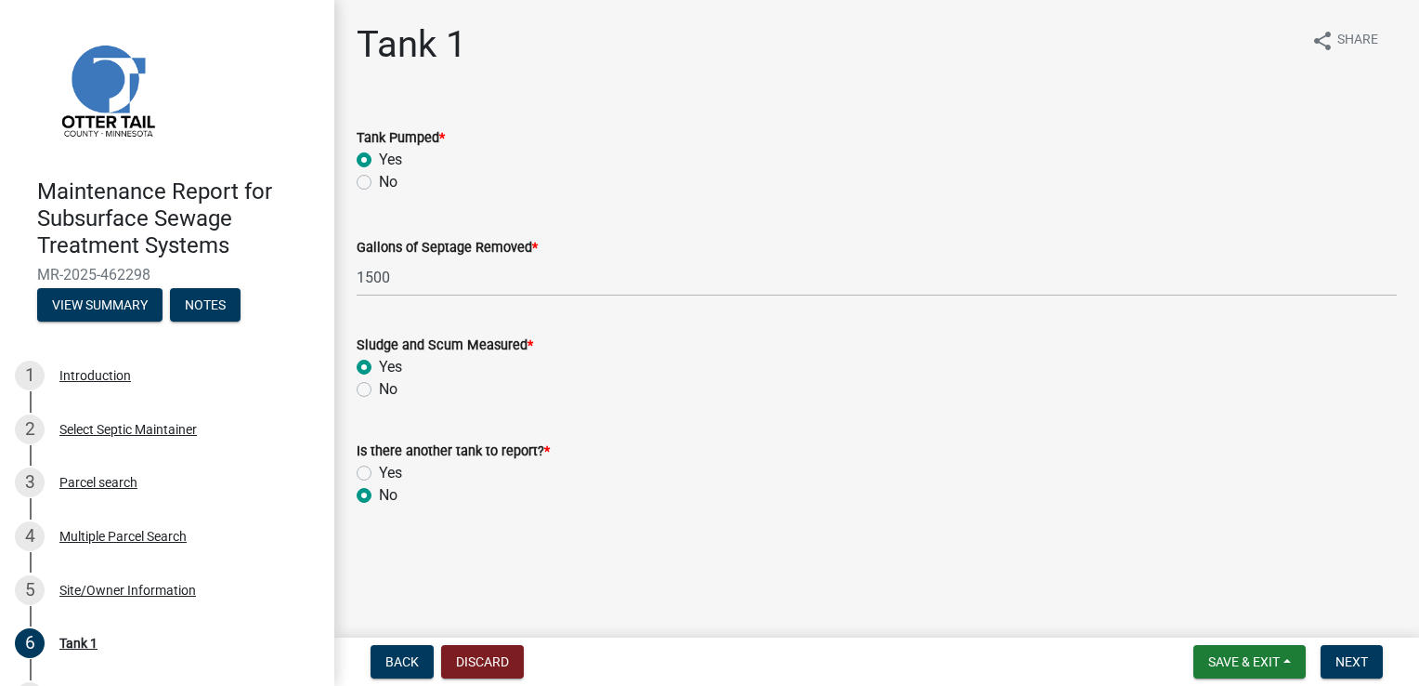
radio input "true"
click at [1326, 654] on button "Next" at bounding box center [1352, 661] width 62 height 33
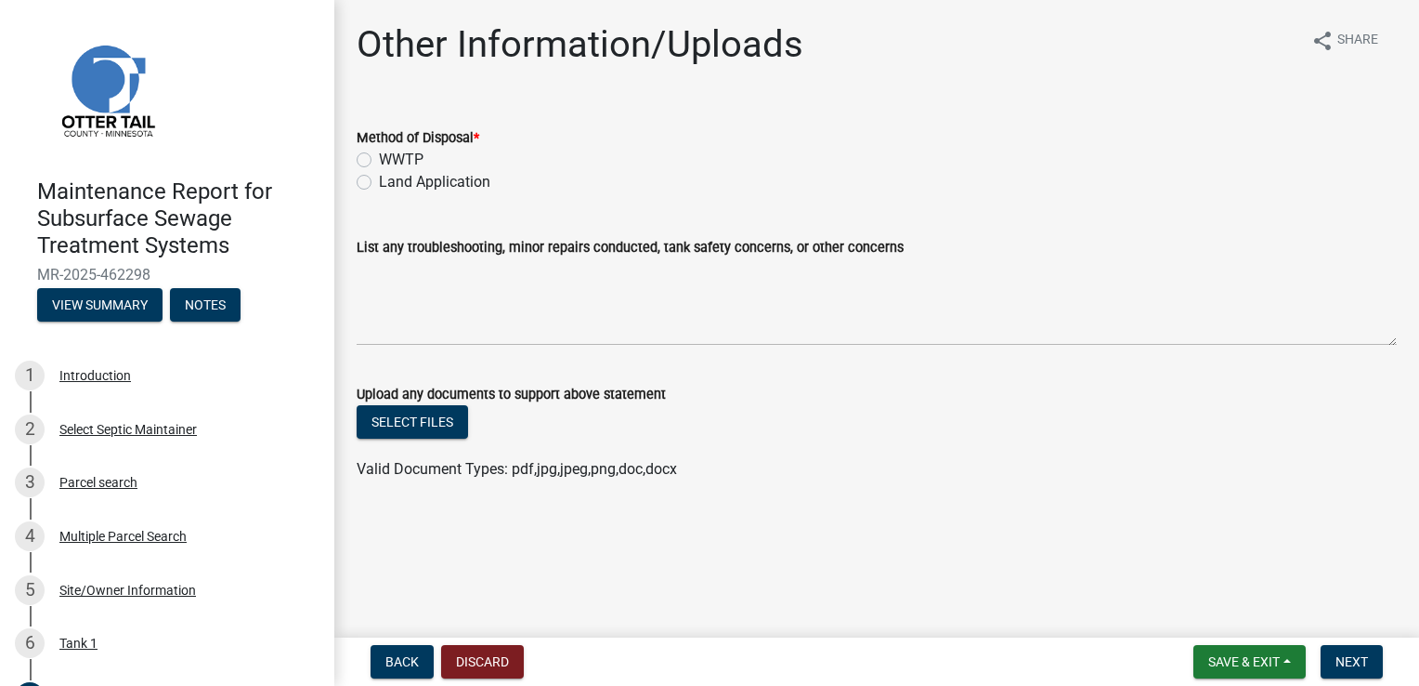
click at [438, 184] on label "Land Application" at bounding box center [434, 182] width 111 height 22
click at [391, 183] on input "Land Application" at bounding box center [385, 177] width 12 height 12
radio input "true"
click at [1340, 645] on button "Next" at bounding box center [1352, 661] width 62 height 33
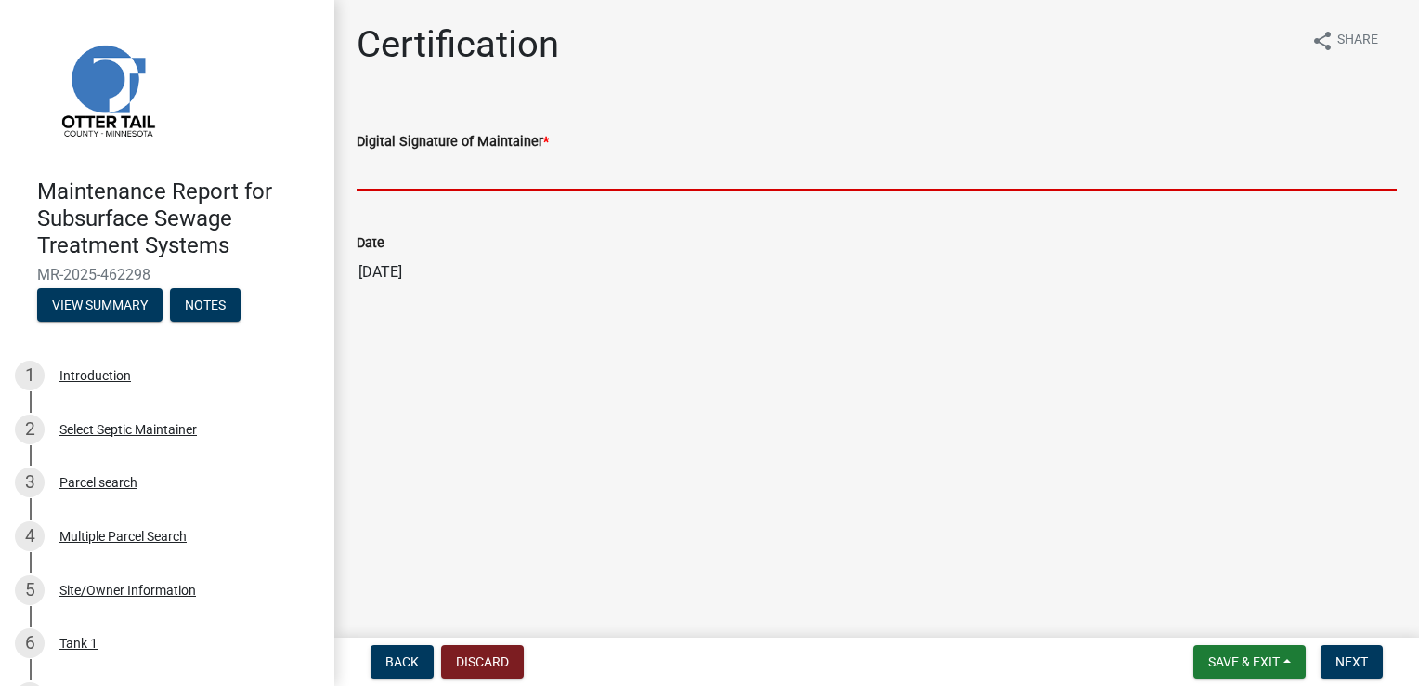
click at [423, 169] on input "Digital Signature of Maintainer *" at bounding box center [877, 171] width 1040 height 38
type input "[PERSON_NAME]"
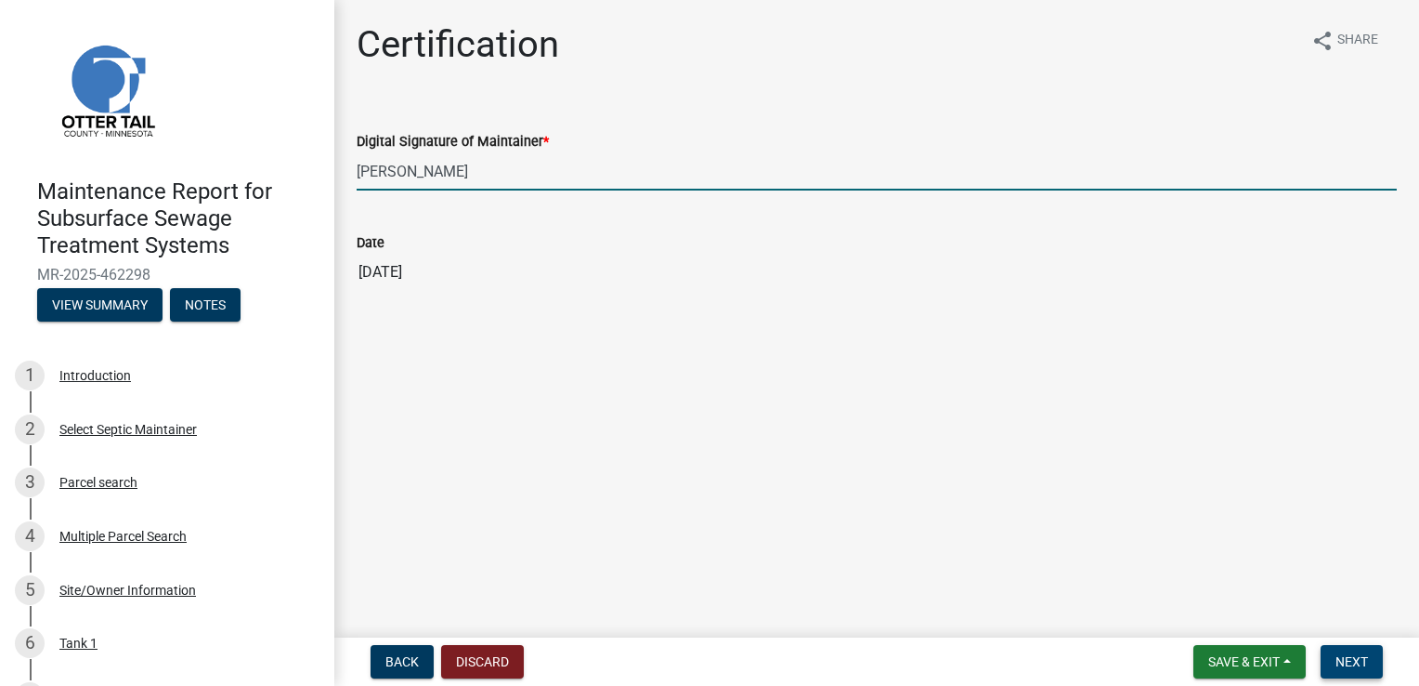
click at [1342, 663] on span "Next" at bounding box center [1352, 661] width 33 height 15
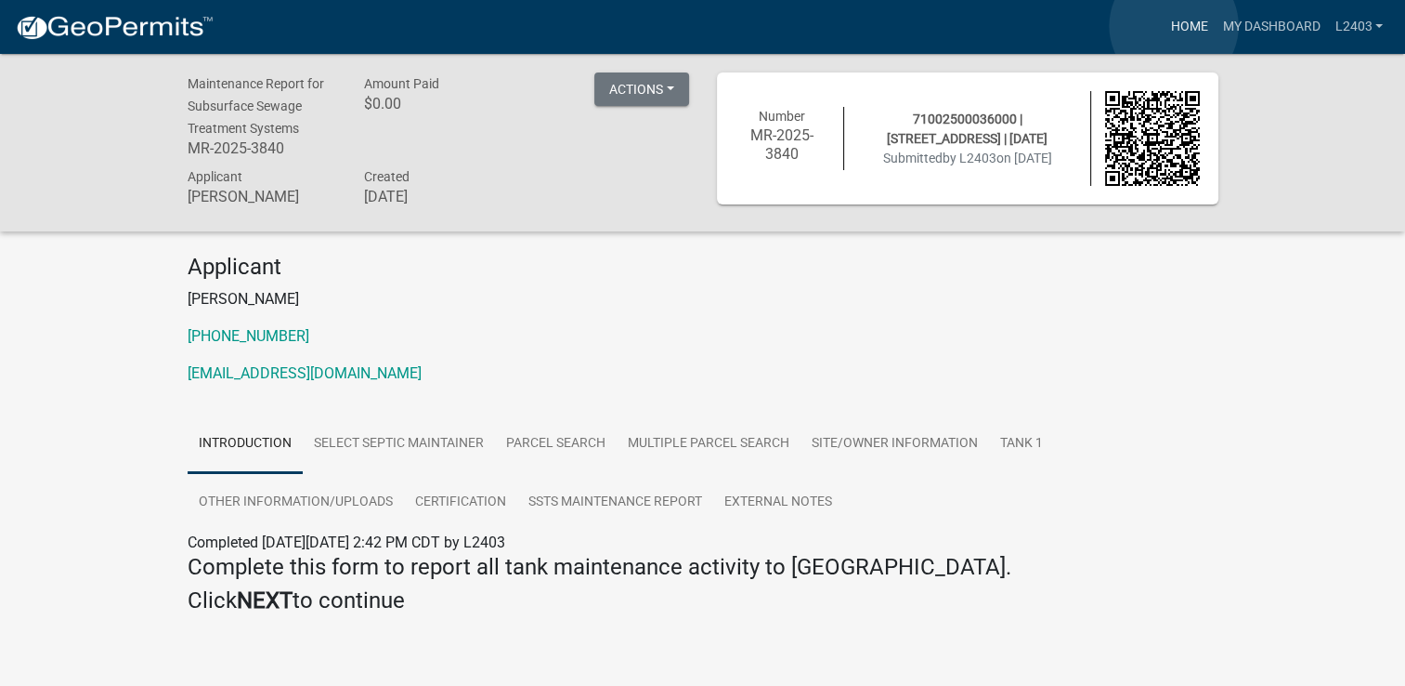
click at [1174, 26] on link "Home" at bounding box center [1189, 26] width 52 height 35
